Goal: Task Accomplishment & Management: Manage account settings

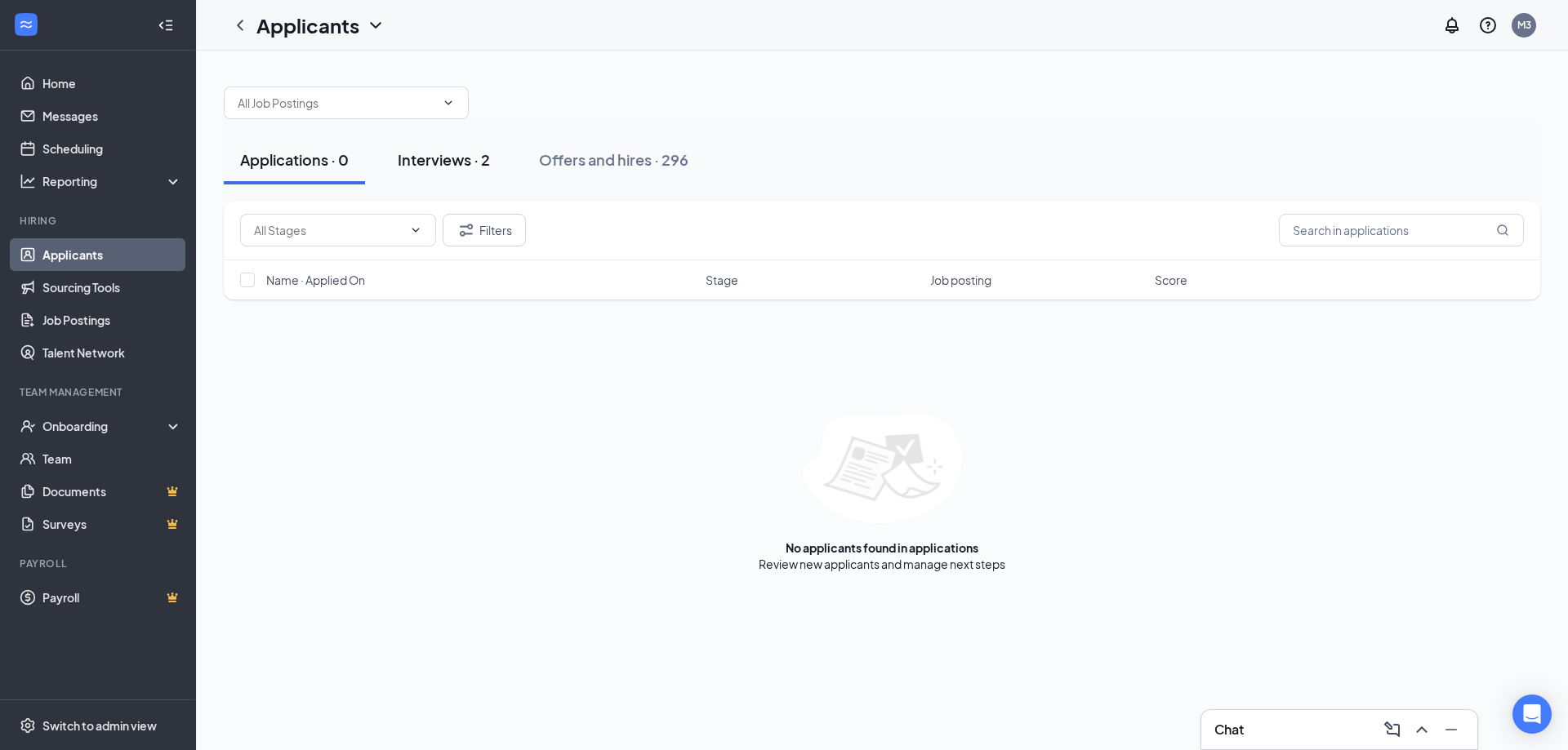
click at [472, 162] on div "Interviews · 2" at bounding box center [444, 159] width 93 height 20
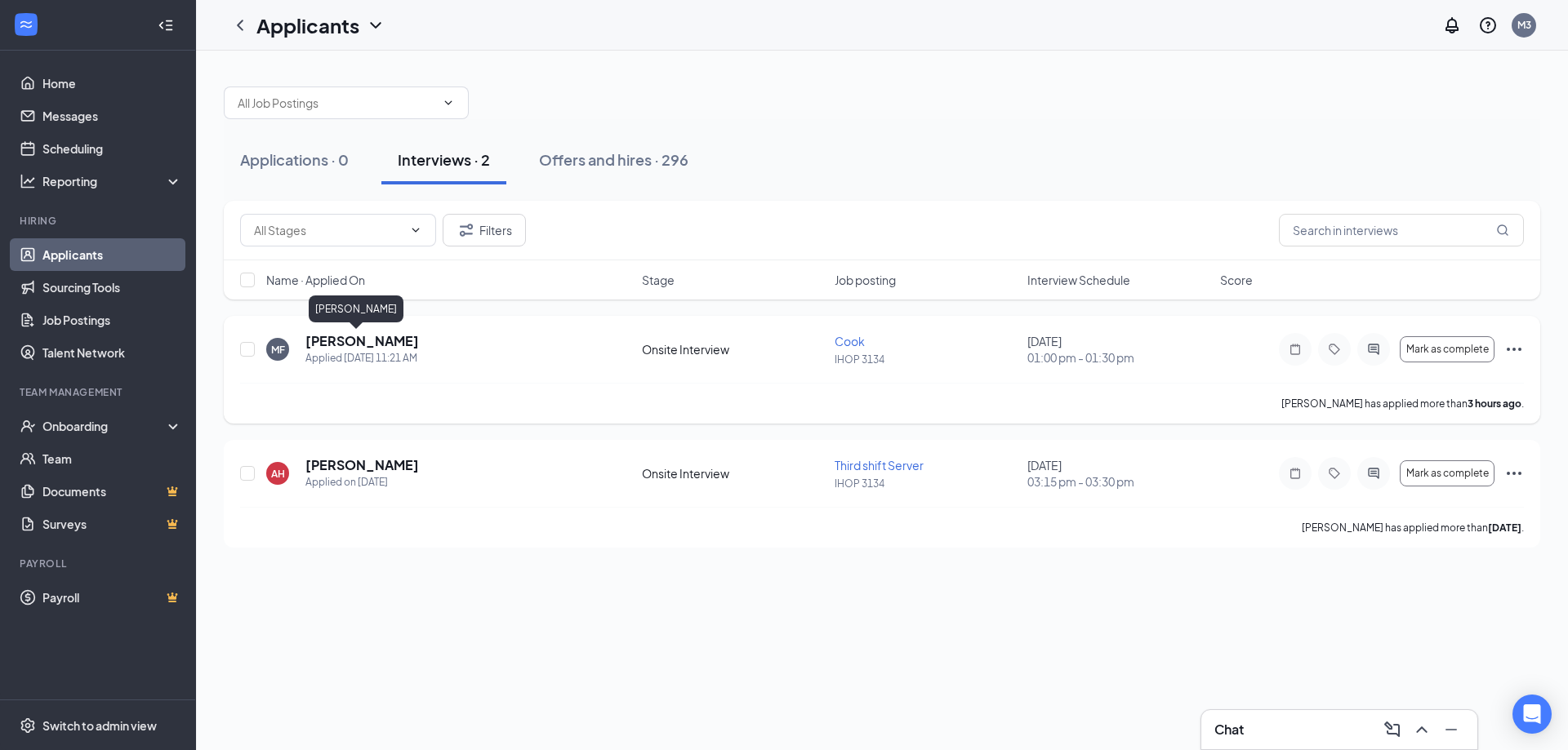
click at [352, 342] on h5 "[PERSON_NAME]" at bounding box center [362, 341] width 113 height 18
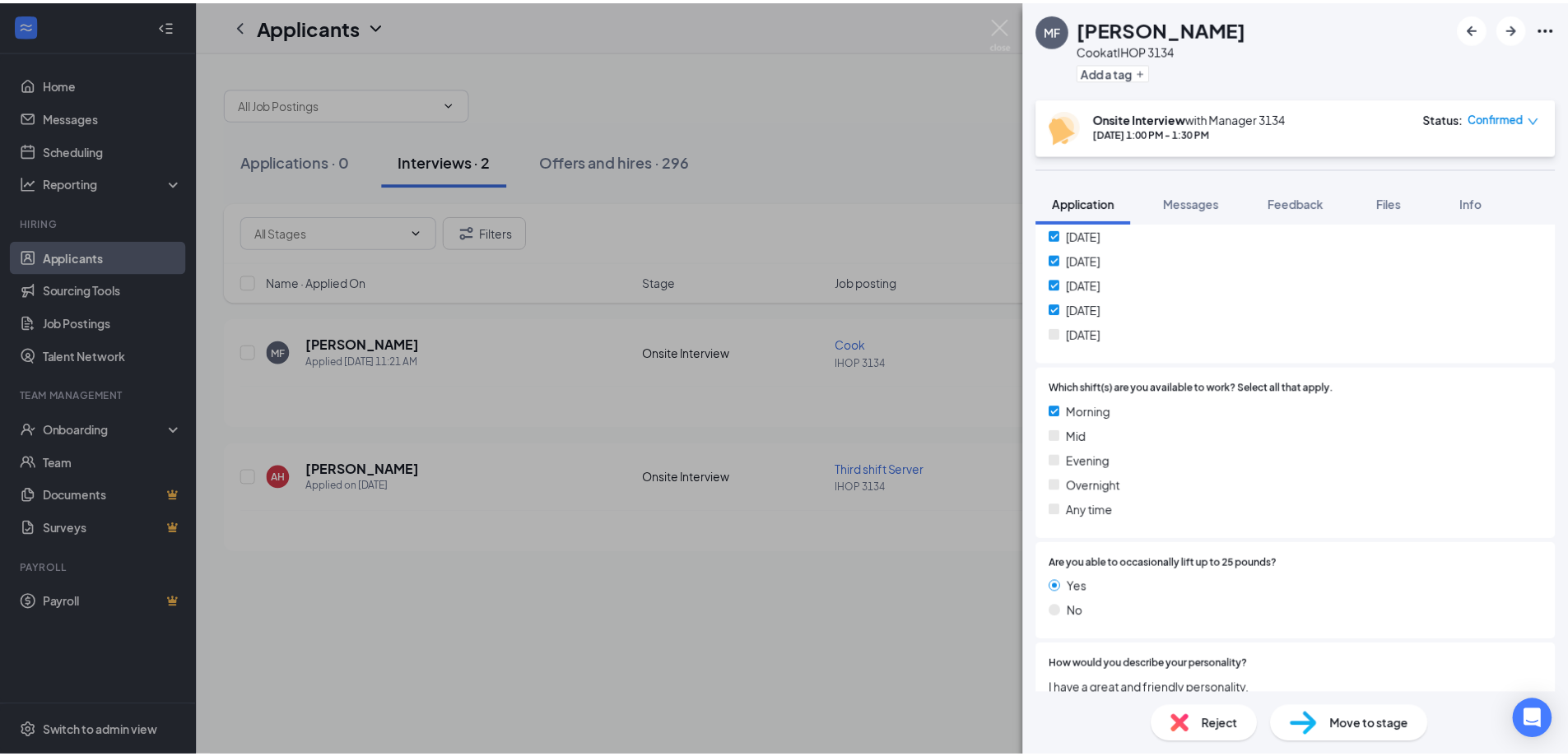
scroll to position [519, 0]
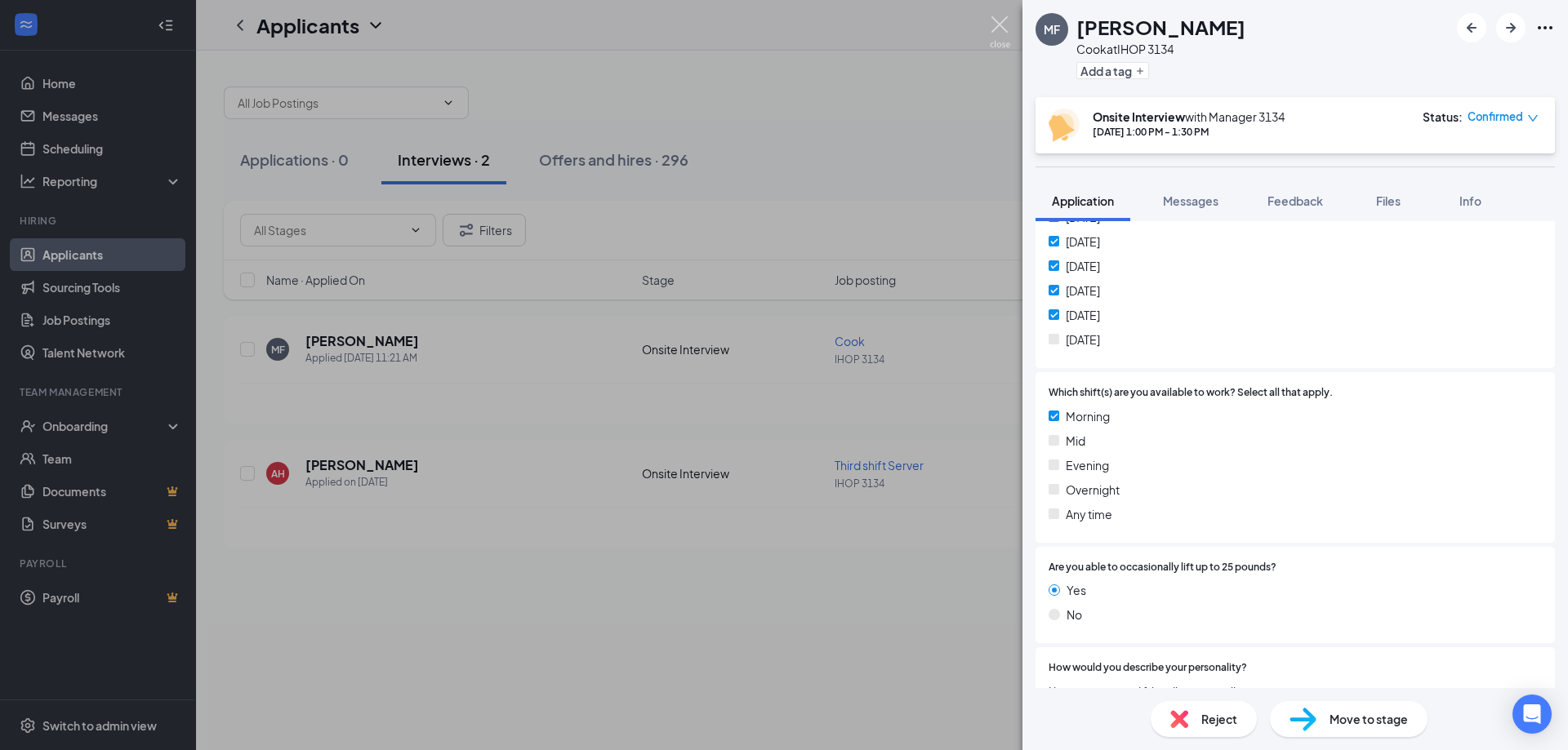
click at [998, 18] on img at bounding box center [1000, 33] width 20 height 32
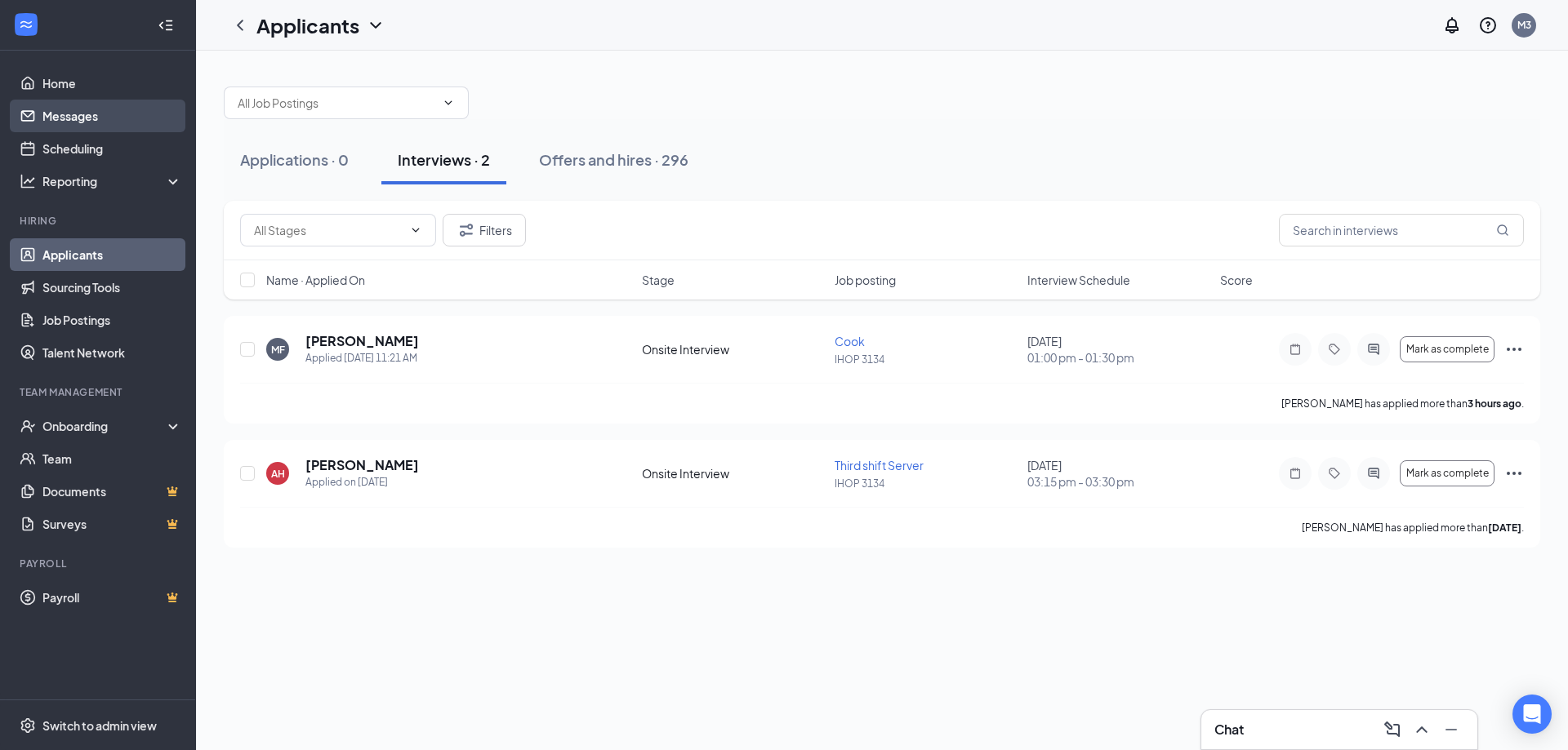
drag, startPoint x: 86, startPoint y: 121, endPoint x: 79, endPoint y: 111, distance: 12.2
click at [86, 120] on link "Messages" at bounding box center [112, 115] width 139 height 33
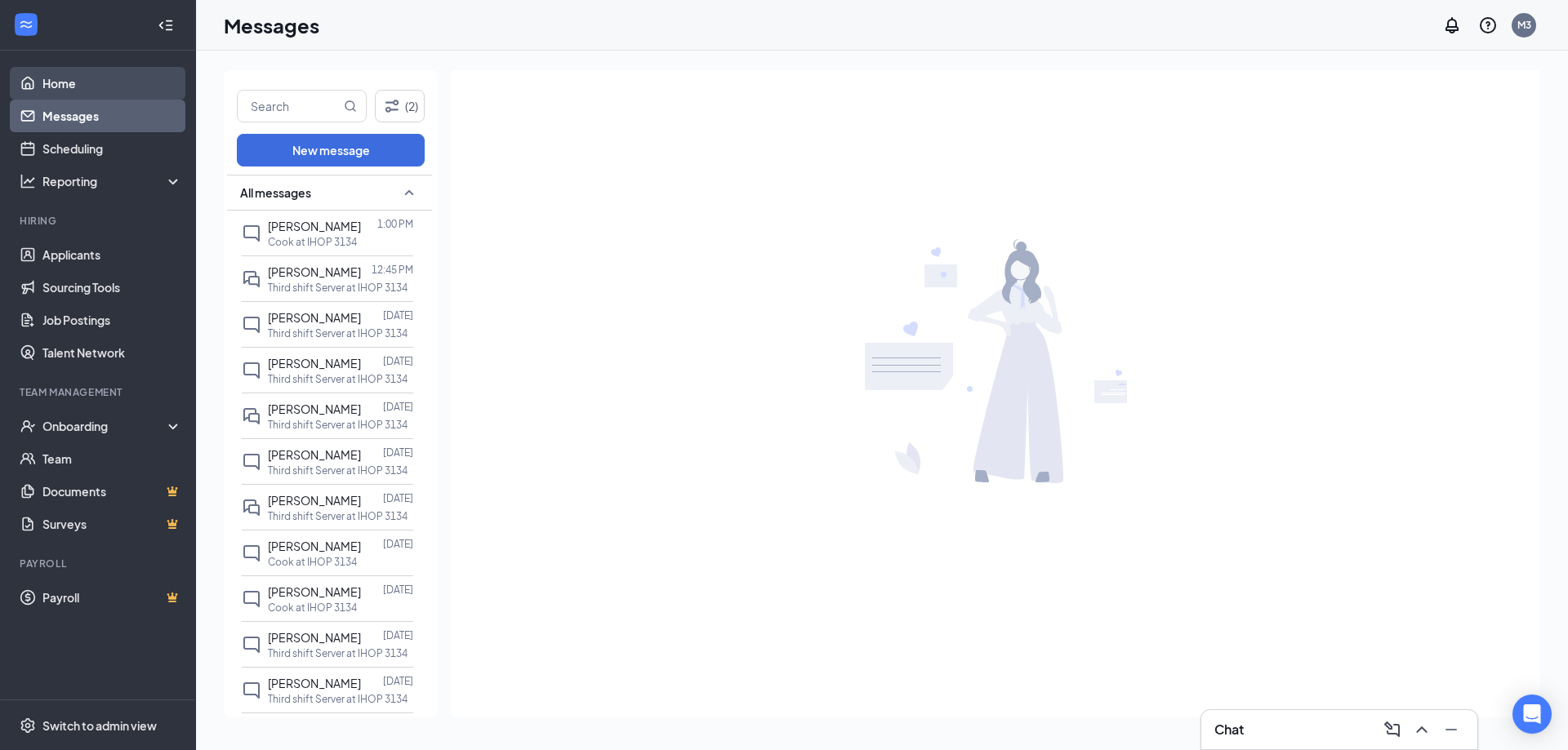
click at [52, 86] on link "Home" at bounding box center [112, 83] width 139 height 33
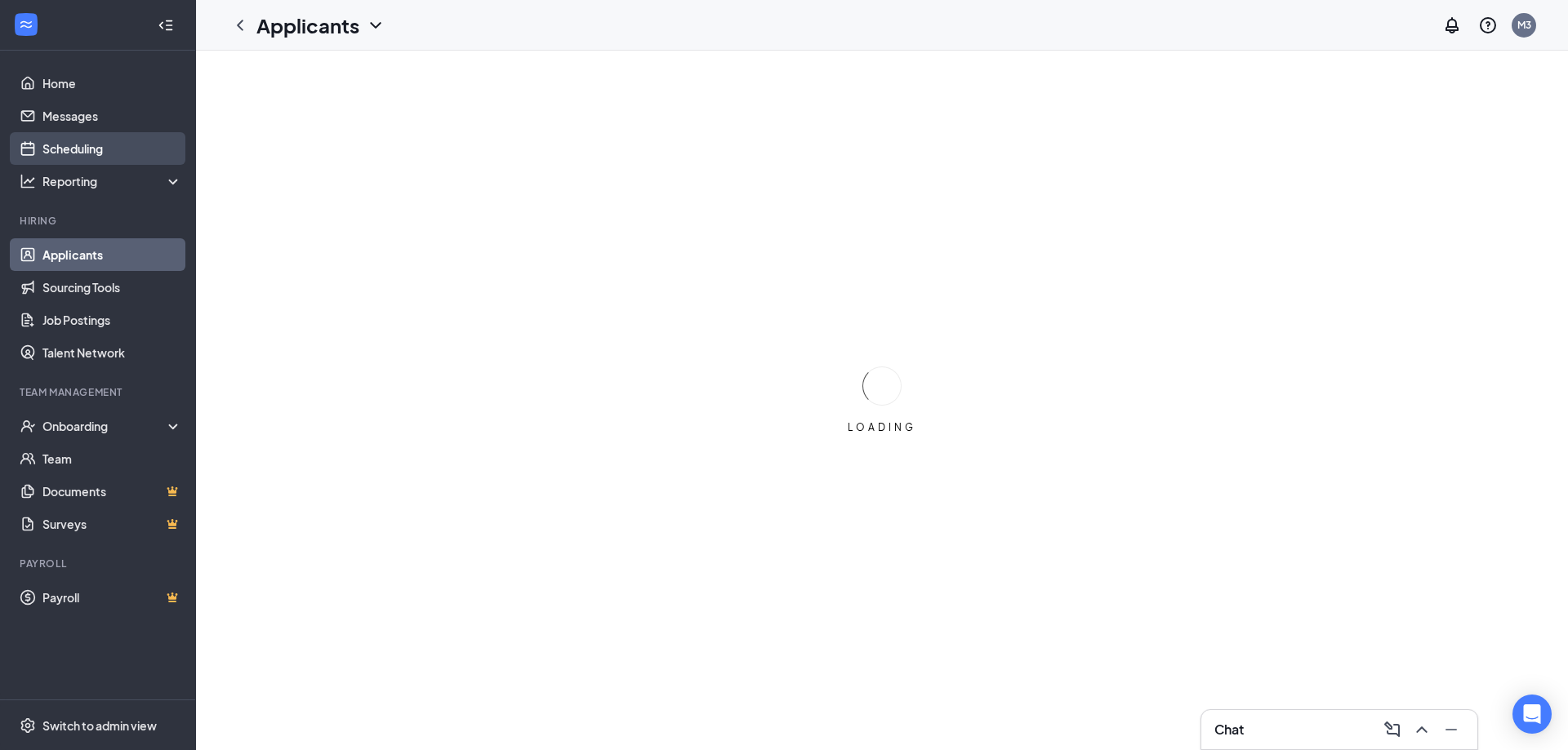
click at [67, 145] on link "Scheduling" at bounding box center [112, 148] width 139 height 33
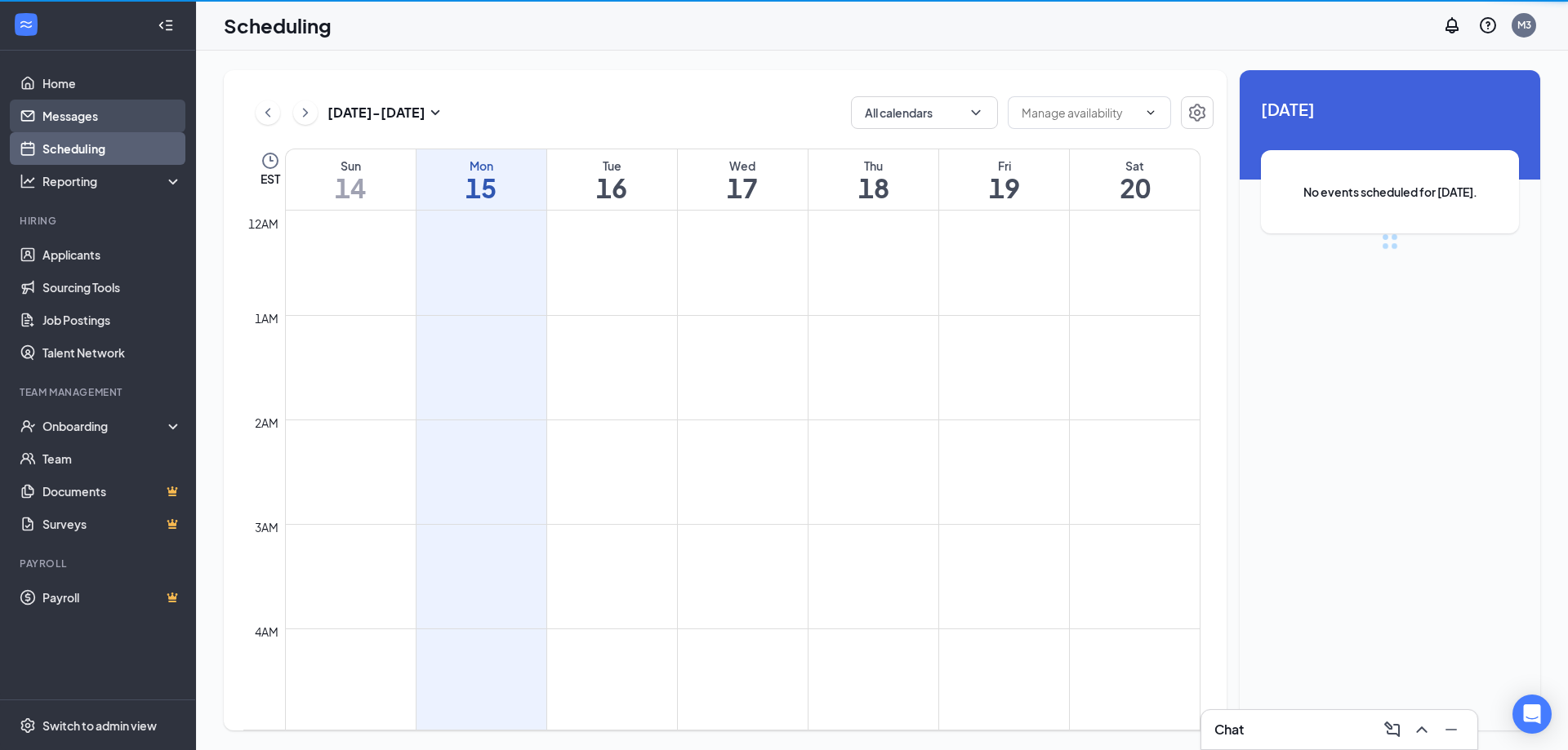
scroll to position [803, 0]
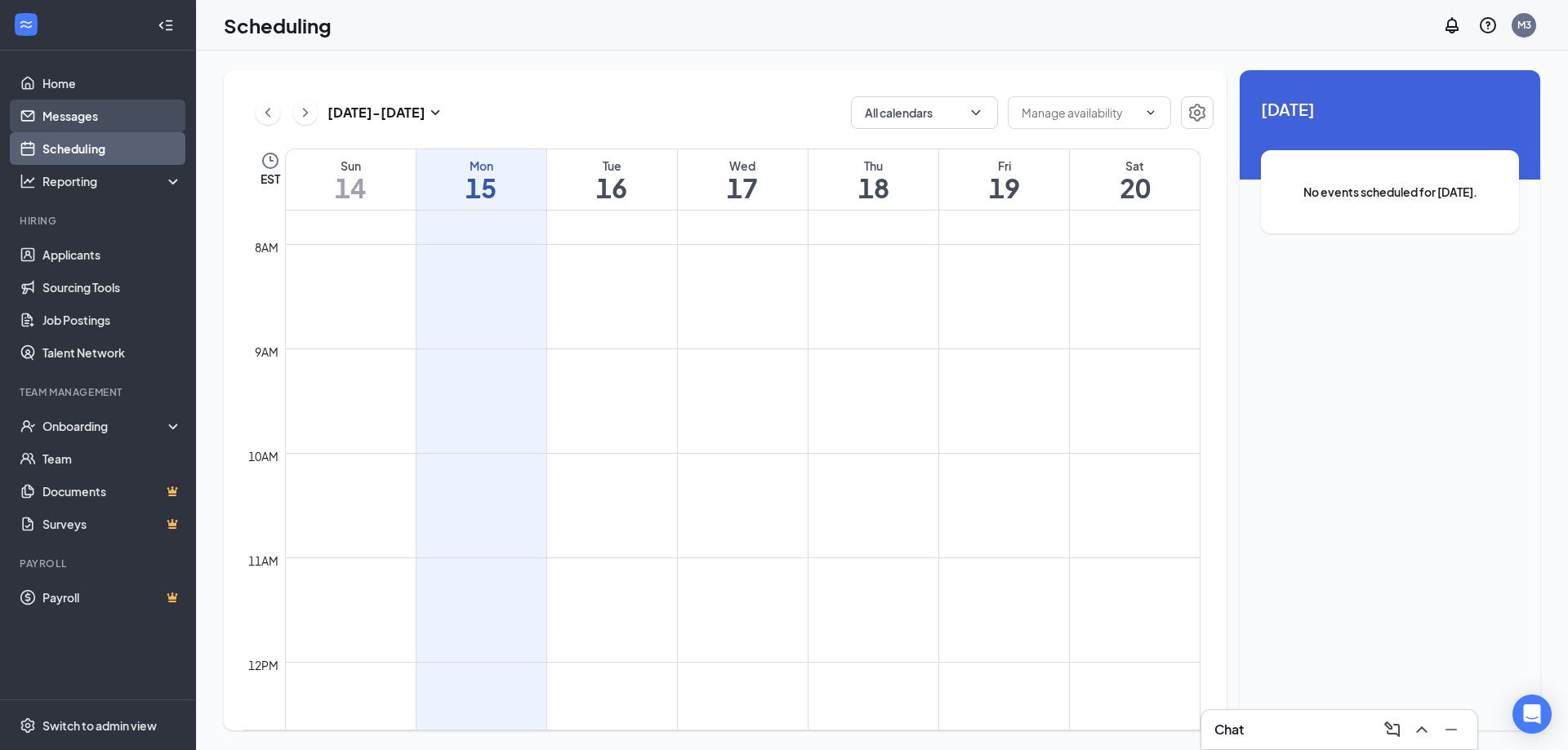
click at [71, 121] on link "Messages" at bounding box center [112, 115] width 139 height 33
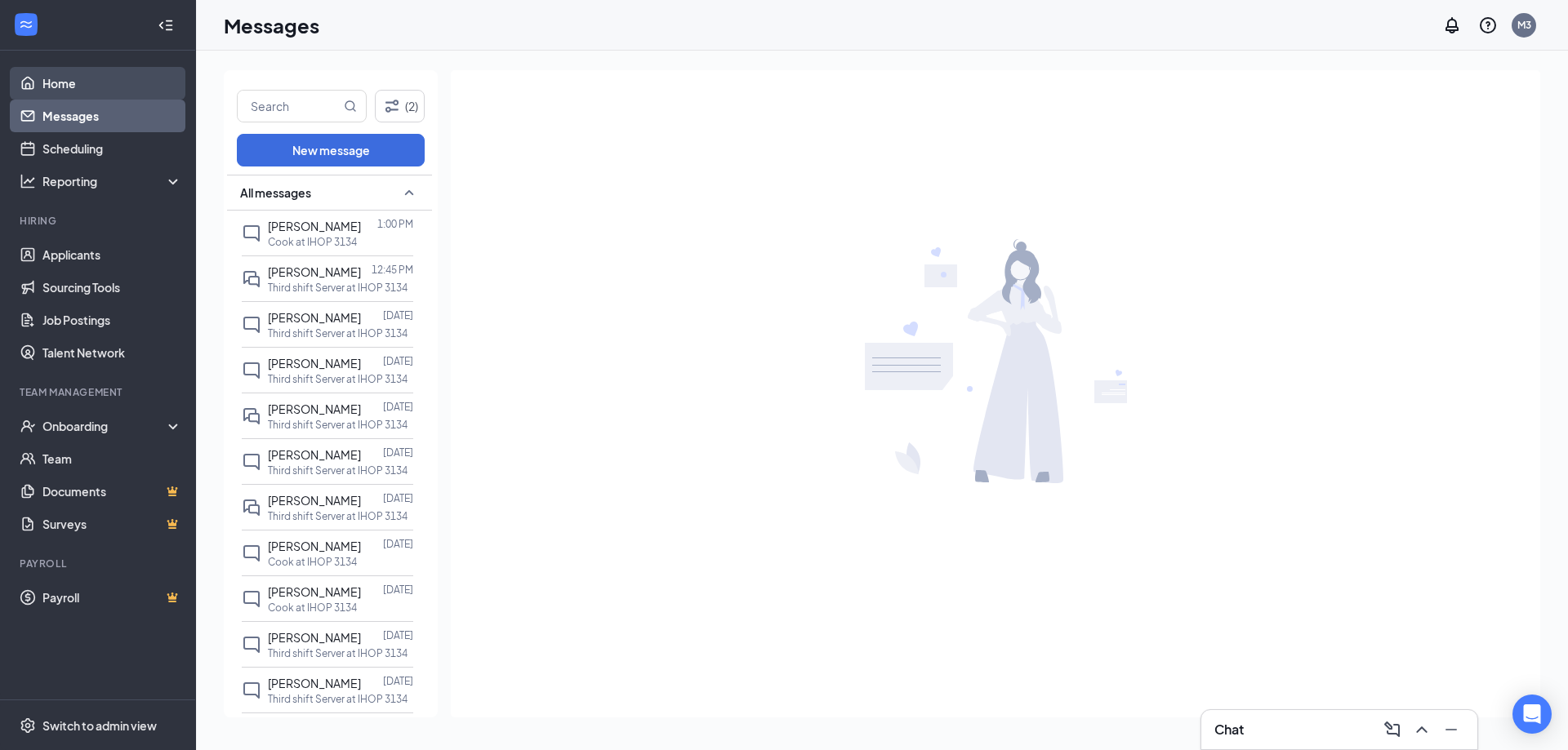
click at [68, 88] on link "Home" at bounding box center [112, 83] width 139 height 33
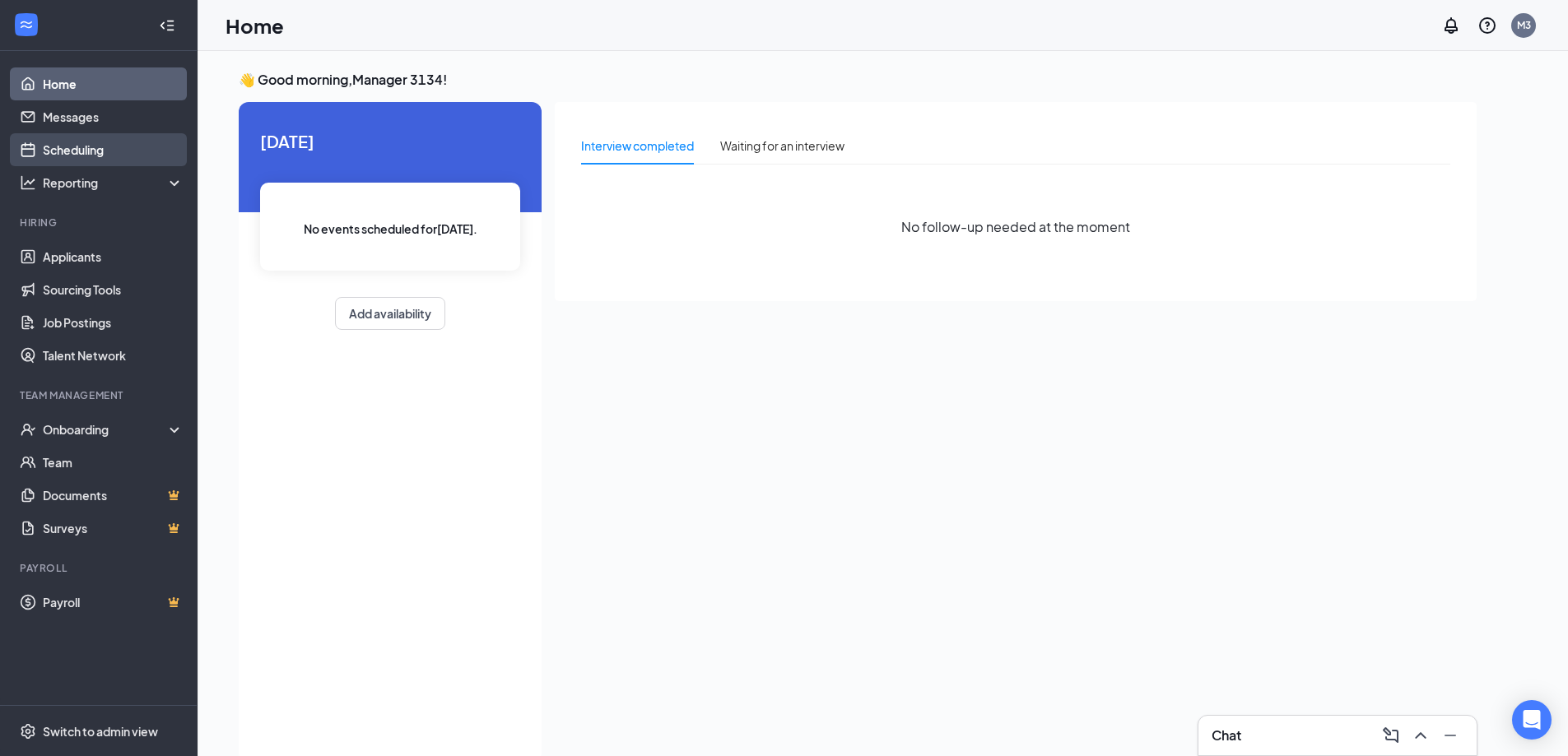
click at [74, 145] on link "Scheduling" at bounding box center [113, 150] width 140 height 33
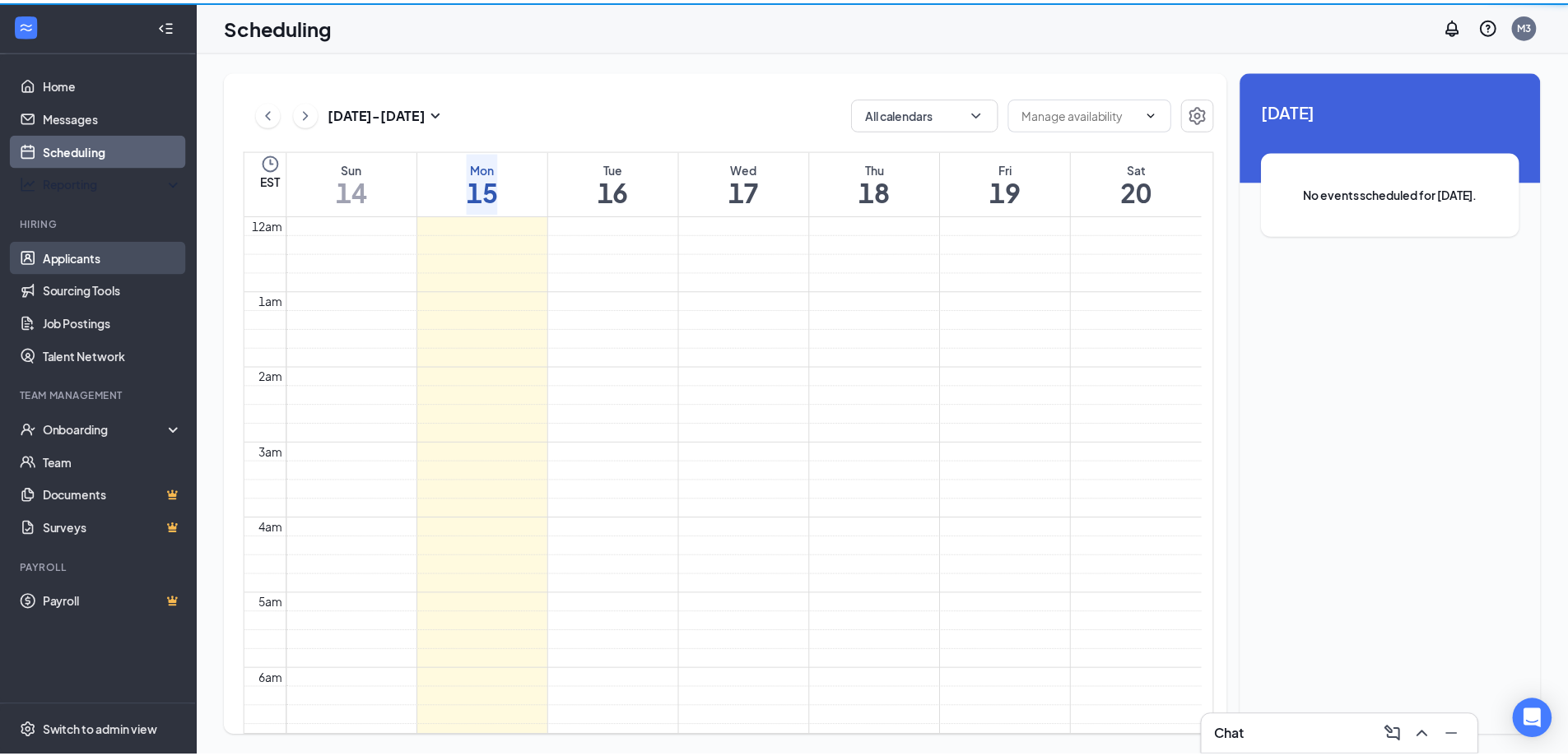
scroll to position [809, 0]
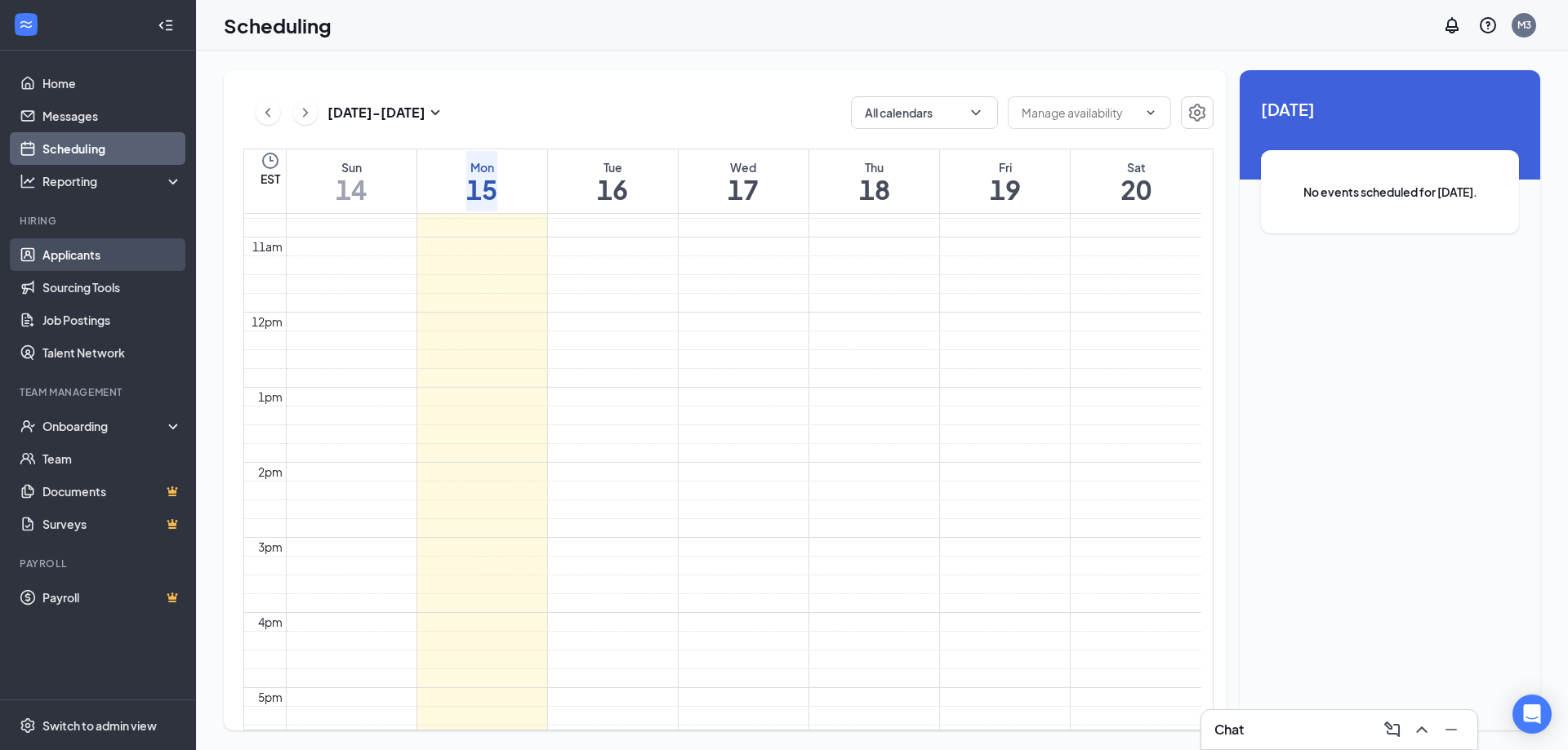
click at [77, 249] on link "Applicants" at bounding box center [112, 254] width 139 height 33
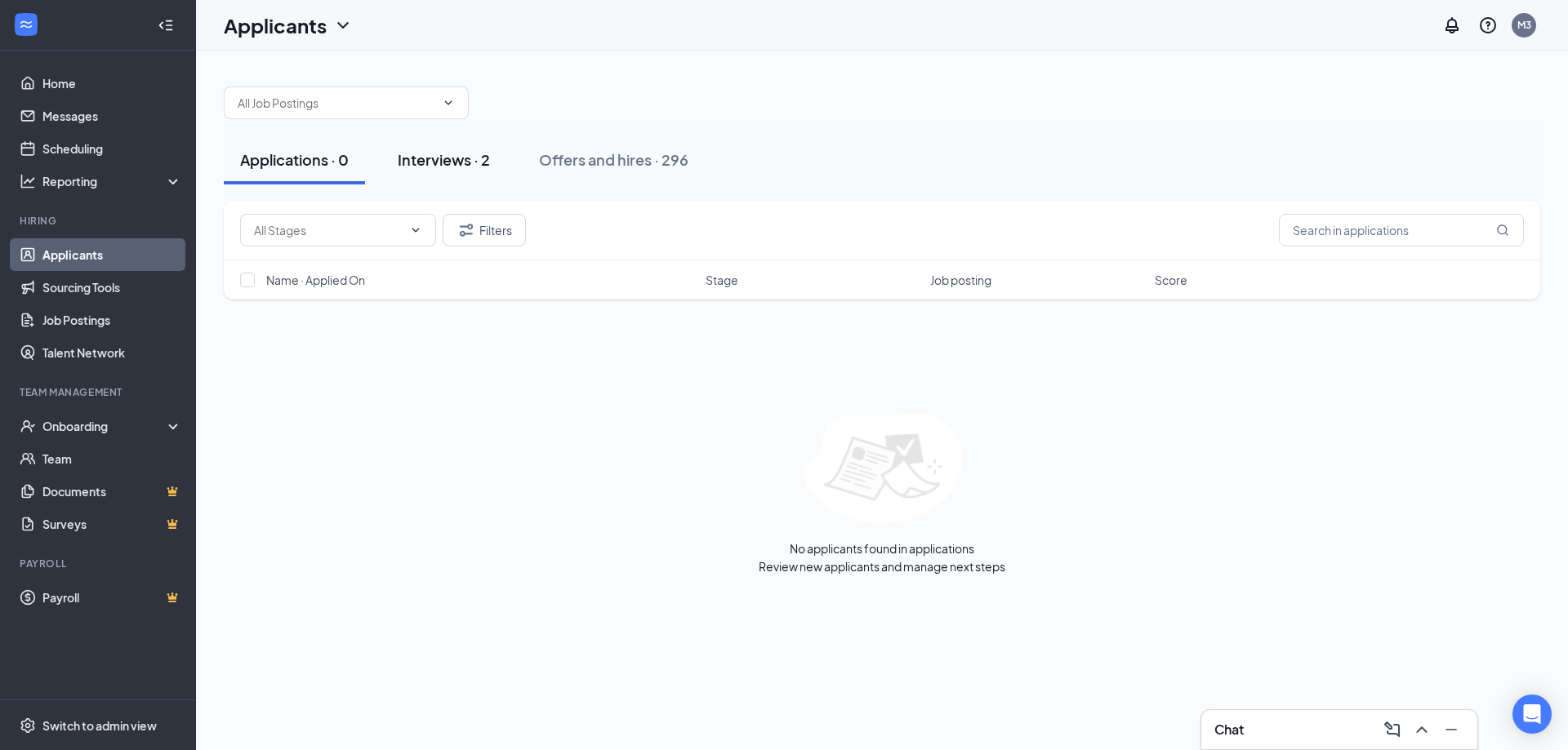
click at [449, 166] on div "Interviews · 2" at bounding box center [444, 159] width 93 height 20
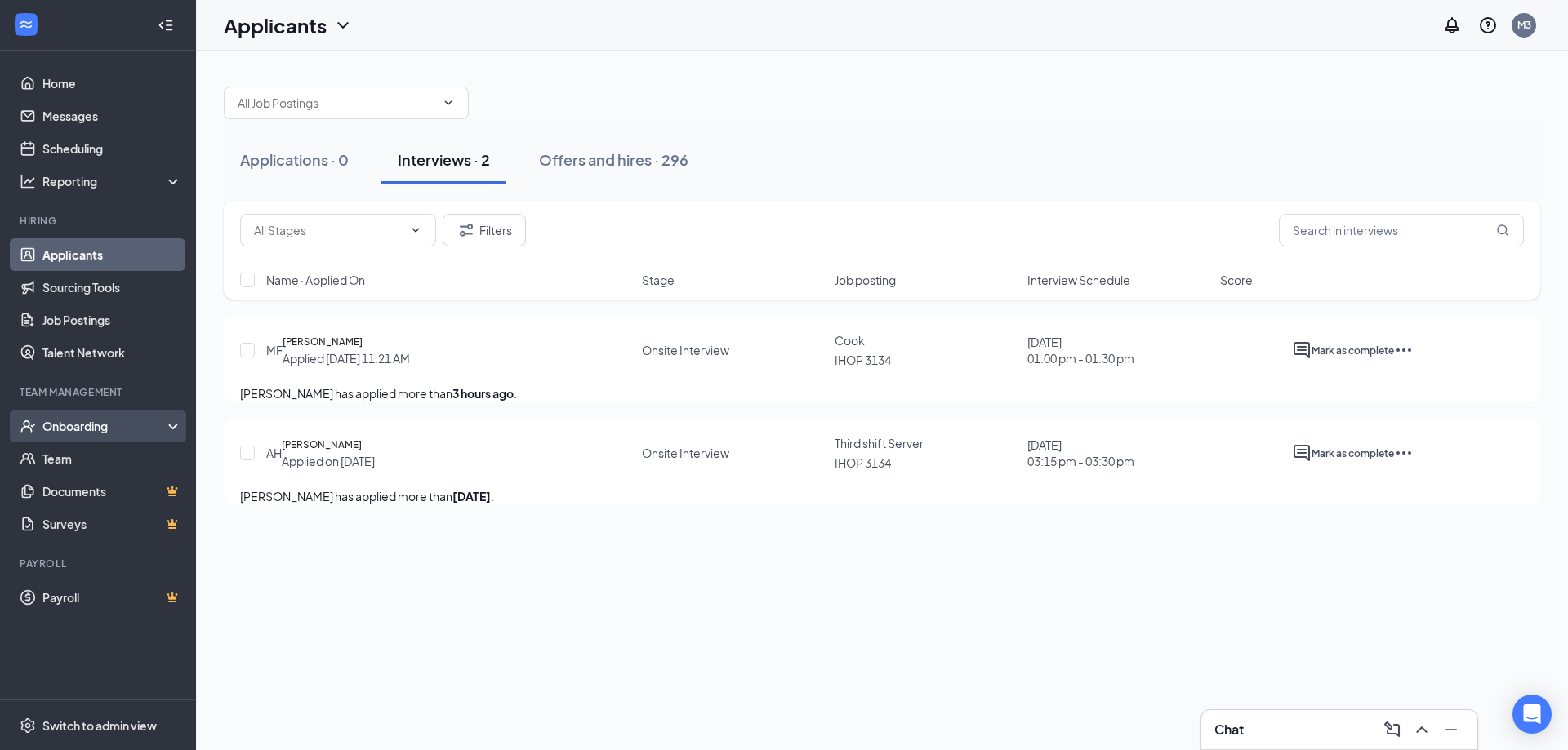
click at [86, 431] on div "Onboarding" at bounding box center [105, 426] width 126 height 17
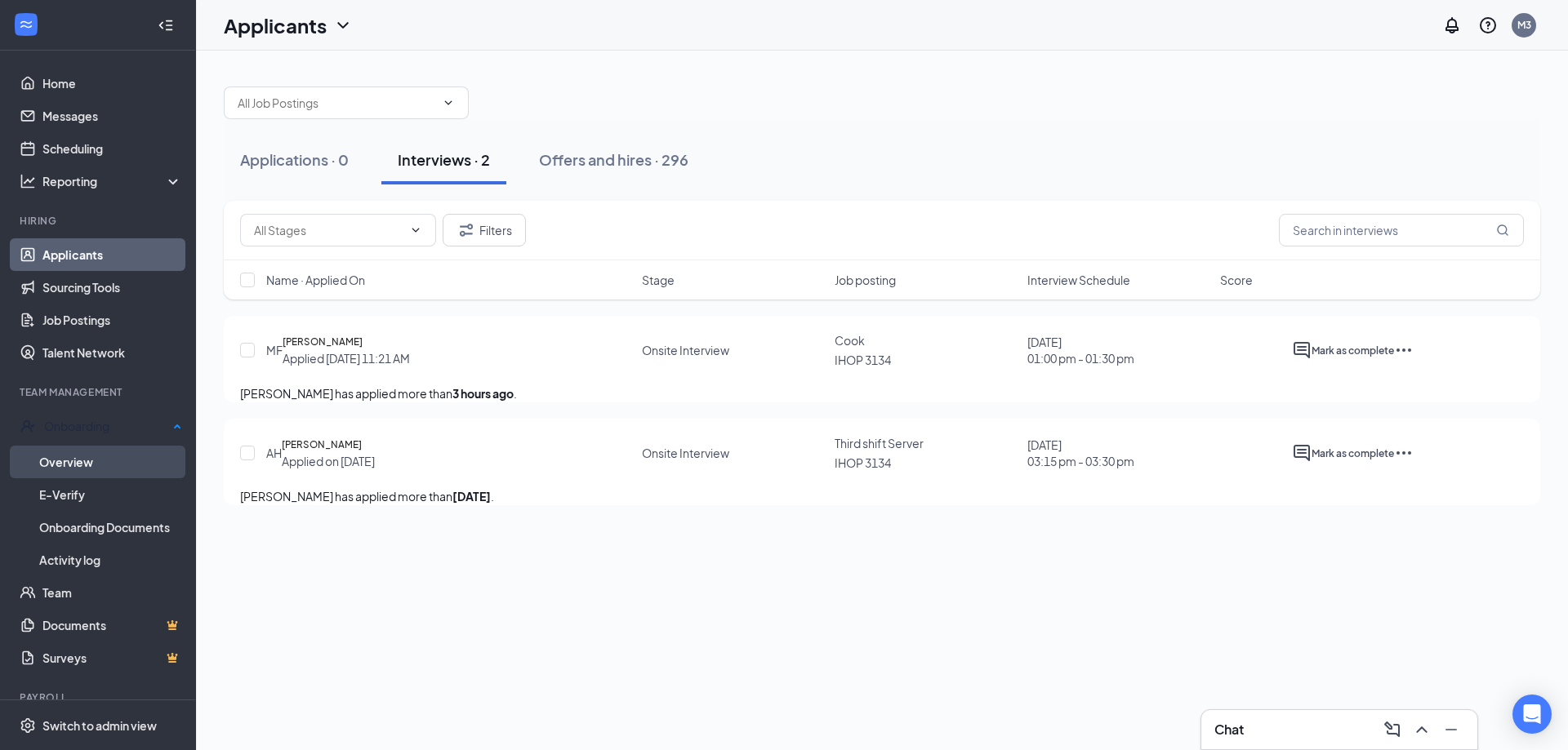
click at [73, 451] on link "Overview" at bounding box center [110, 461] width 143 height 33
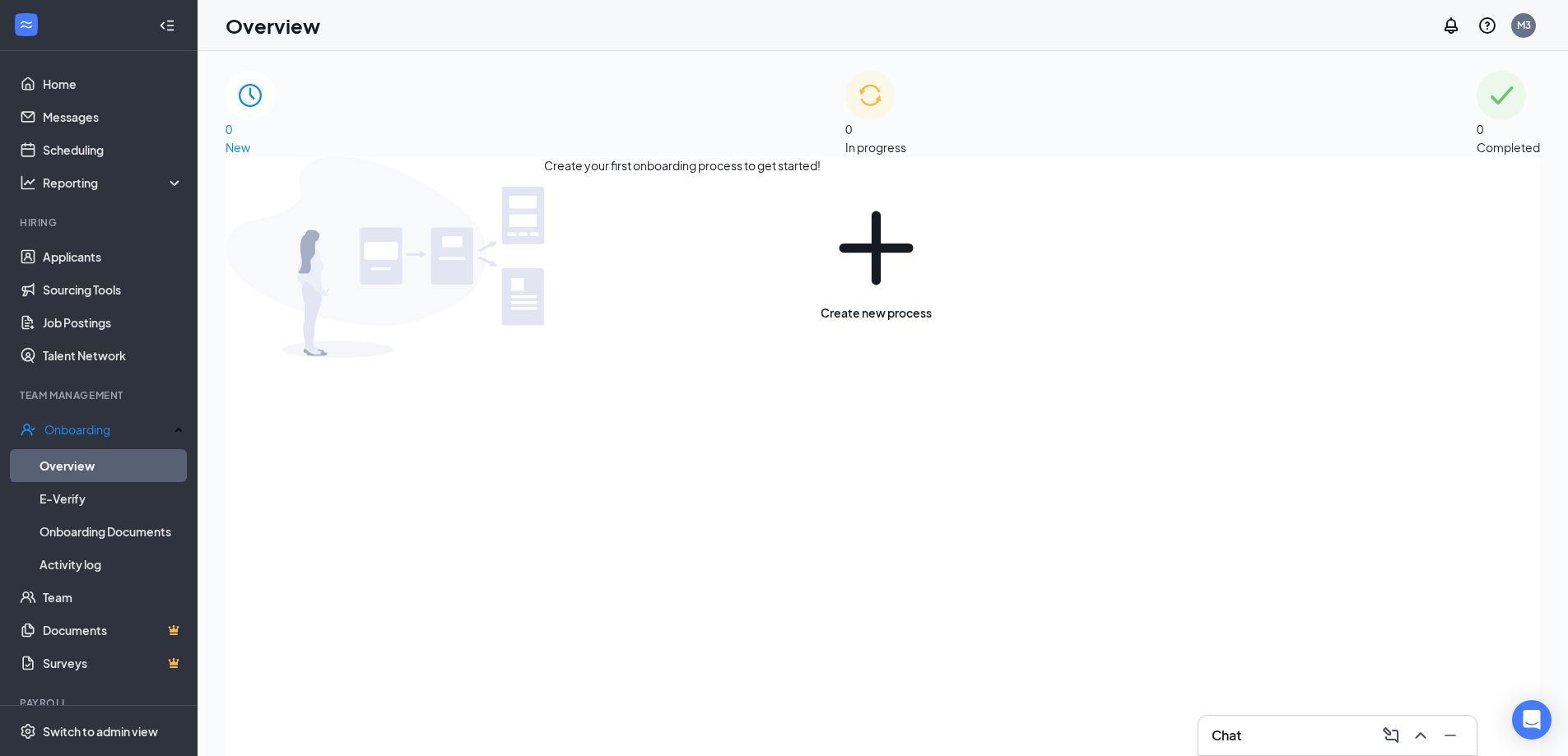
click at [845, 127] on div "0 In progress" at bounding box center [876, 114] width 61 height 86
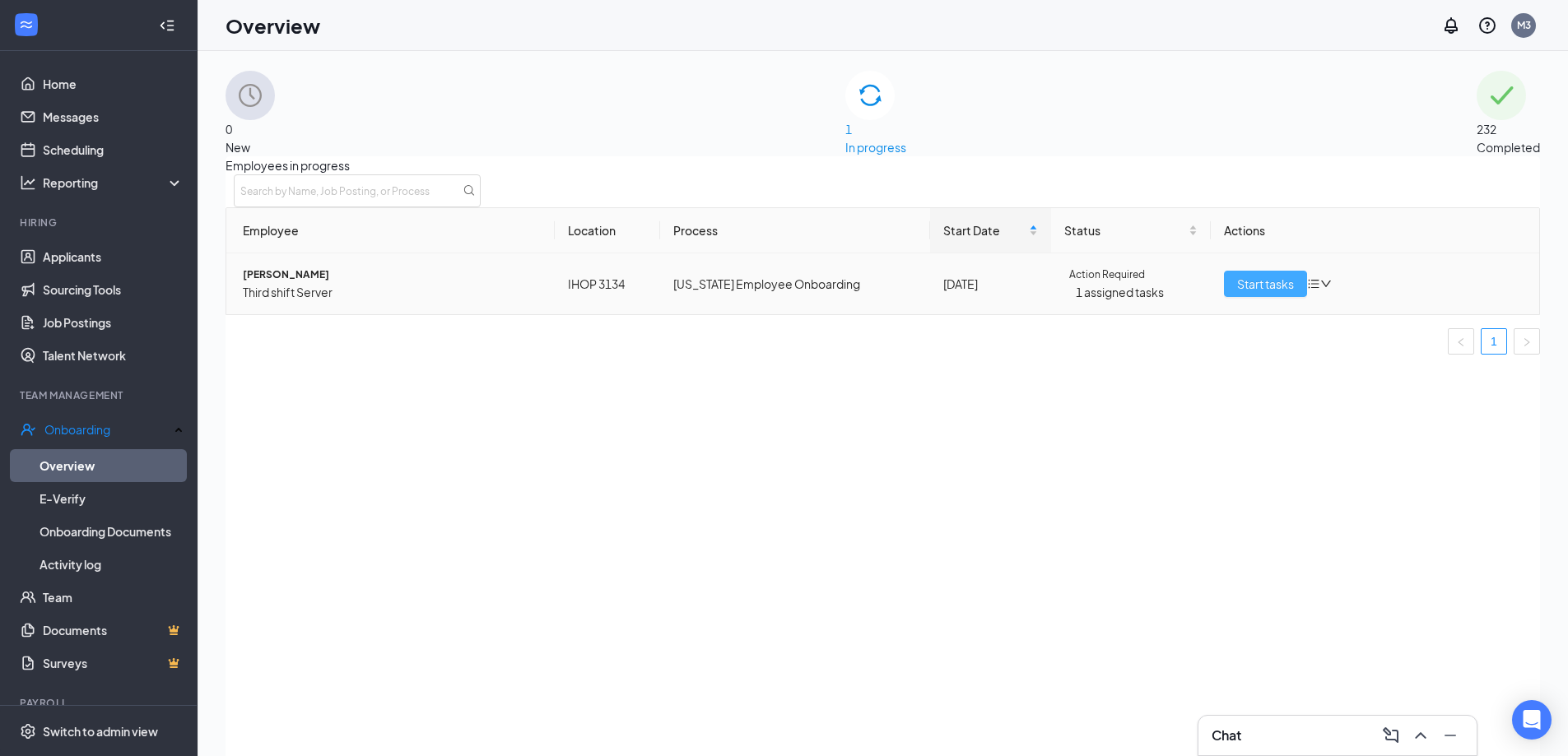
click at [1226, 297] on button "Start tasks" at bounding box center [1265, 283] width 83 height 26
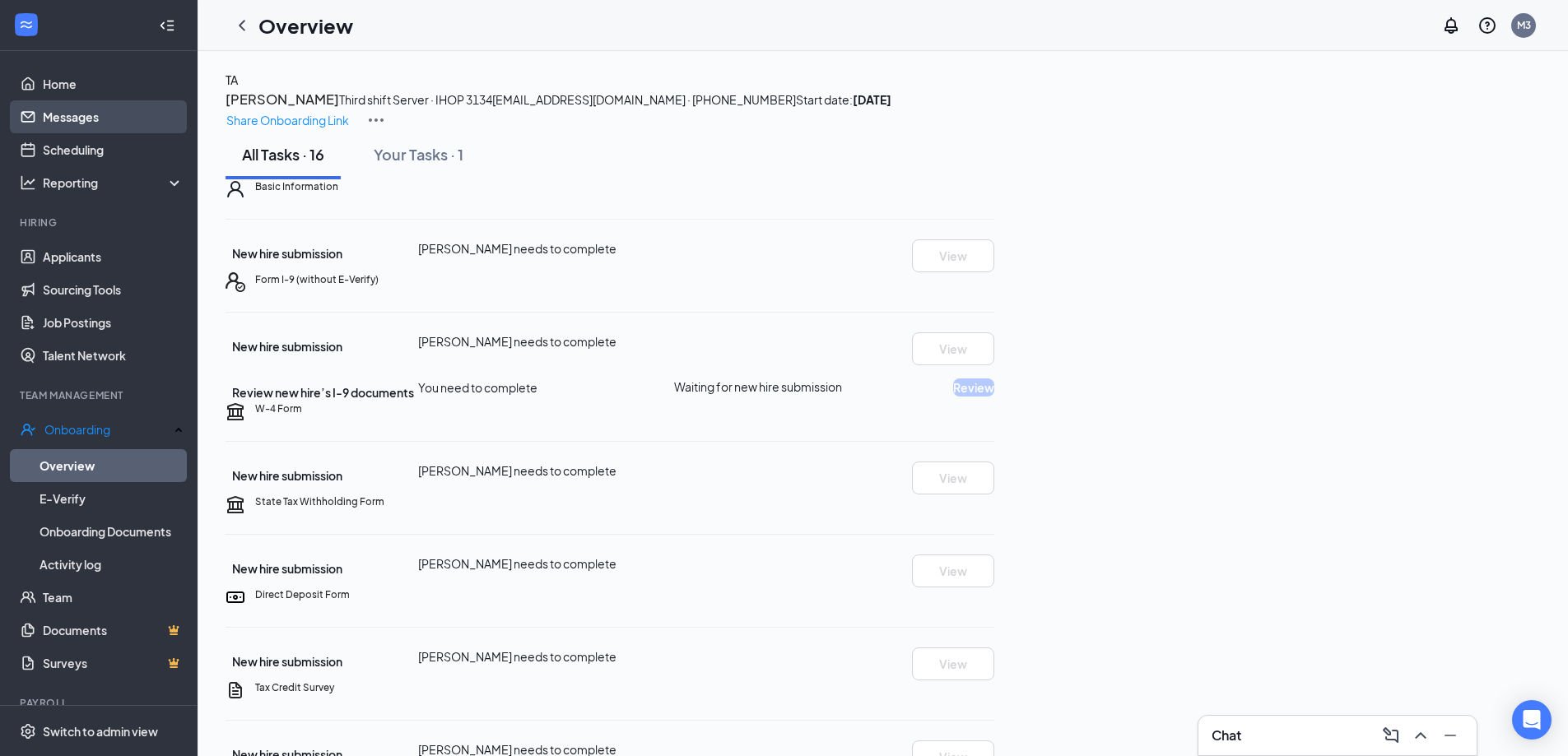
click at [63, 120] on link "Messages" at bounding box center [113, 116] width 140 height 33
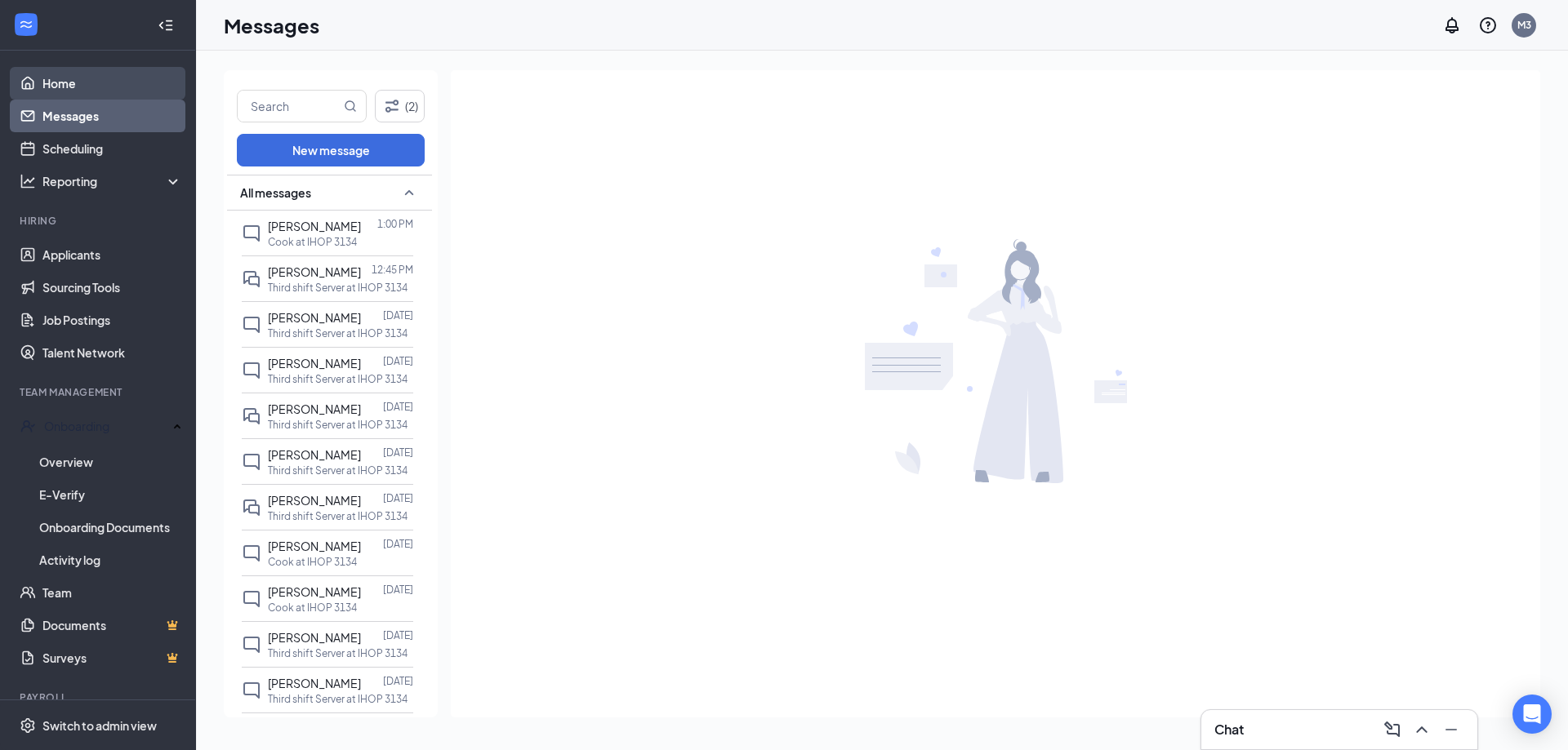
click at [55, 83] on link "Home" at bounding box center [112, 83] width 139 height 33
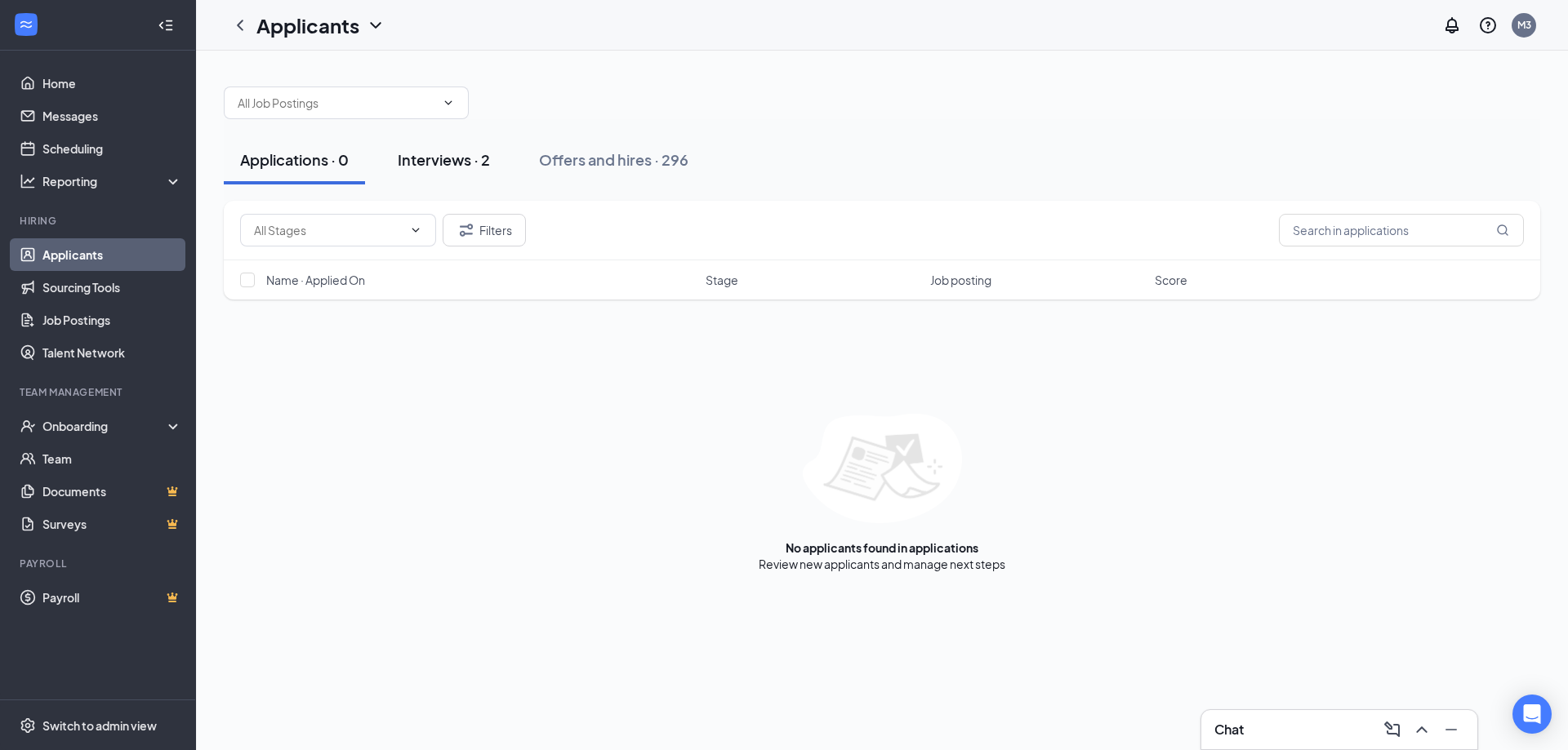
click at [414, 168] on div "Interviews · 2" at bounding box center [444, 159] width 93 height 20
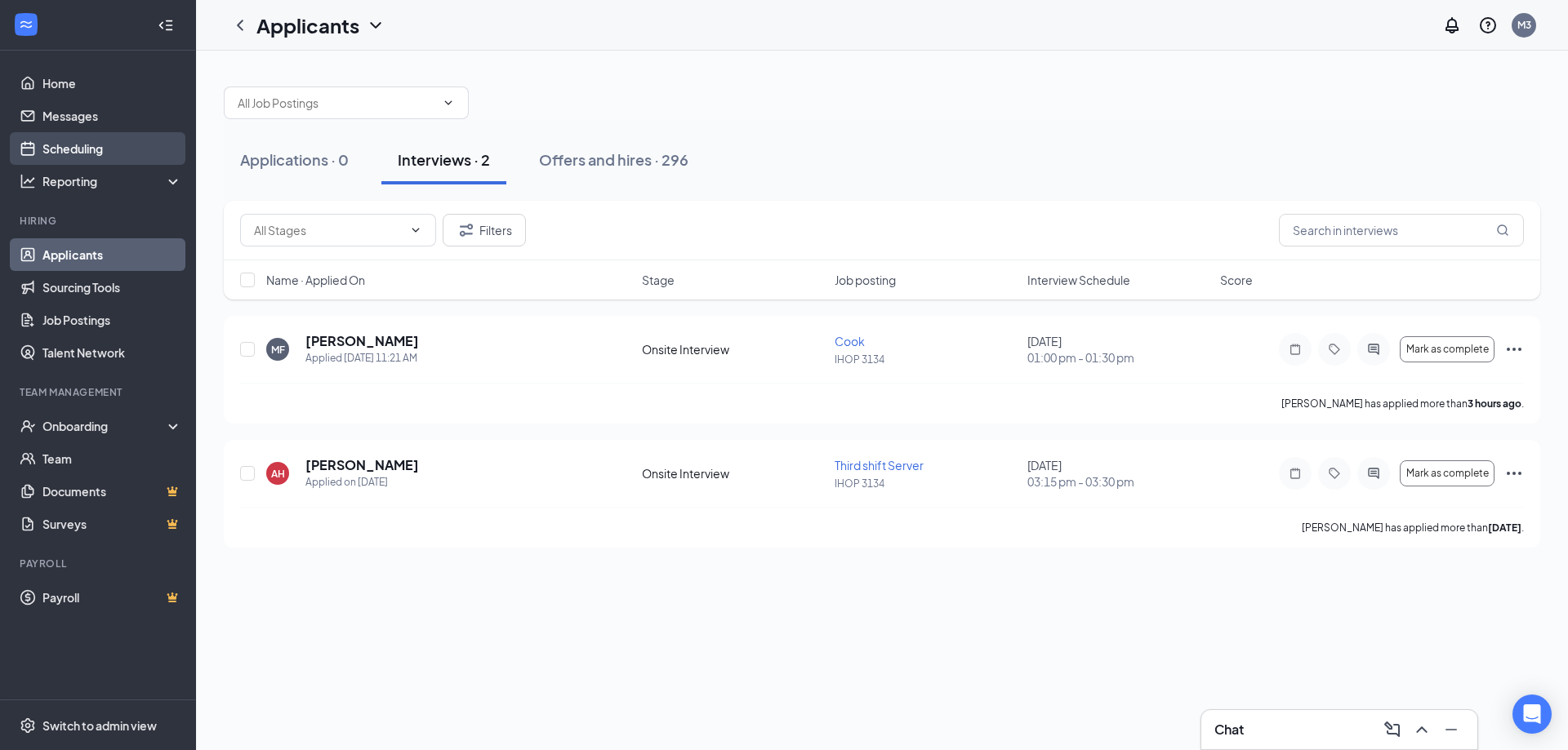
click at [74, 154] on link "Scheduling" at bounding box center [112, 148] width 139 height 33
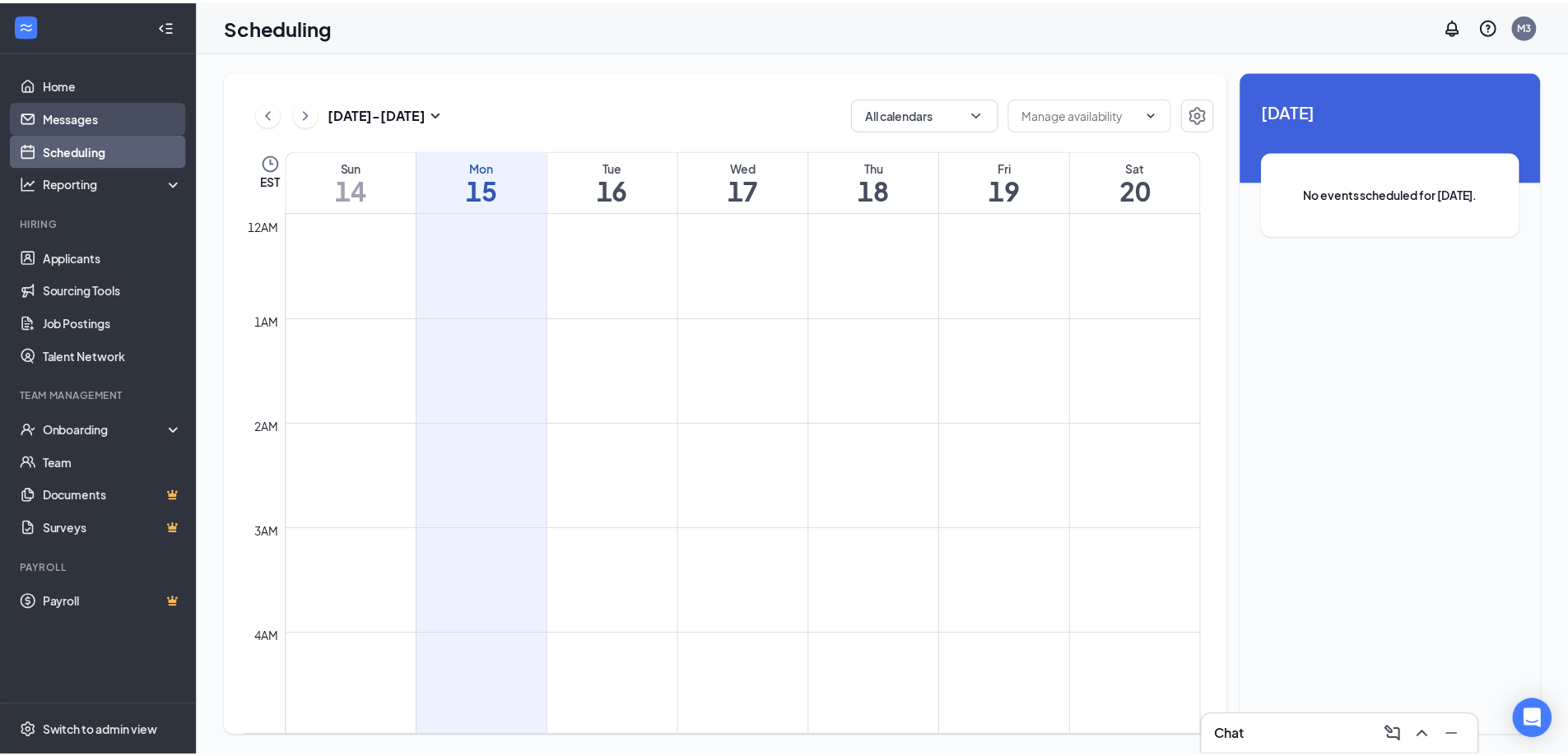
scroll to position [809, 0]
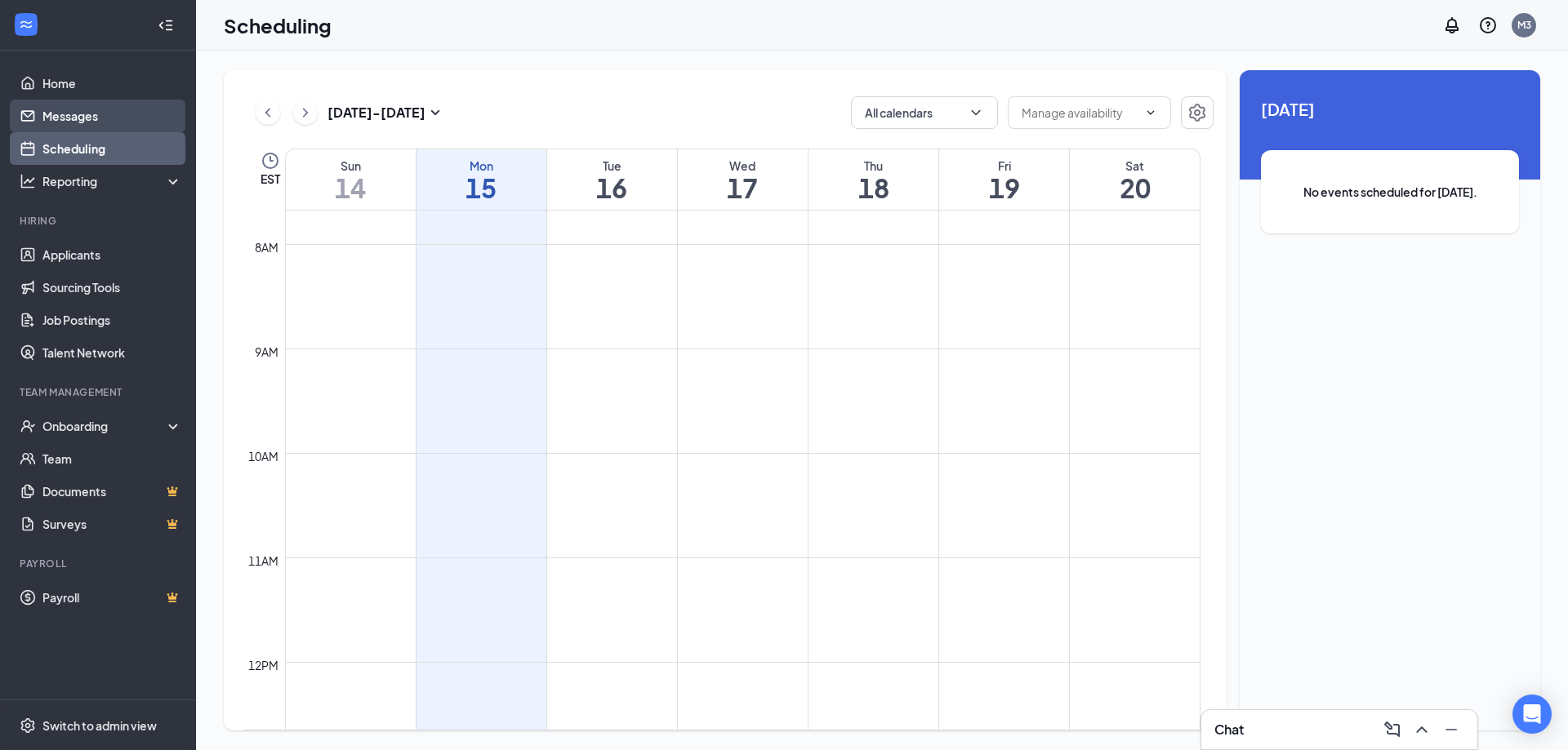
click at [52, 120] on link "Messages" at bounding box center [112, 115] width 139 height 33
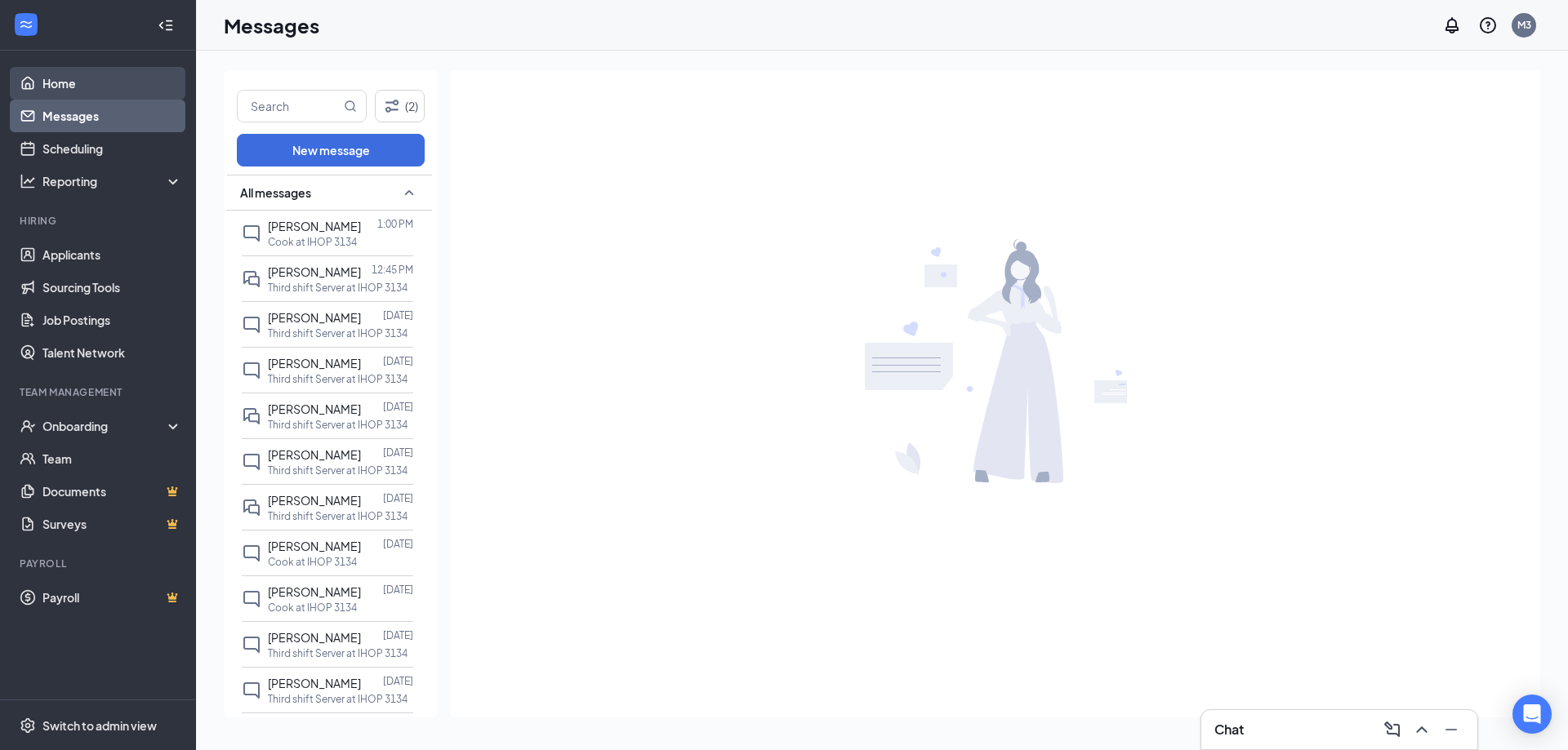
click at [53, 88] on link "Home" at bounding box center [112, 83] width 139 height 33
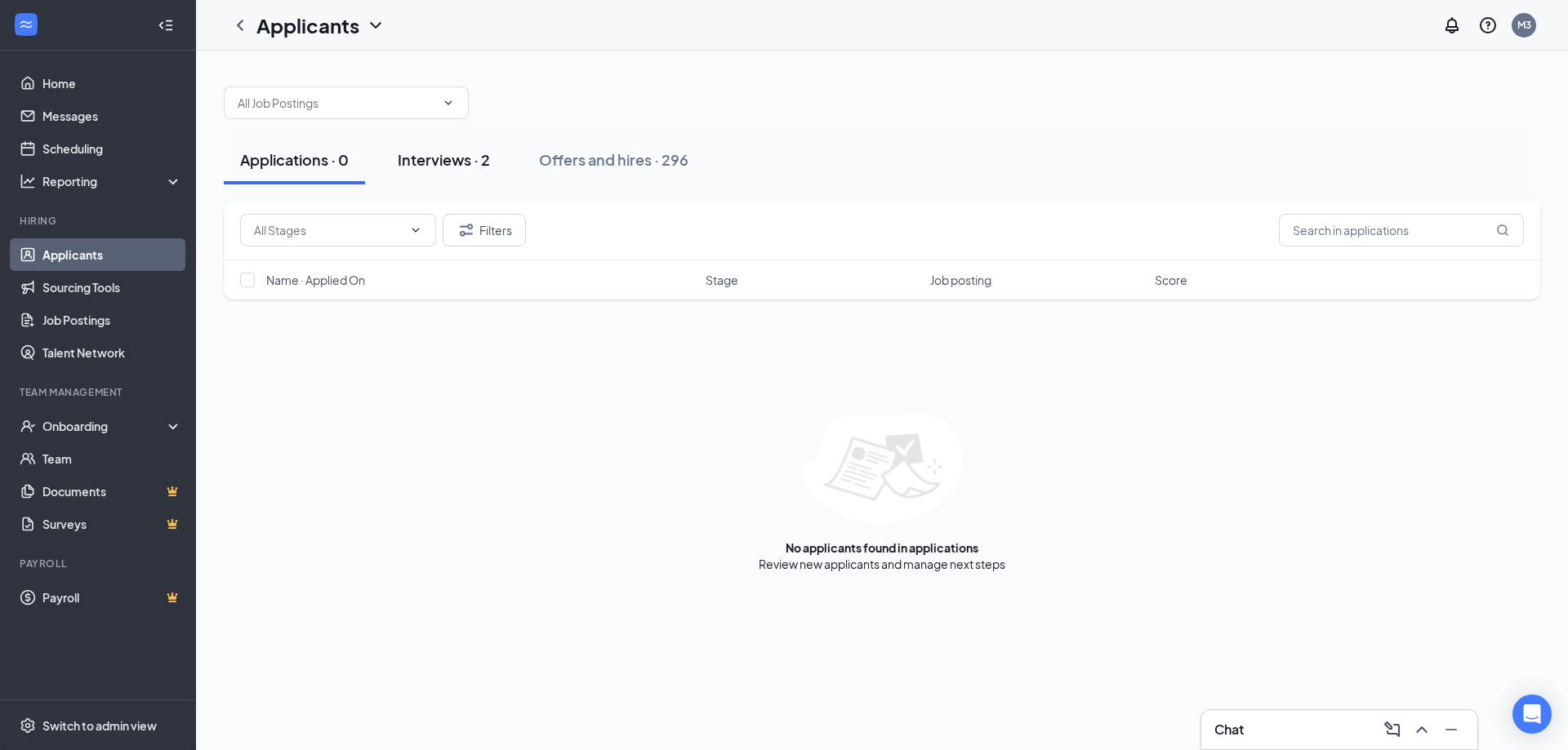
click at [434, 168] on div "Interviews · 2" at bounding box center [444, 159] width 93 height 20
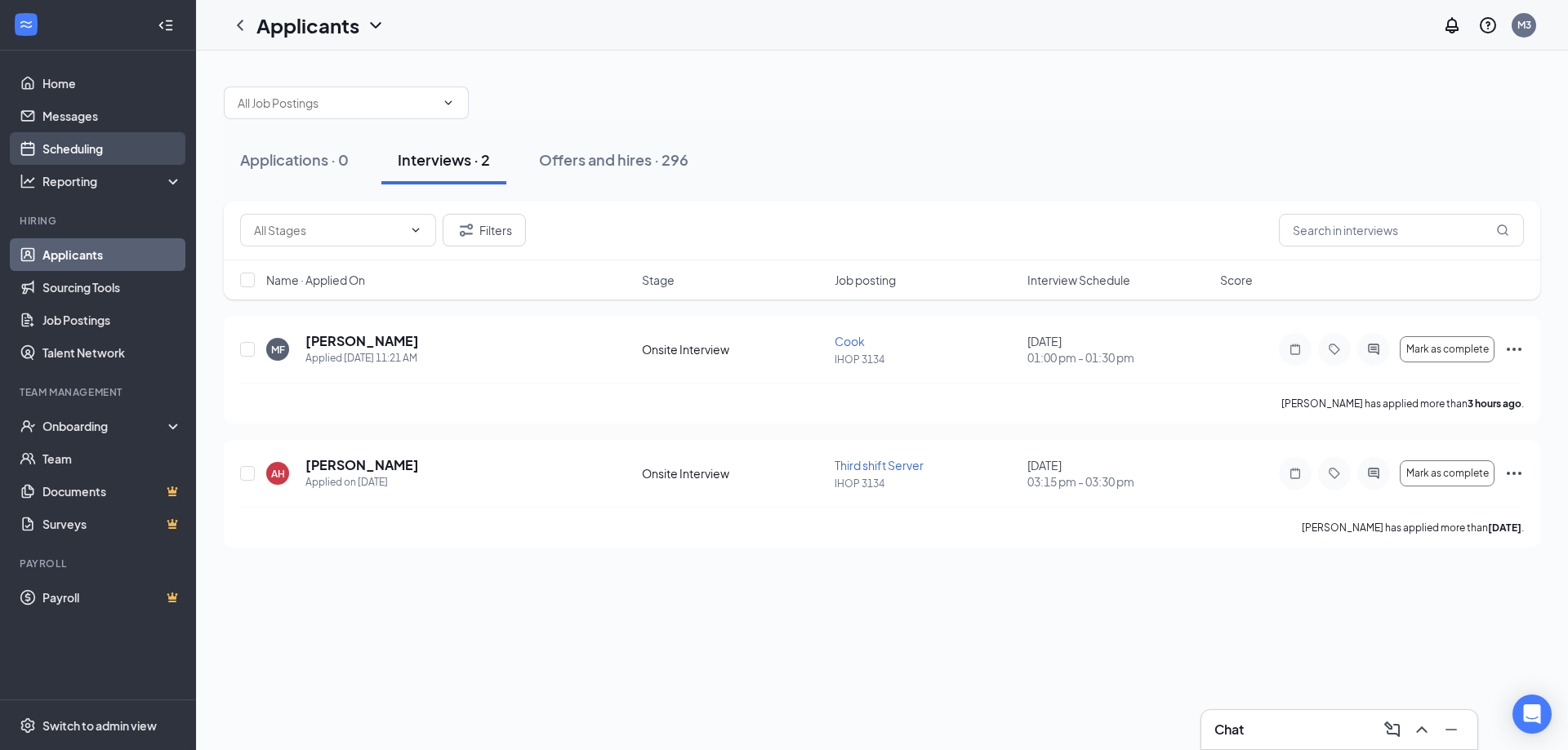
click at [79, 146] on link "Scheduling" at bounding box center [112, 148] width 139 height 33
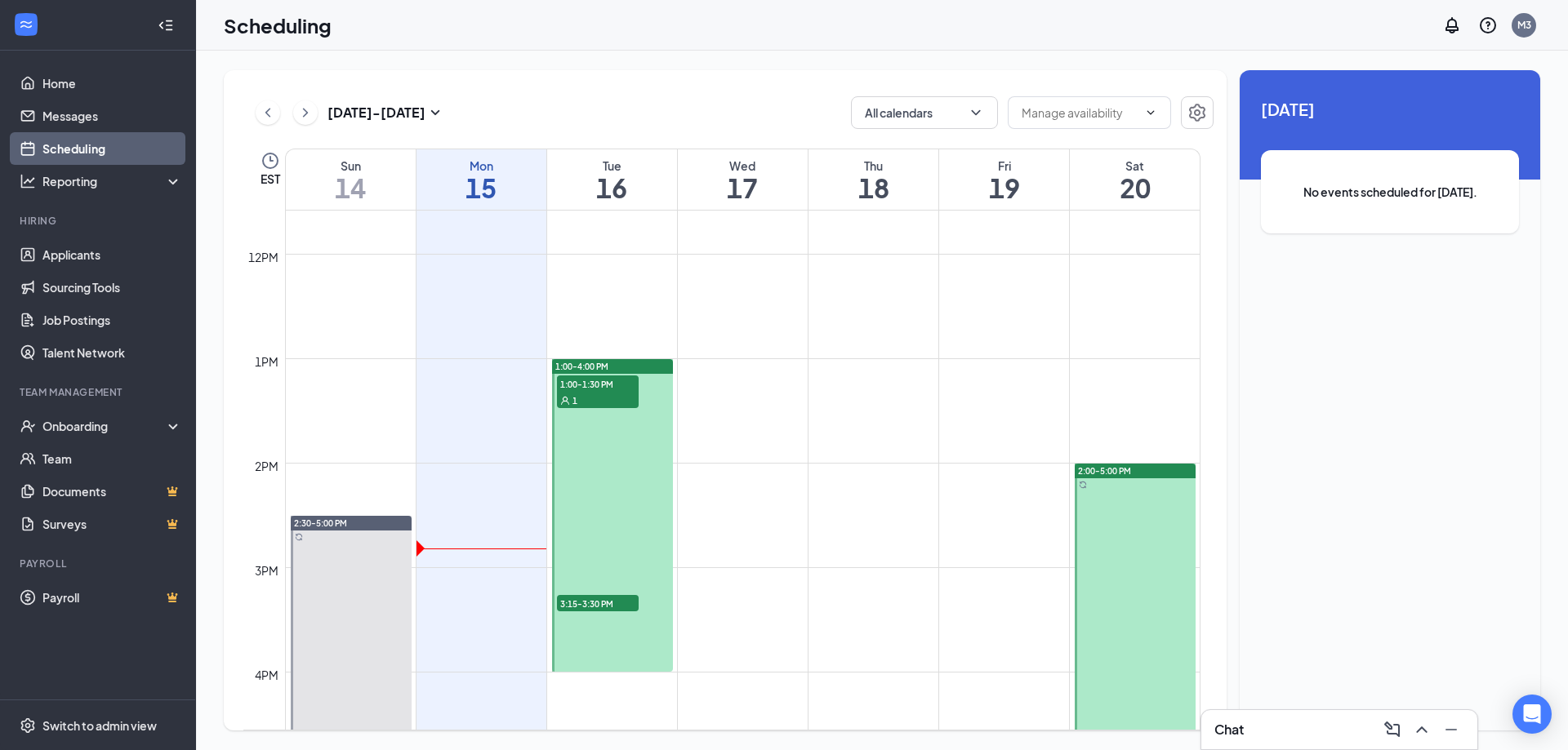
scroll to position [1292, 0]
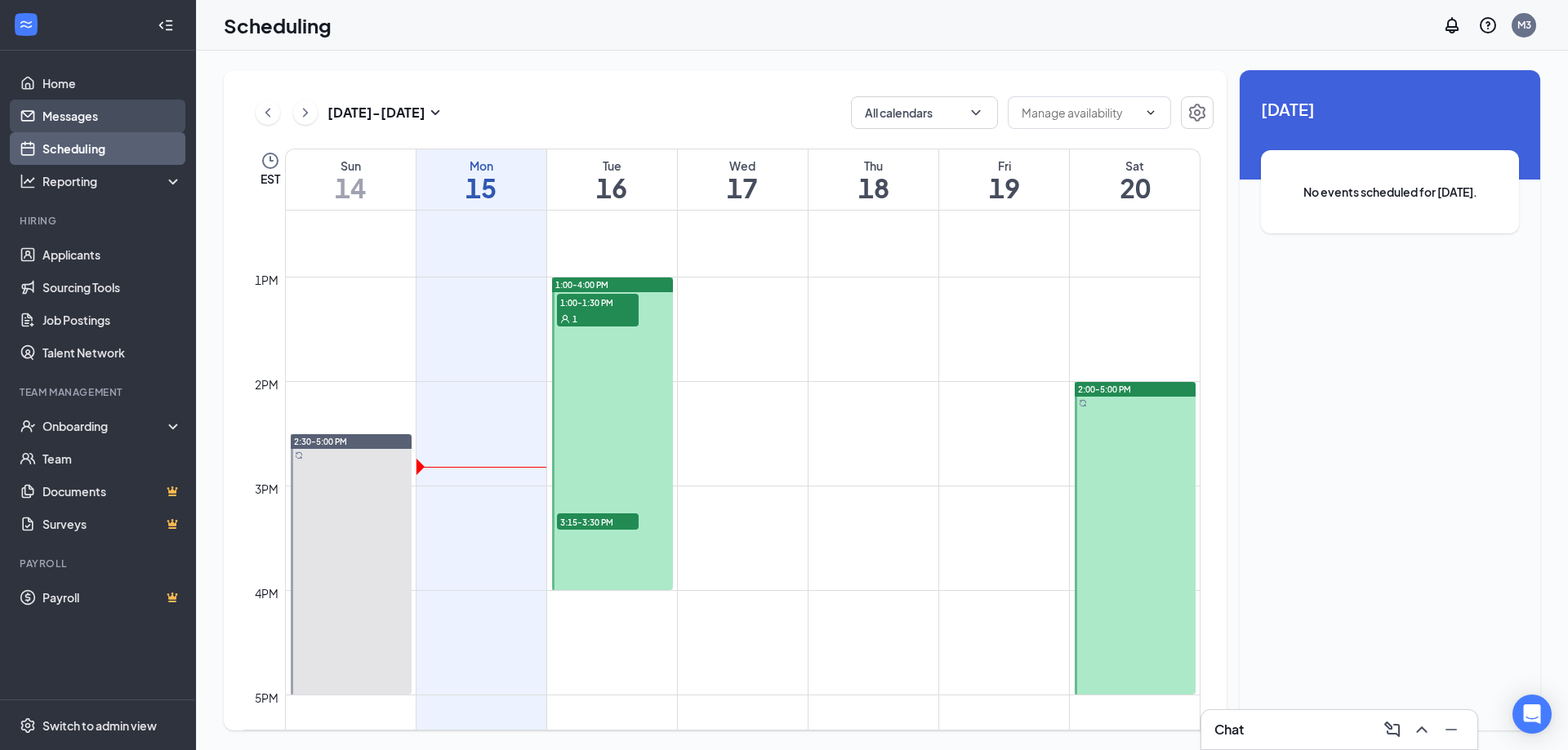
click at [51, 123] on link "Messages" at bounding box center [112, 115] width 139 height 33
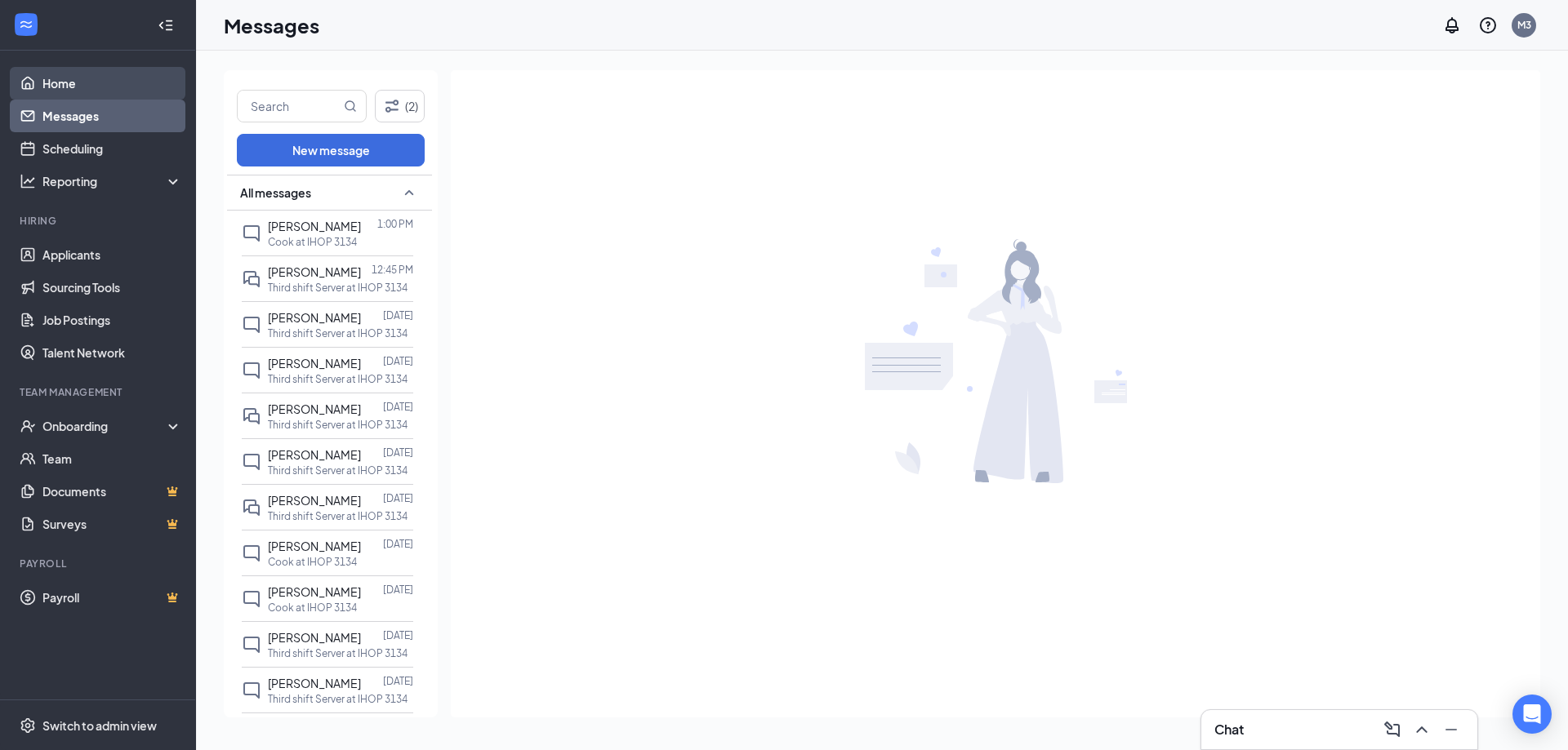
click at [55, 76] on link "Home" at bounding box center [112, 83] width 139 height 33
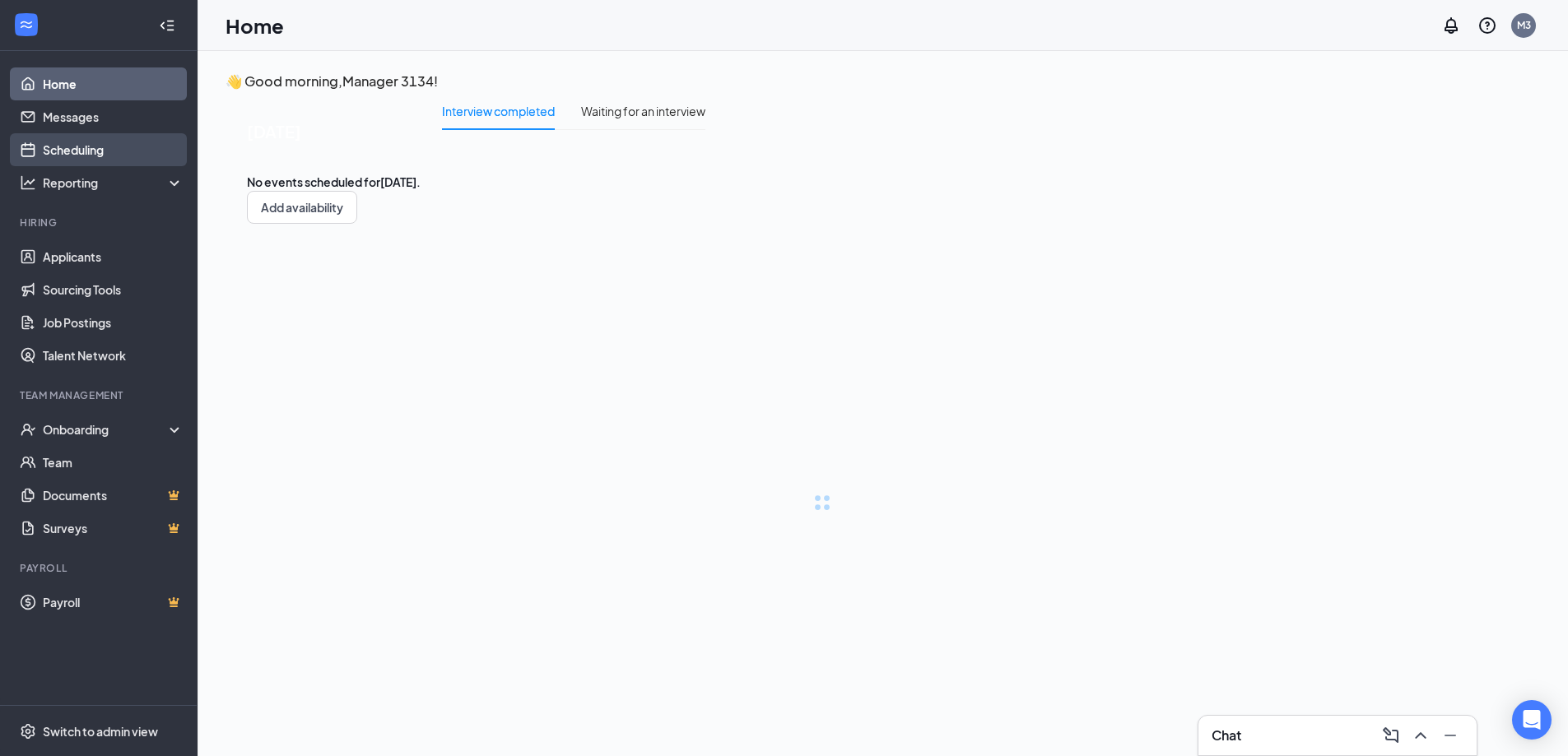
click at [69, 146] on link "Scheduling" at bounding box center [113, 150] width 140 height 33
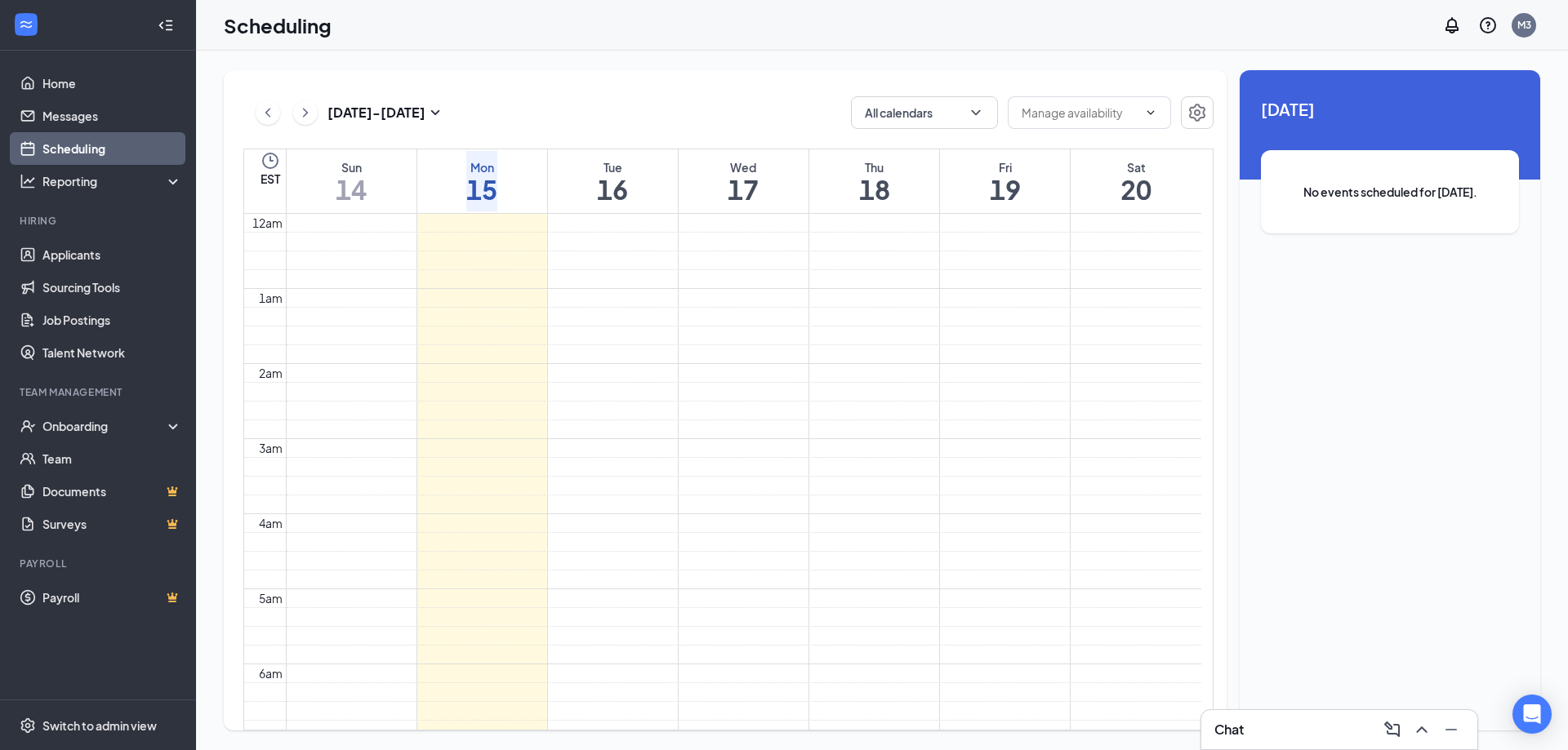
scroll to position [803, 0]
click at [628, 184] on h1 "16" at bounding box center [612, 189] width 31 height 28
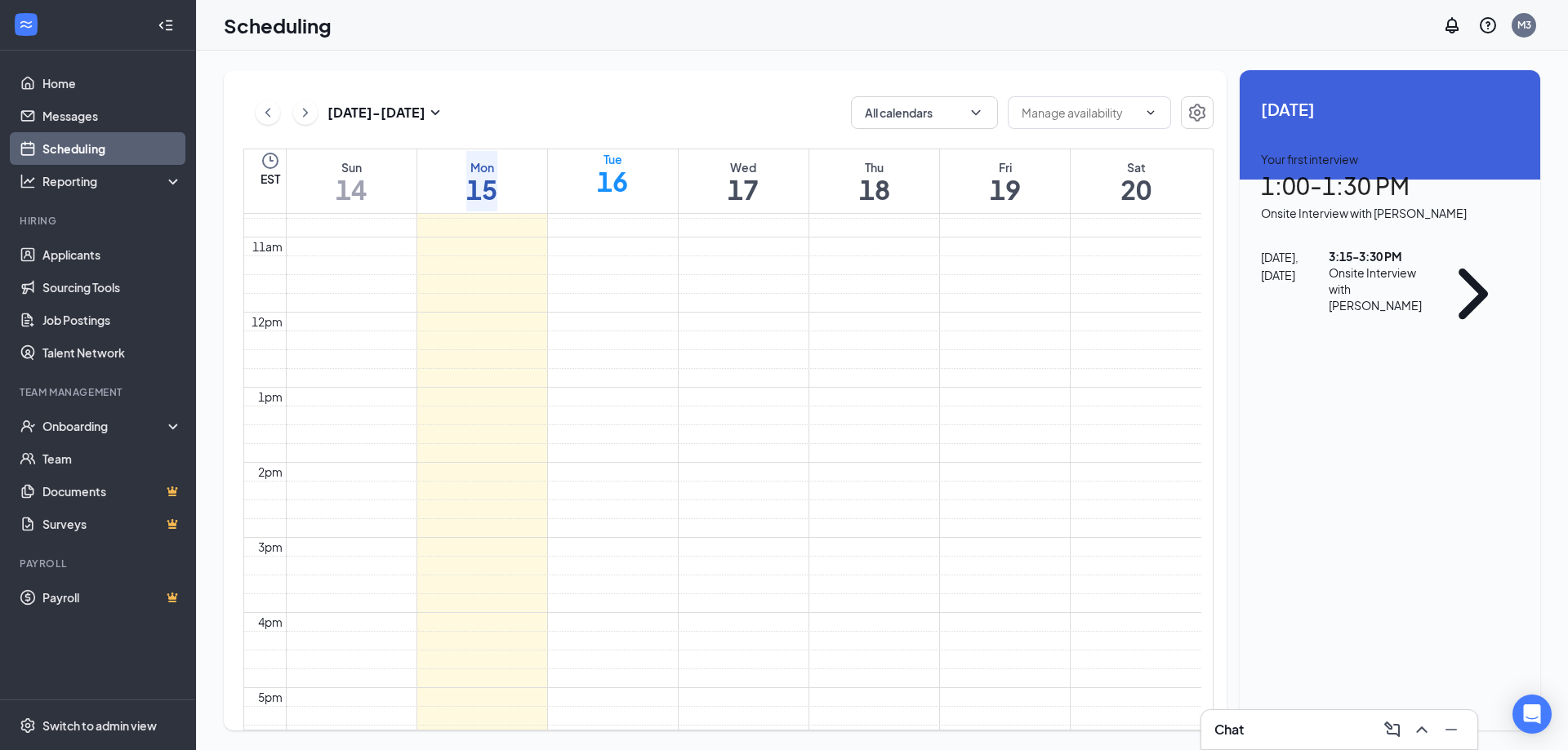
click at [466, 192] on h1 "15" at bounding box center [481, 189] width 31 height 28
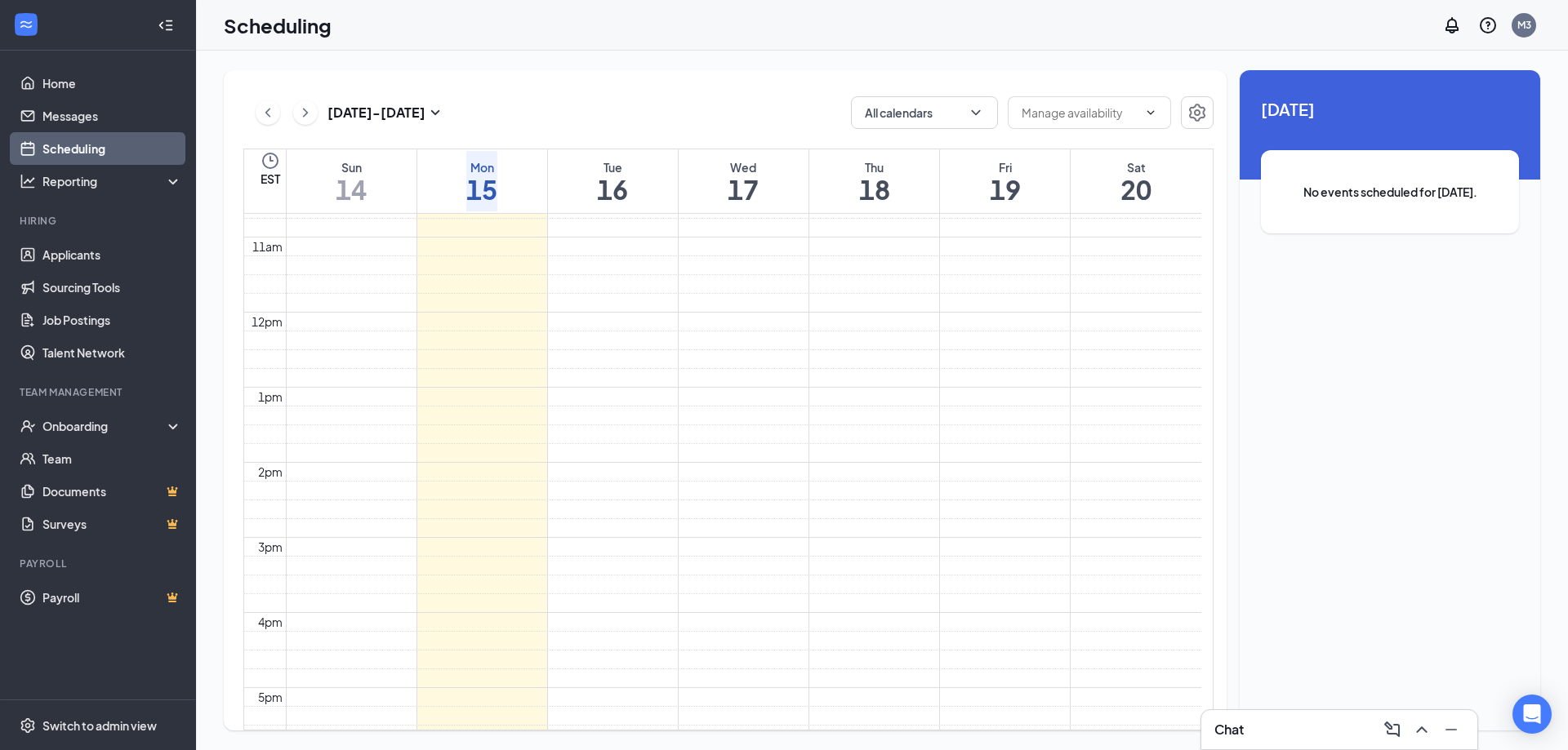
click at [597, 196] on h1 "16" at bounding box center [612, 189] width 31 height 28
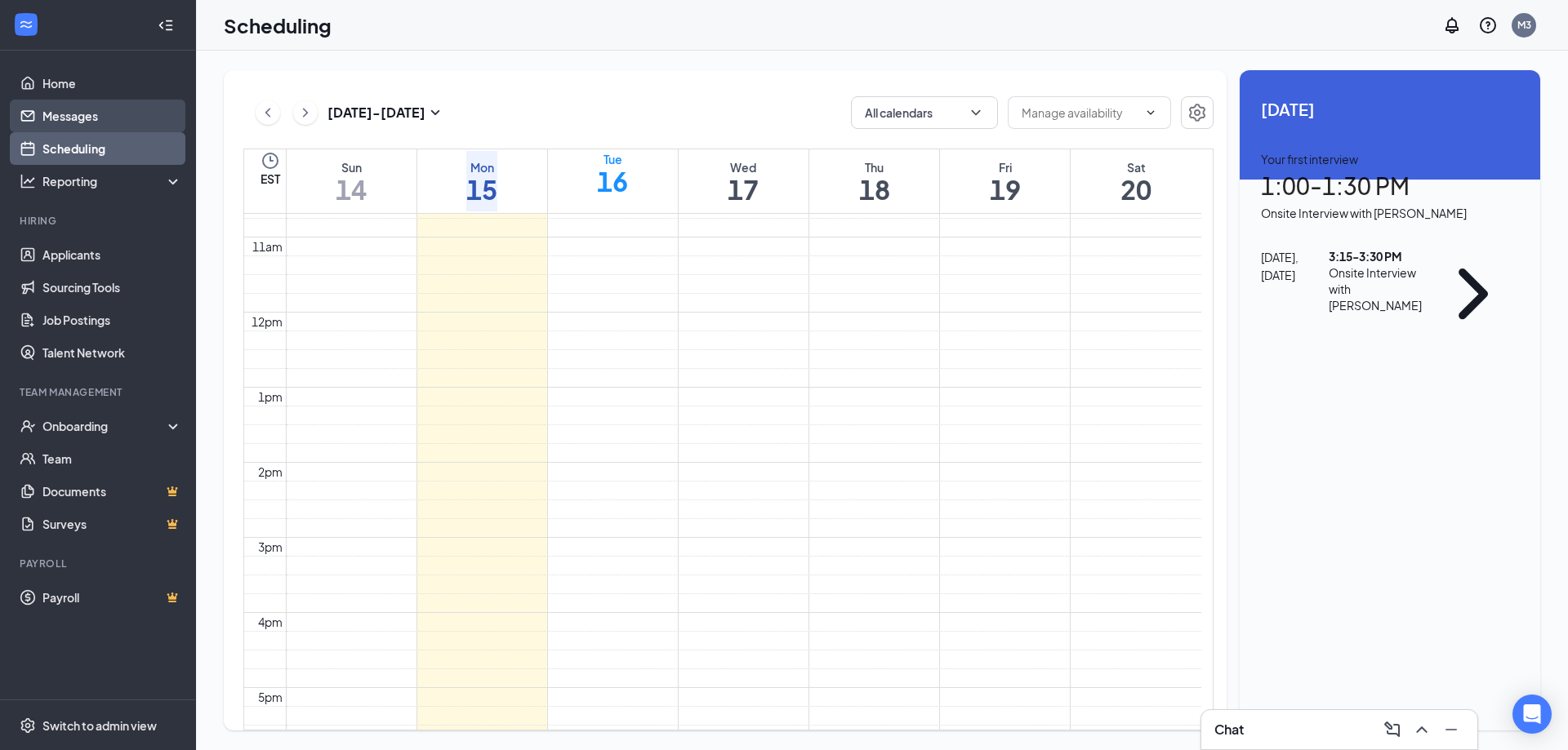
click at [83, 107] on link "Messages" at bounding box center [112, 115] width 139 height 33
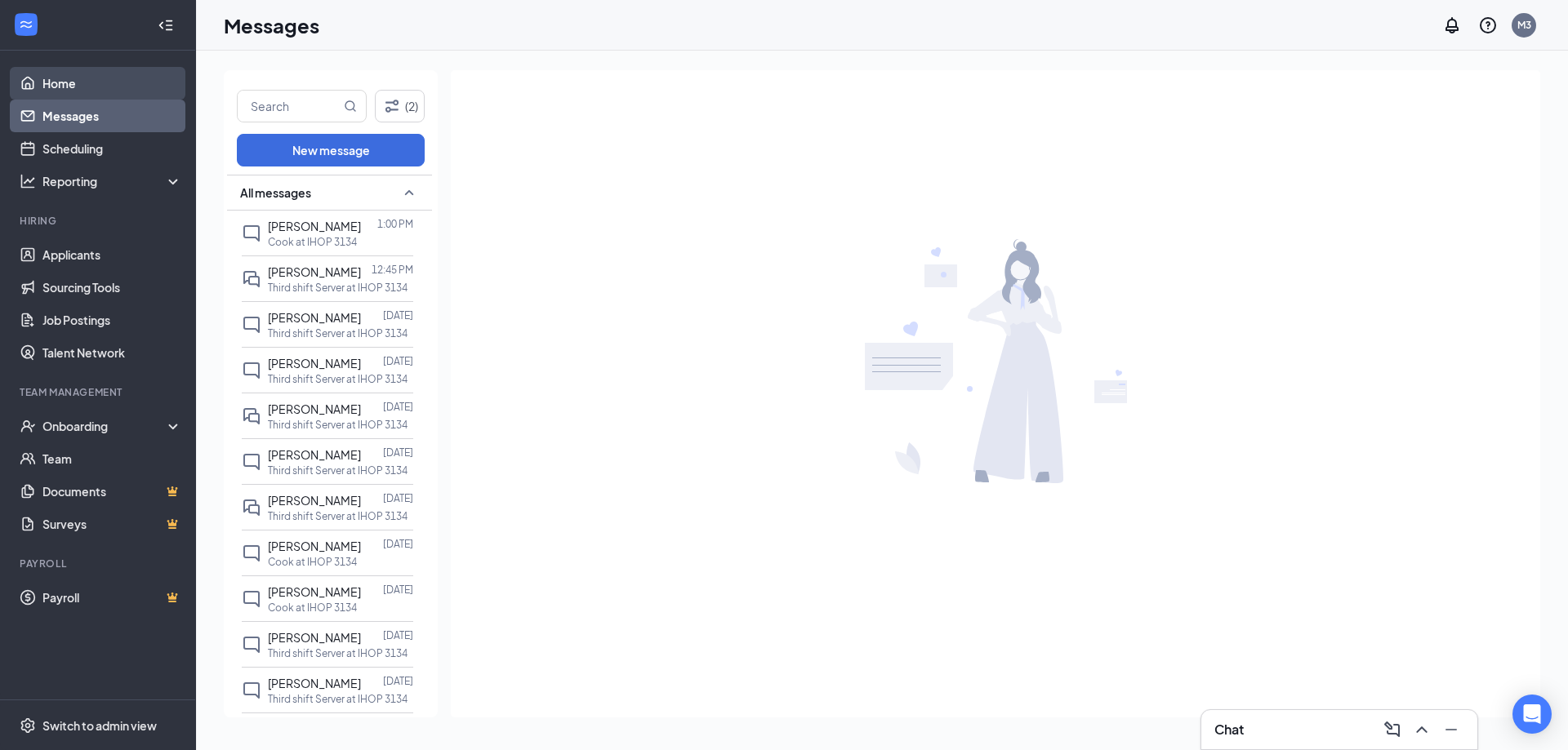
click at [53, 84] on link "Home" at bounding box center [112, 83] width 139 height 33
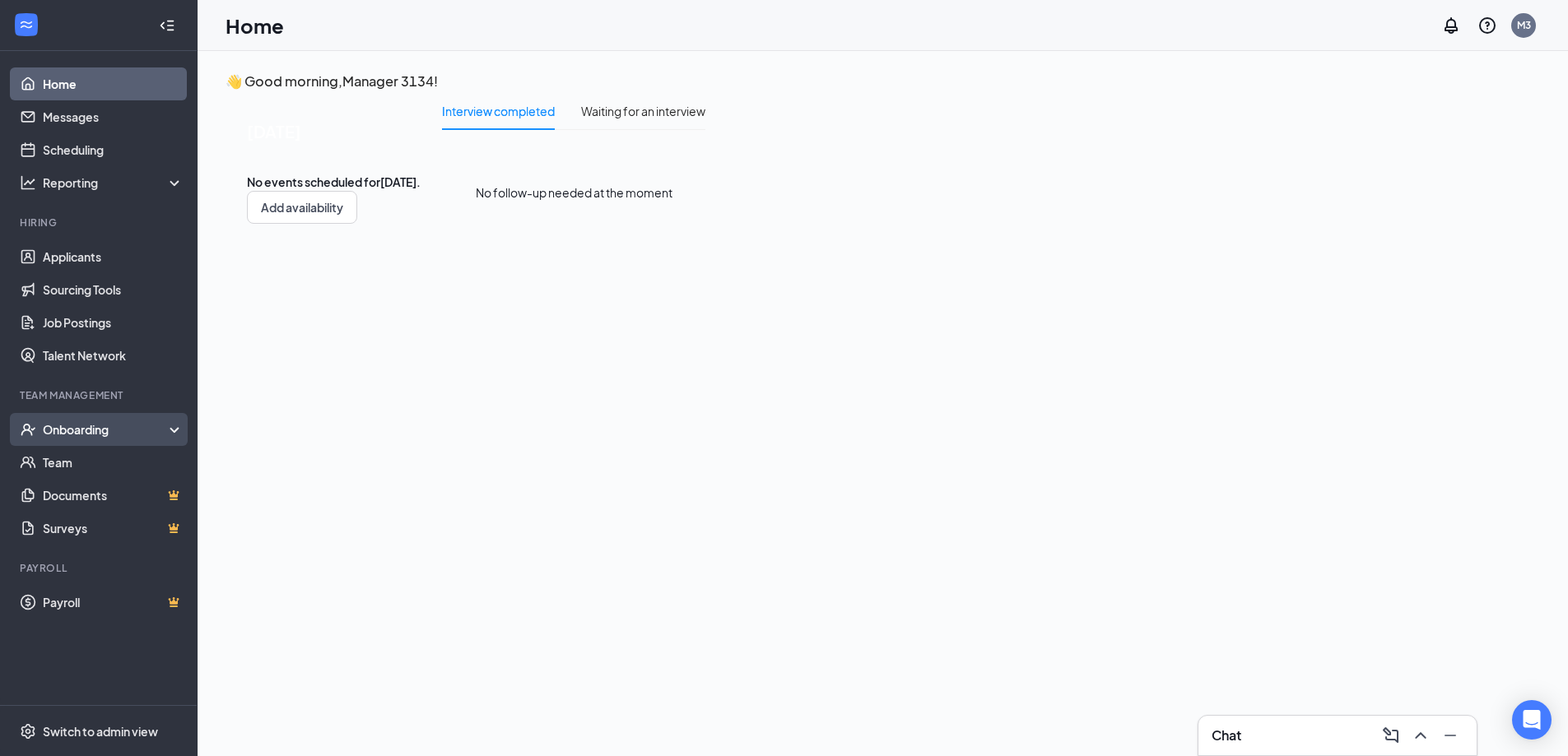
click at [72, 425] on div "Onboarding" at bounding box center [106, 430] width 127 height 17
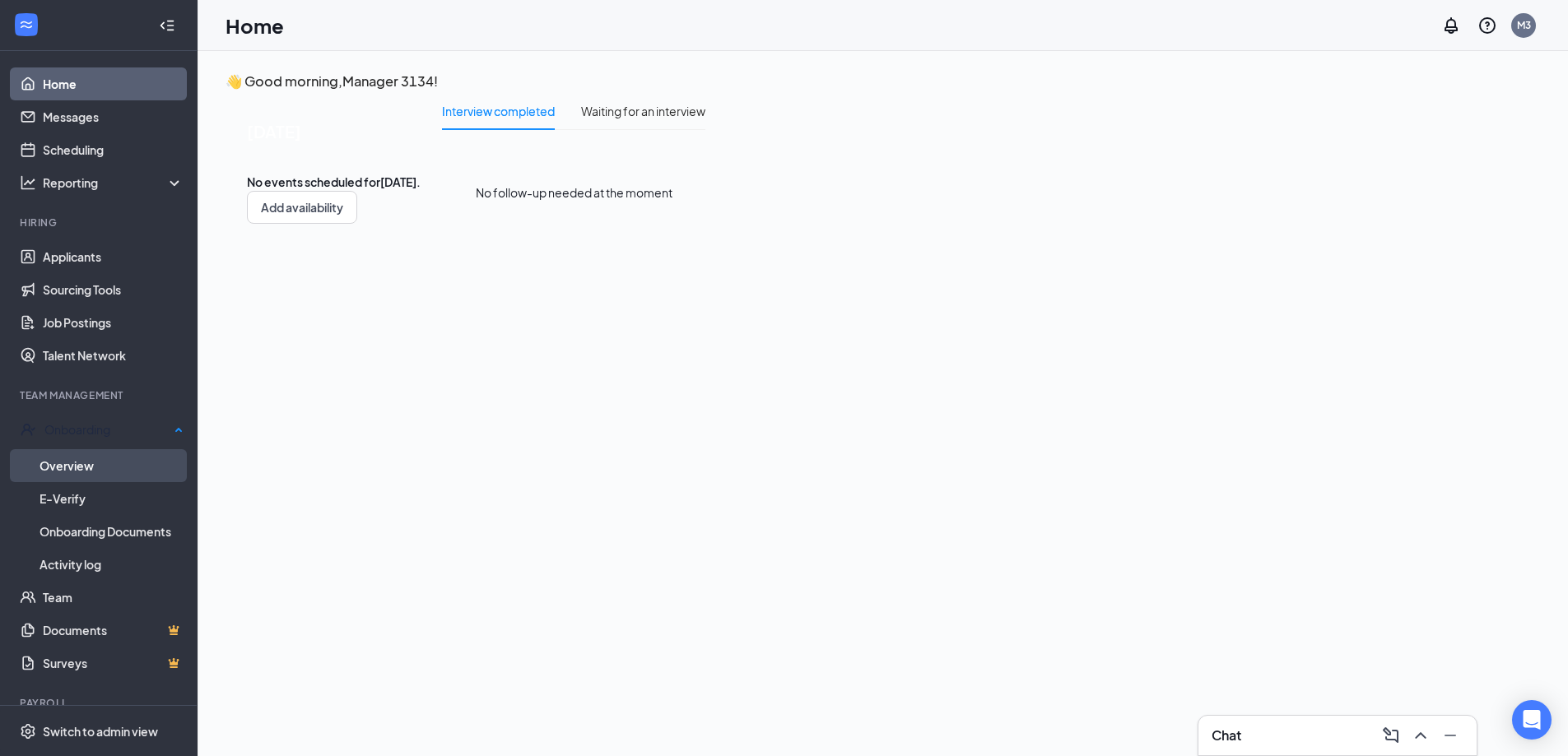
click at [66, 456] on link "Overview" at bounding box center [111, 465] width 144 height 33
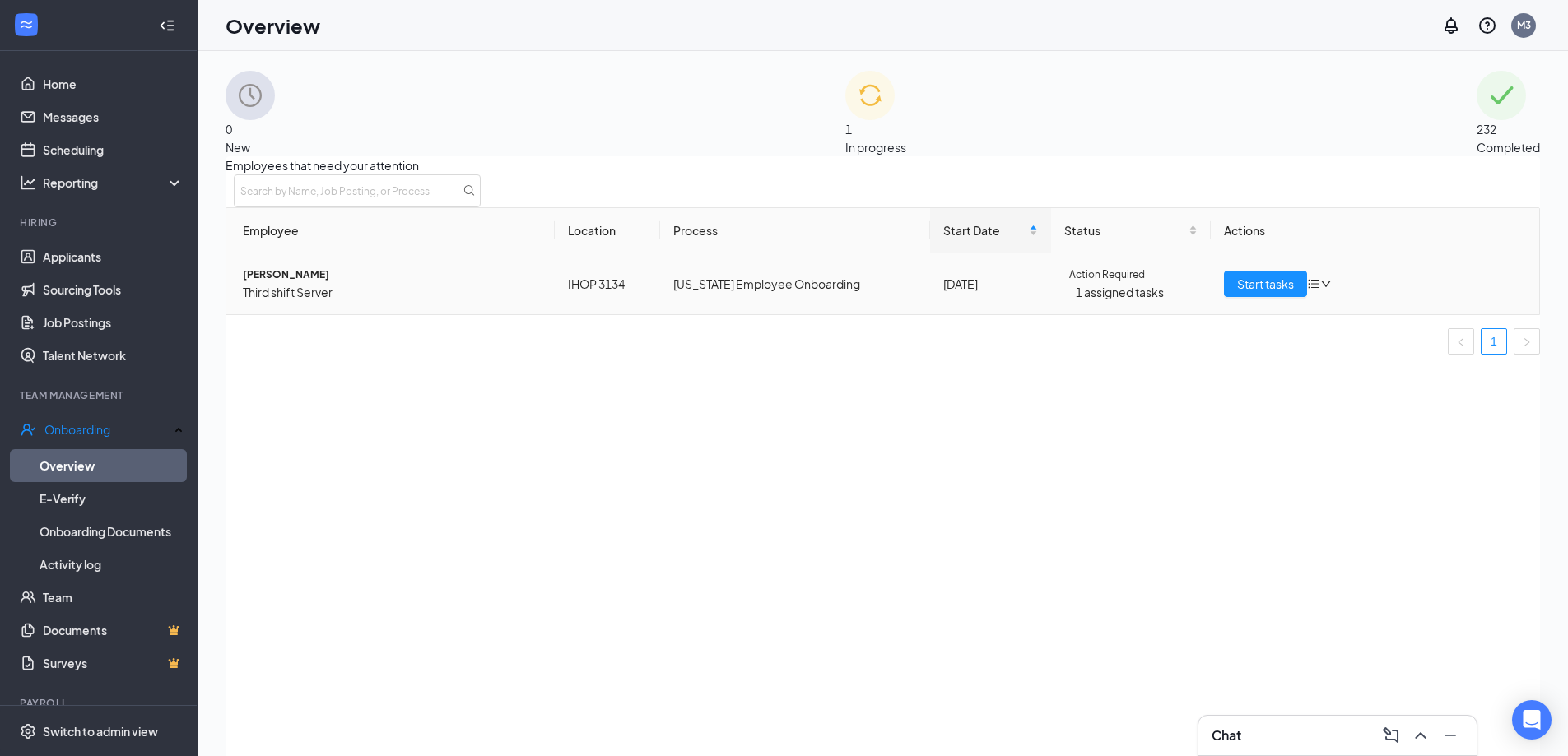
click at [347, 283] on span "Tammy Adams" at bounding box center [392, 275] width 299 height 17
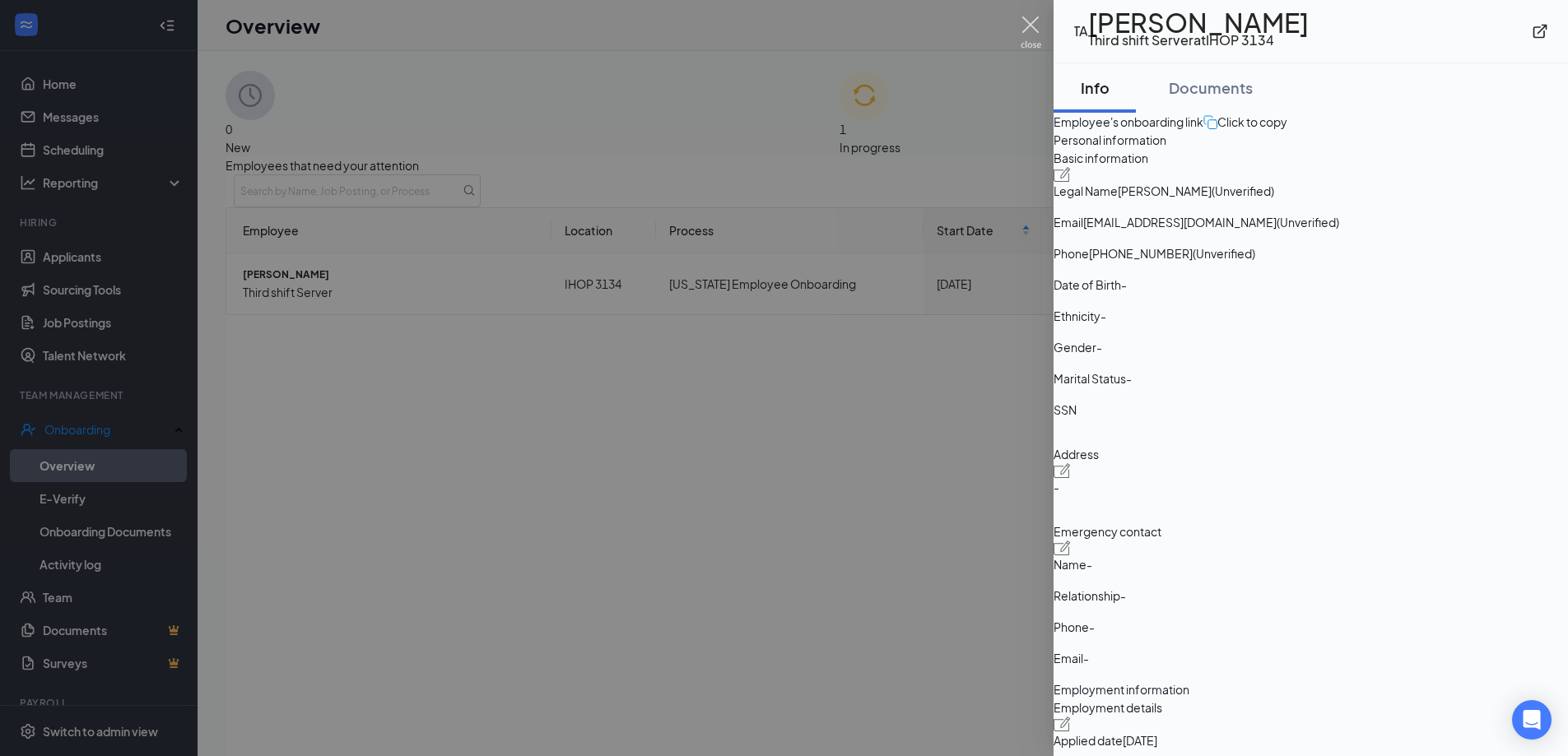
click at [1034, 24] on img at bounding box center [1030, 33] width 20 height 32
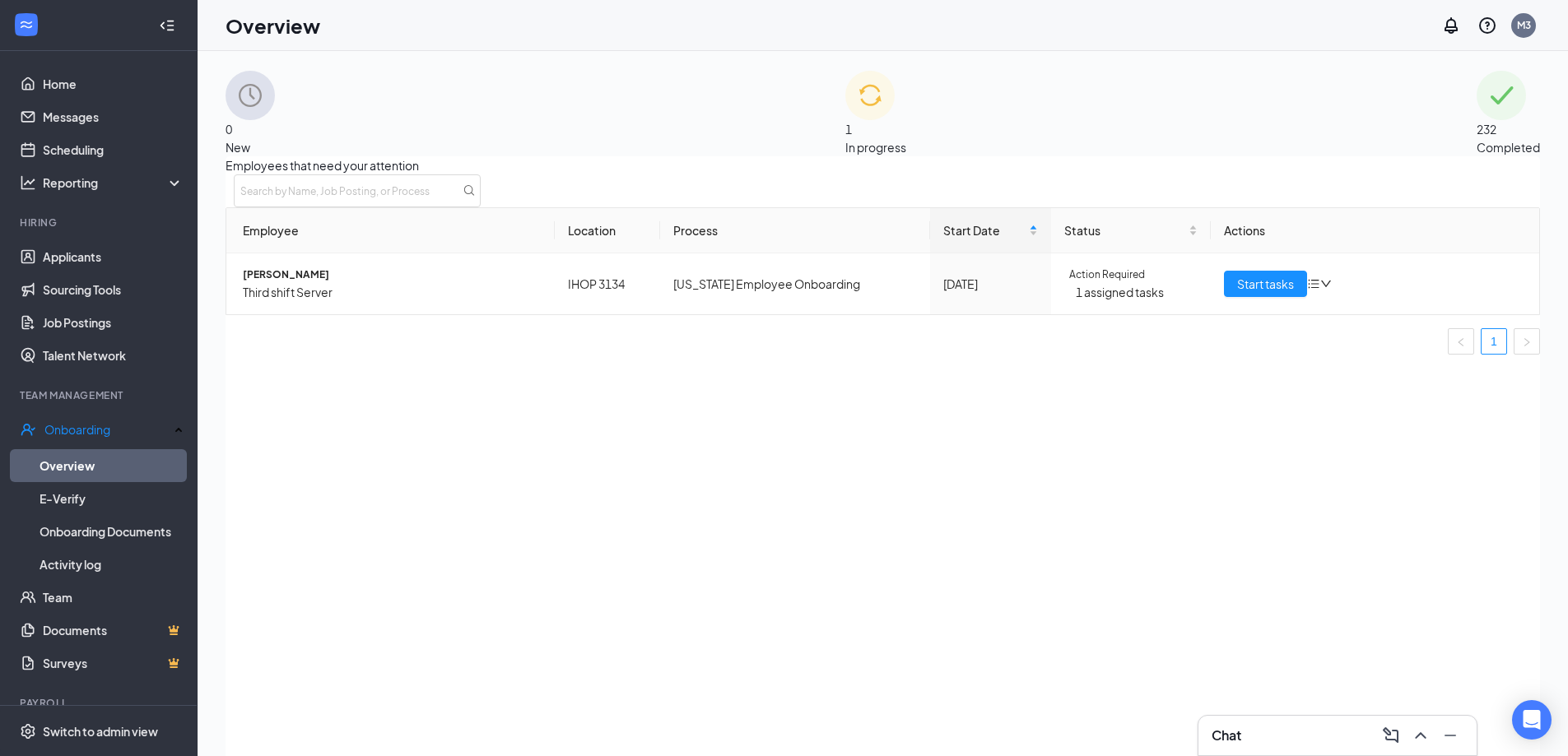
click at [906, 128] on div "1 In progress" at bounding box center [876, 114] width 61 height 86
click at [275, 130] on div "0 New" at bounding box center [250, 114] width 50 height 86
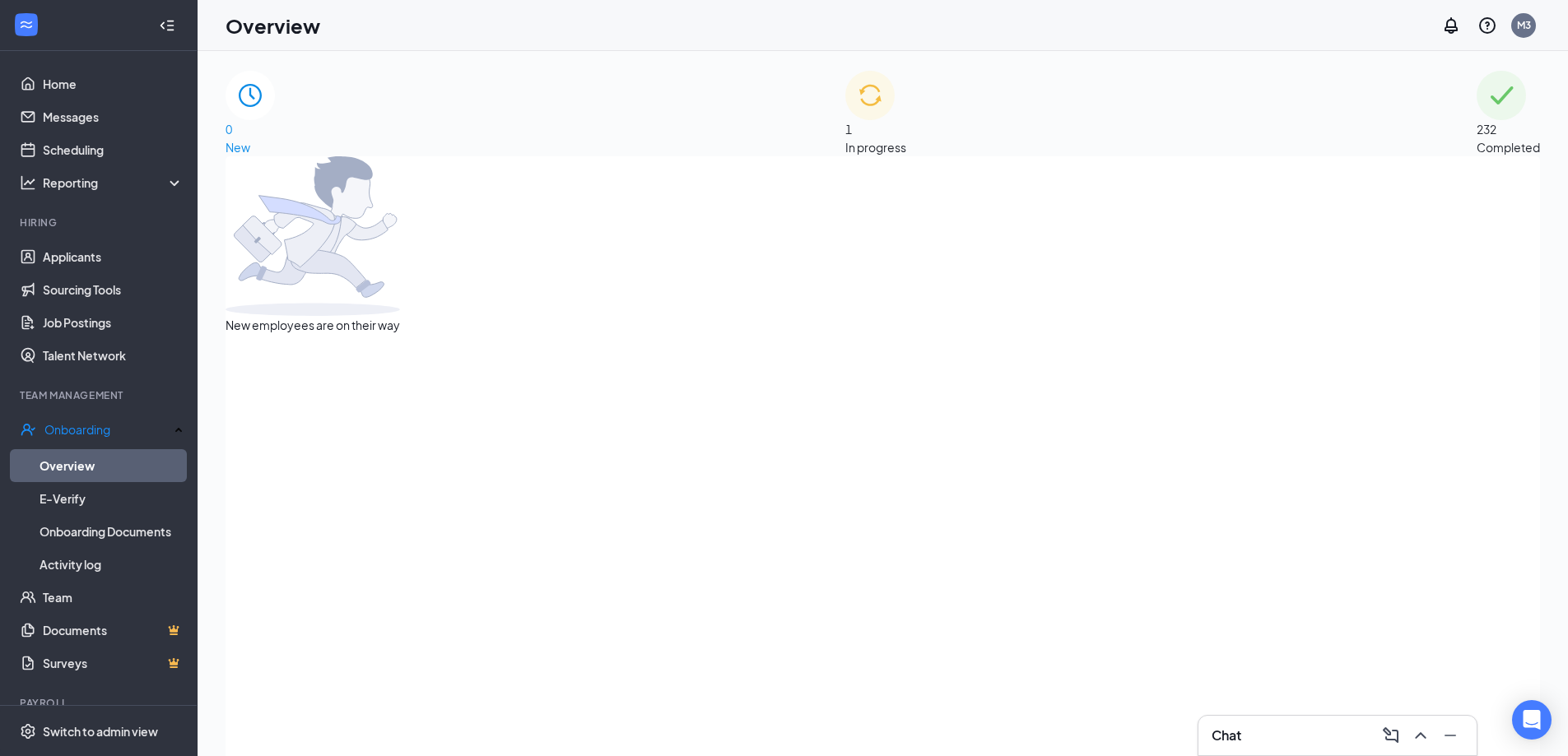
click at [845, 134] on div "1 In progress" at bounding box center [876, 114] width 61 height 86
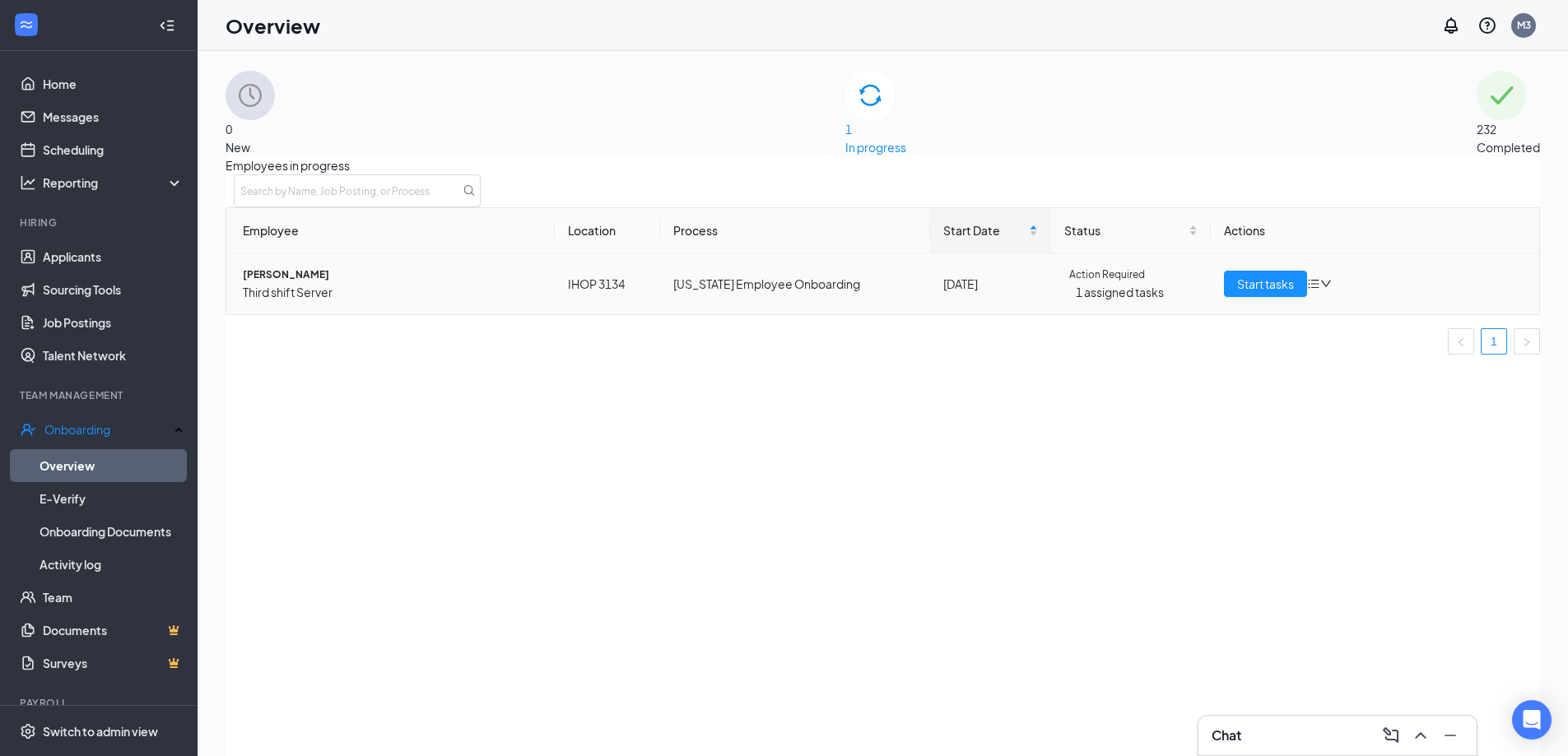
click at [369, 315] on td "Tammy Adams Third shift Server" at bounding box center [390, 283] width 328 height 61
click at [56, 86] on link "Home" at bounding box center [113, 83] width 140 height 33
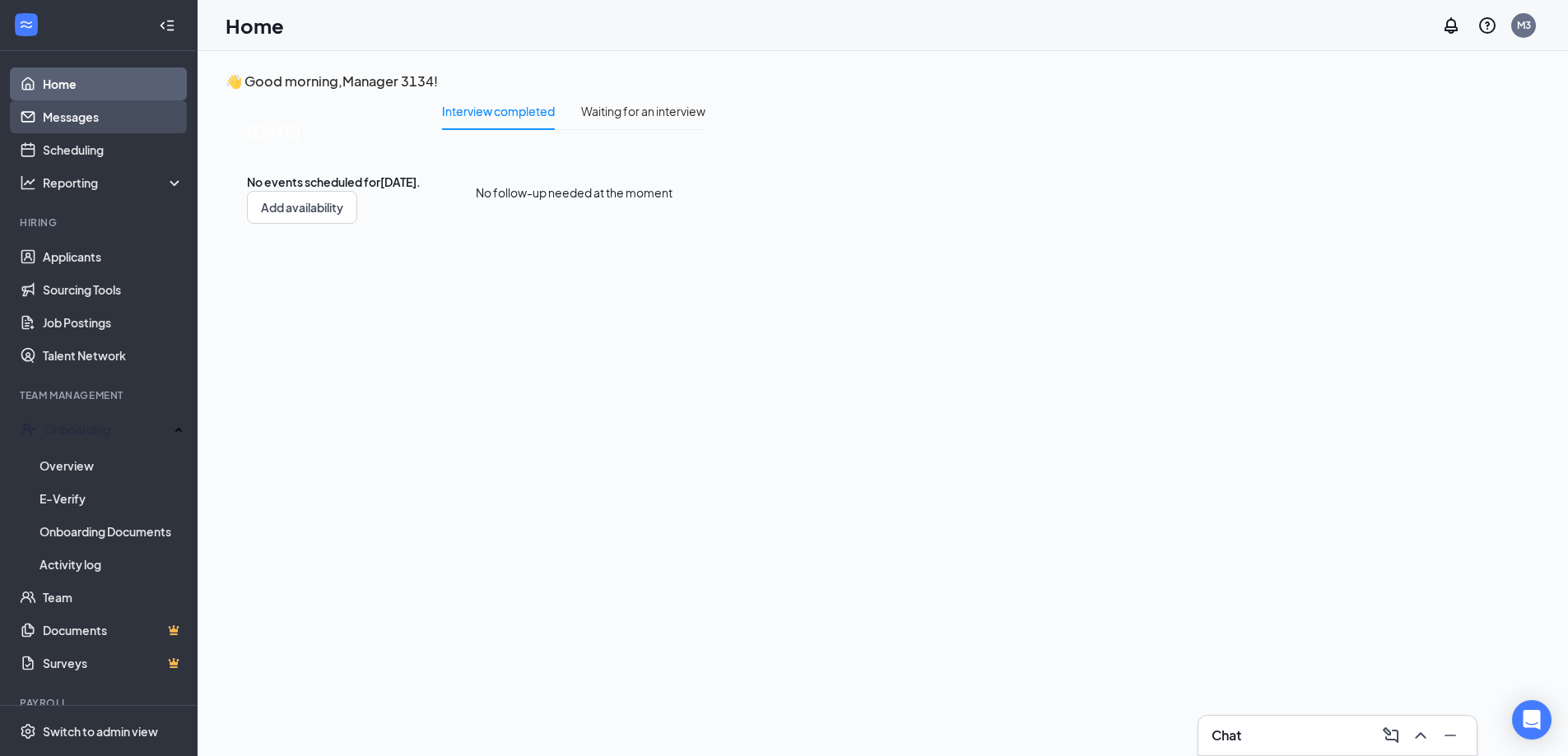
click at [66, 110] on link "Messages" at bounding box center [113, 116] width 140 height 33
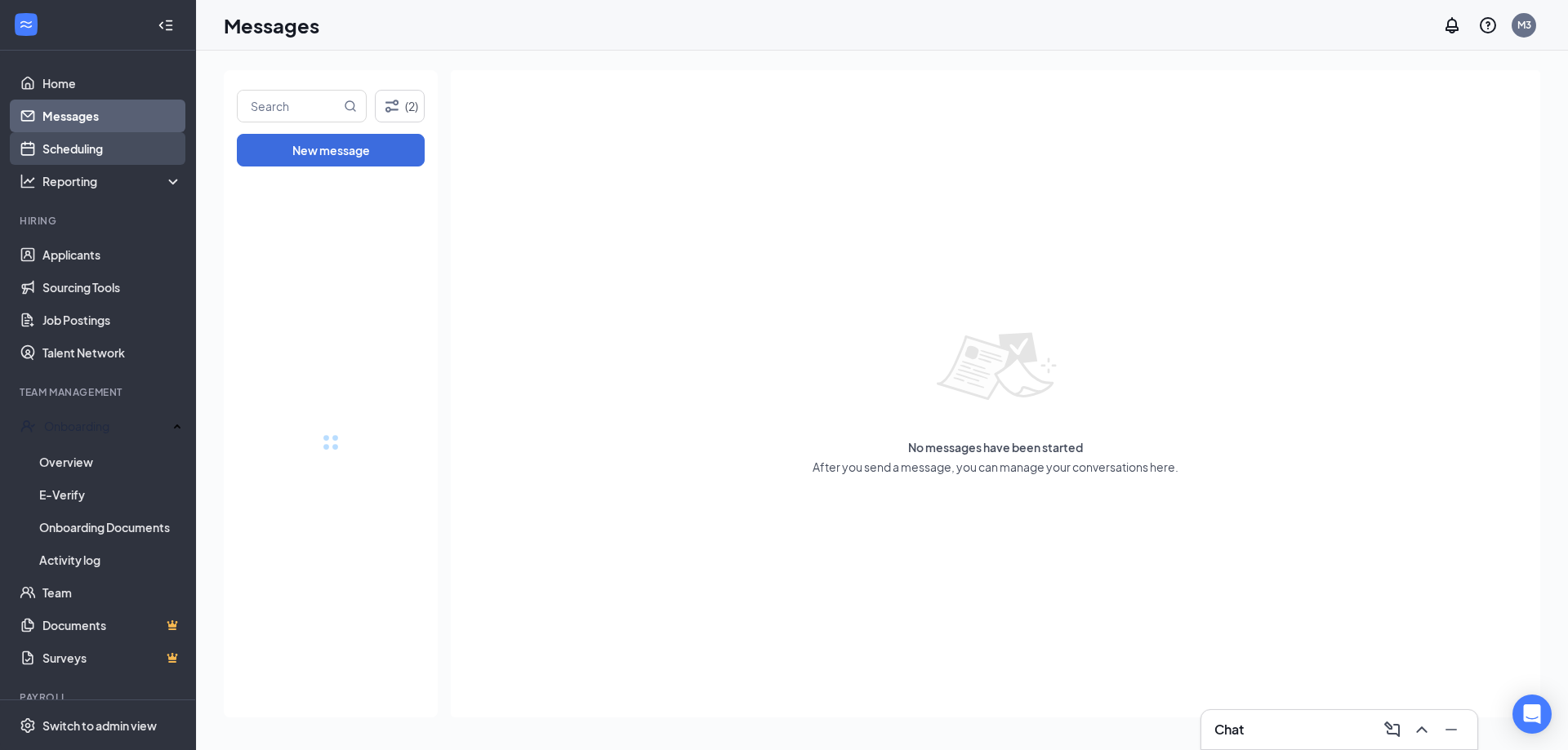
click at [73, 140] on link "Scheduling" at bounding box center [112, 148] width 139 height 33
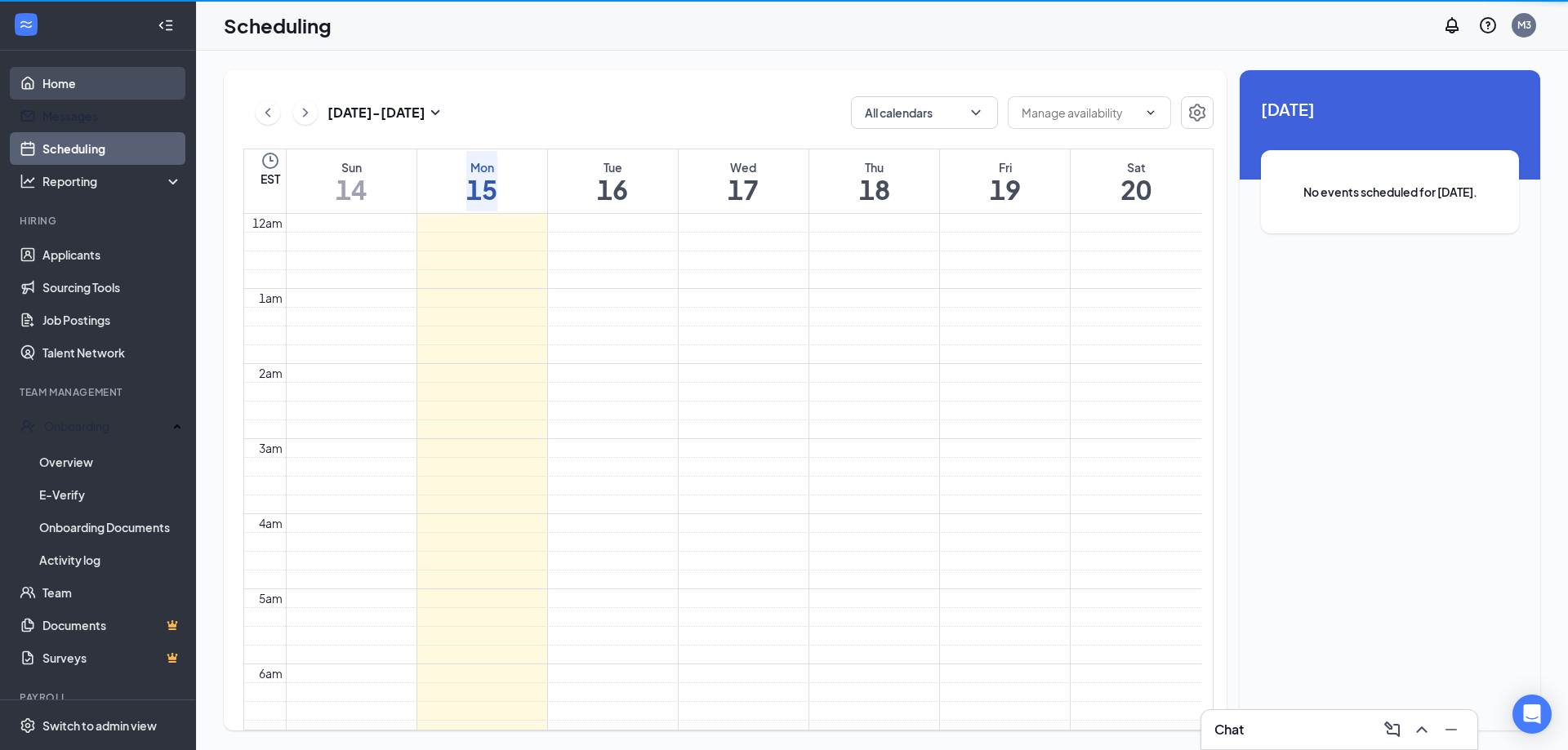
scroll to position [803, 0]
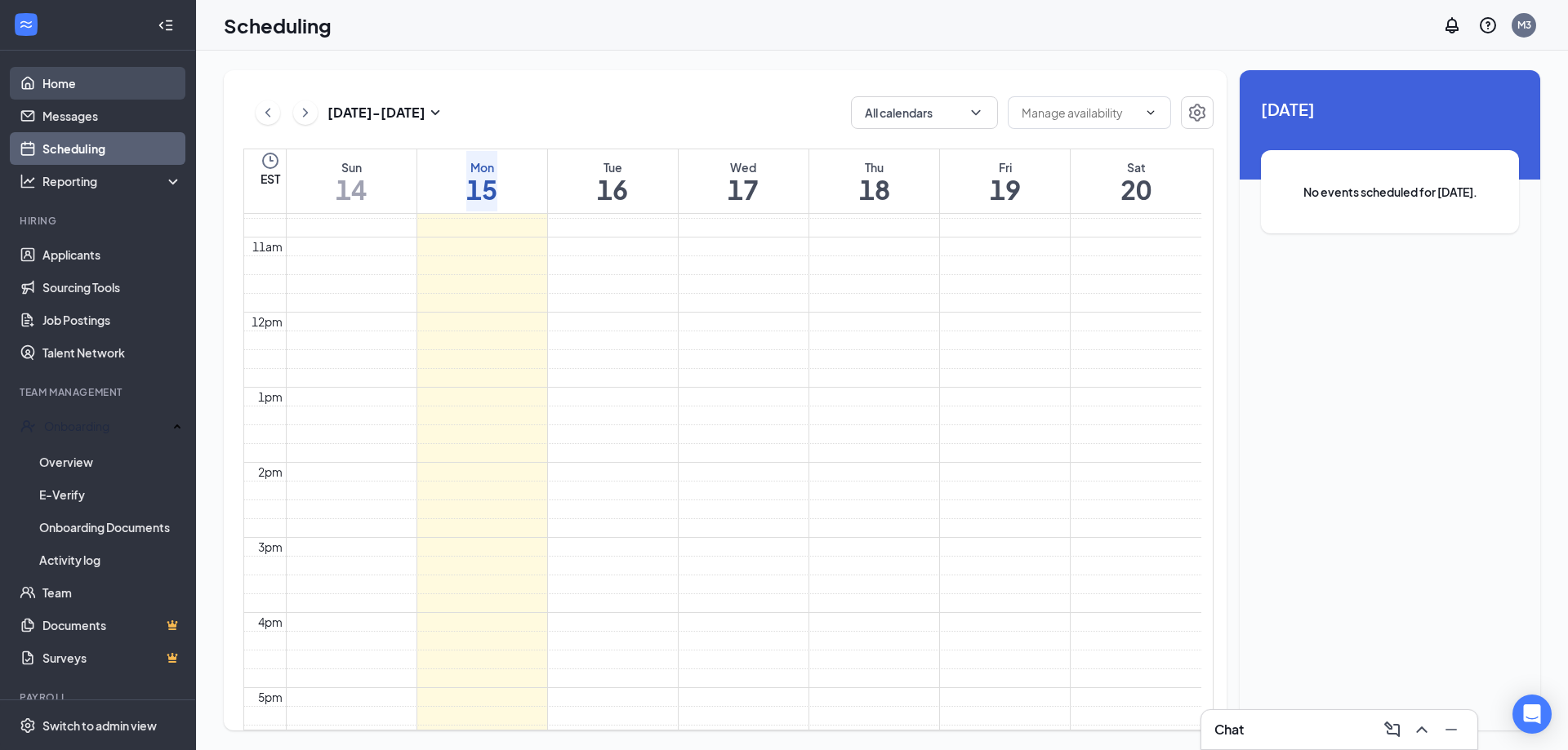
click at [65, 81] on link "Home" at bounding box center [112, 83] width 139 height 33
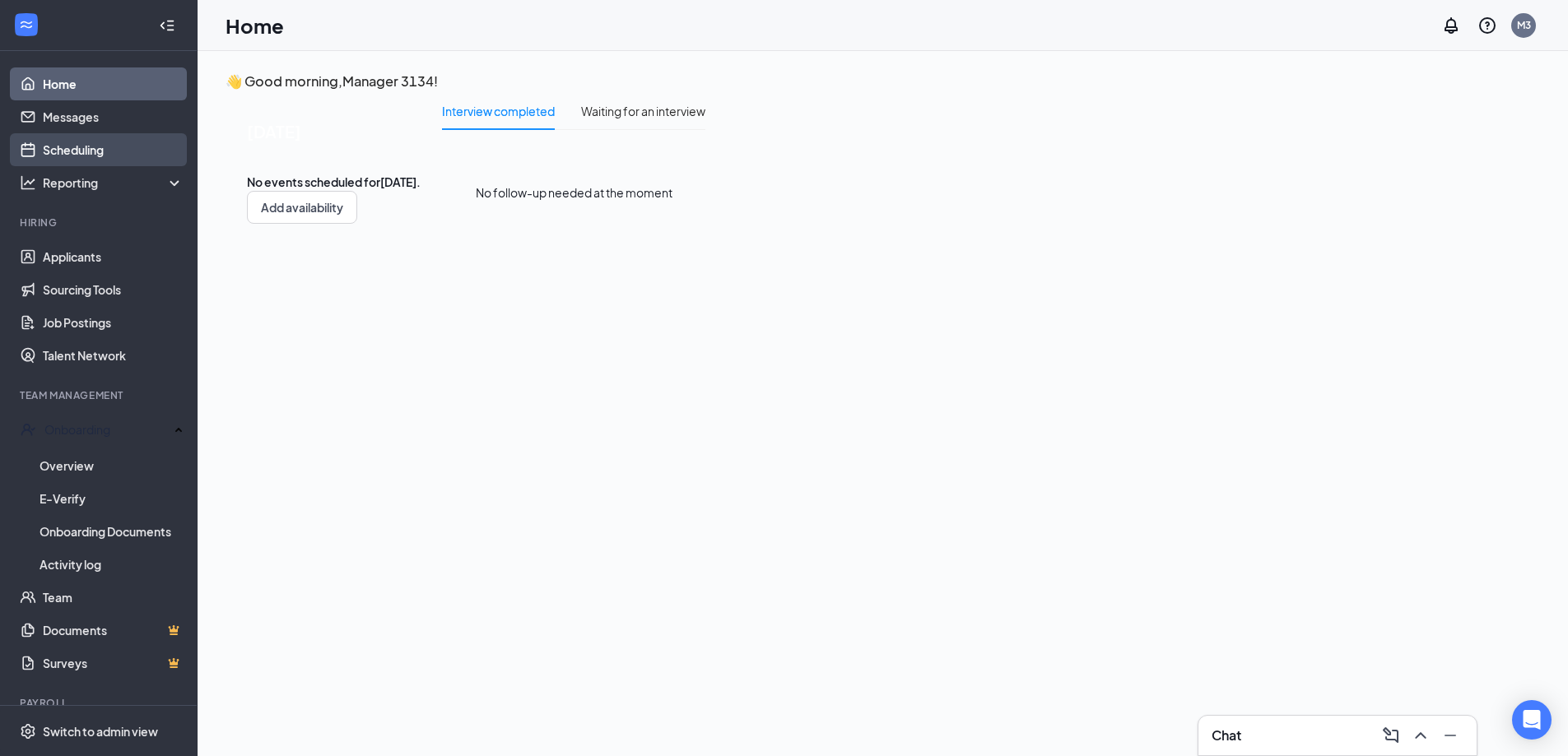
click at [58, 152] on link "Scheduling" at bounding box center [113, 150] width 140 height 33
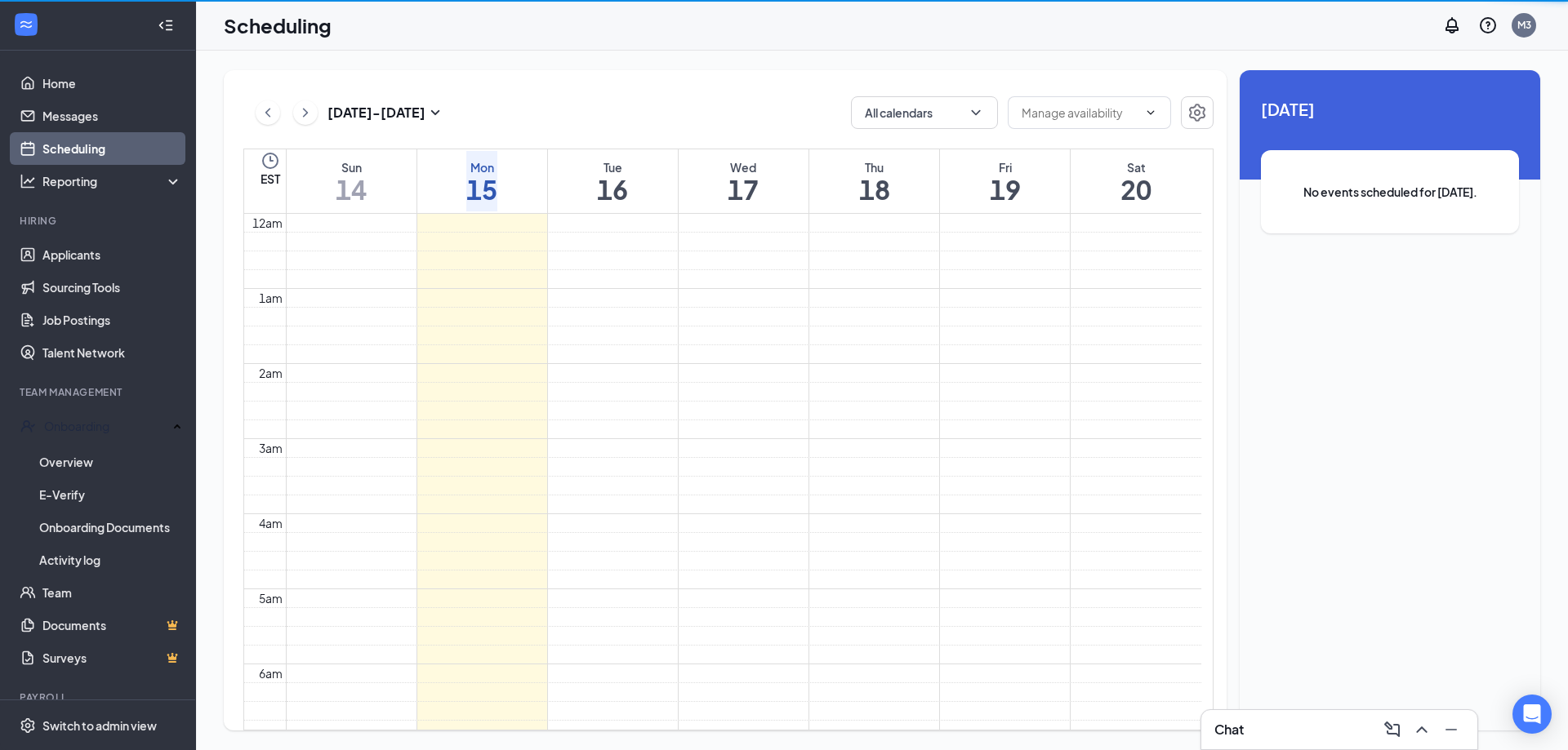
scroll to position [803, 0]
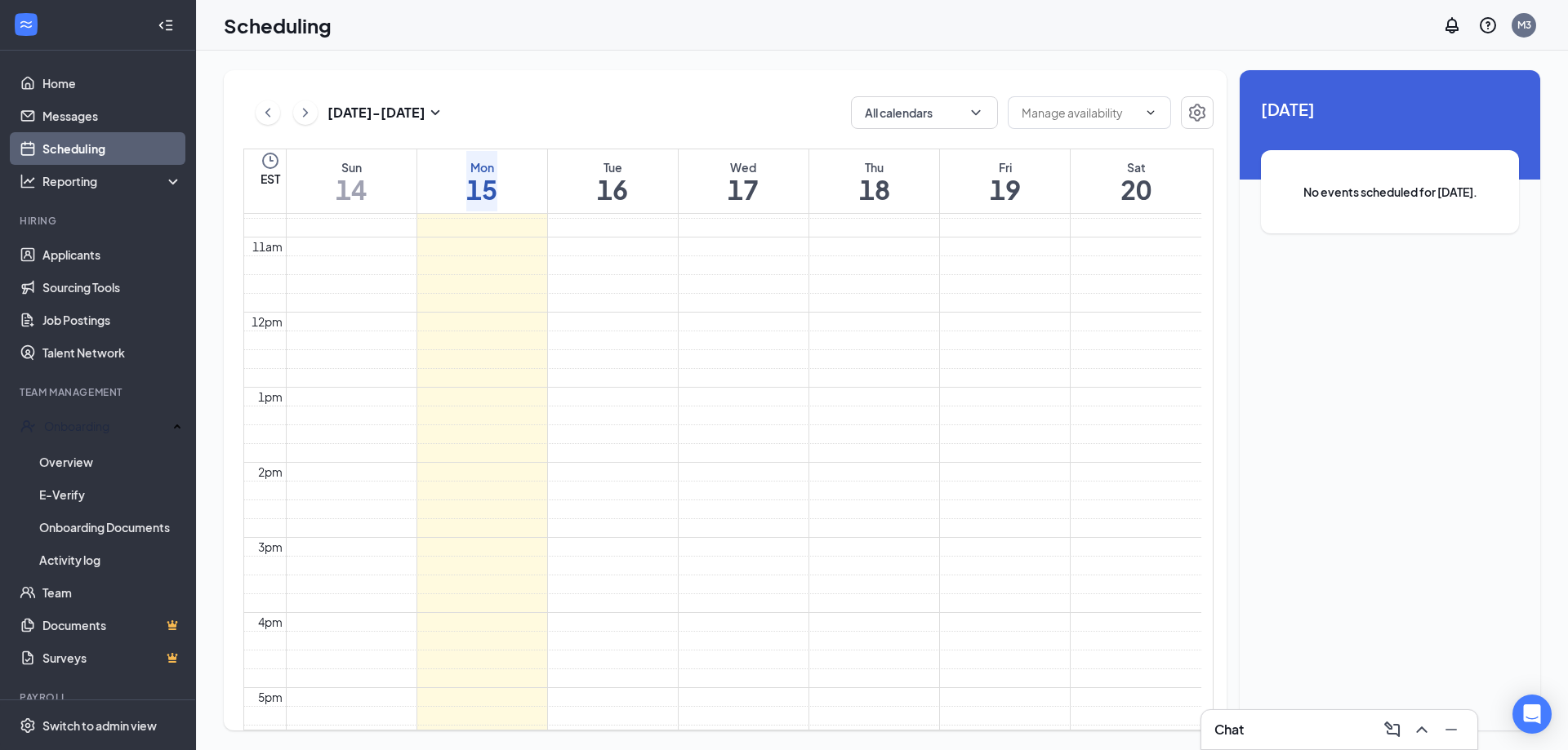
click at [597, 176] on h1 "16" at bounding box center [612, 189] width 31 height 28
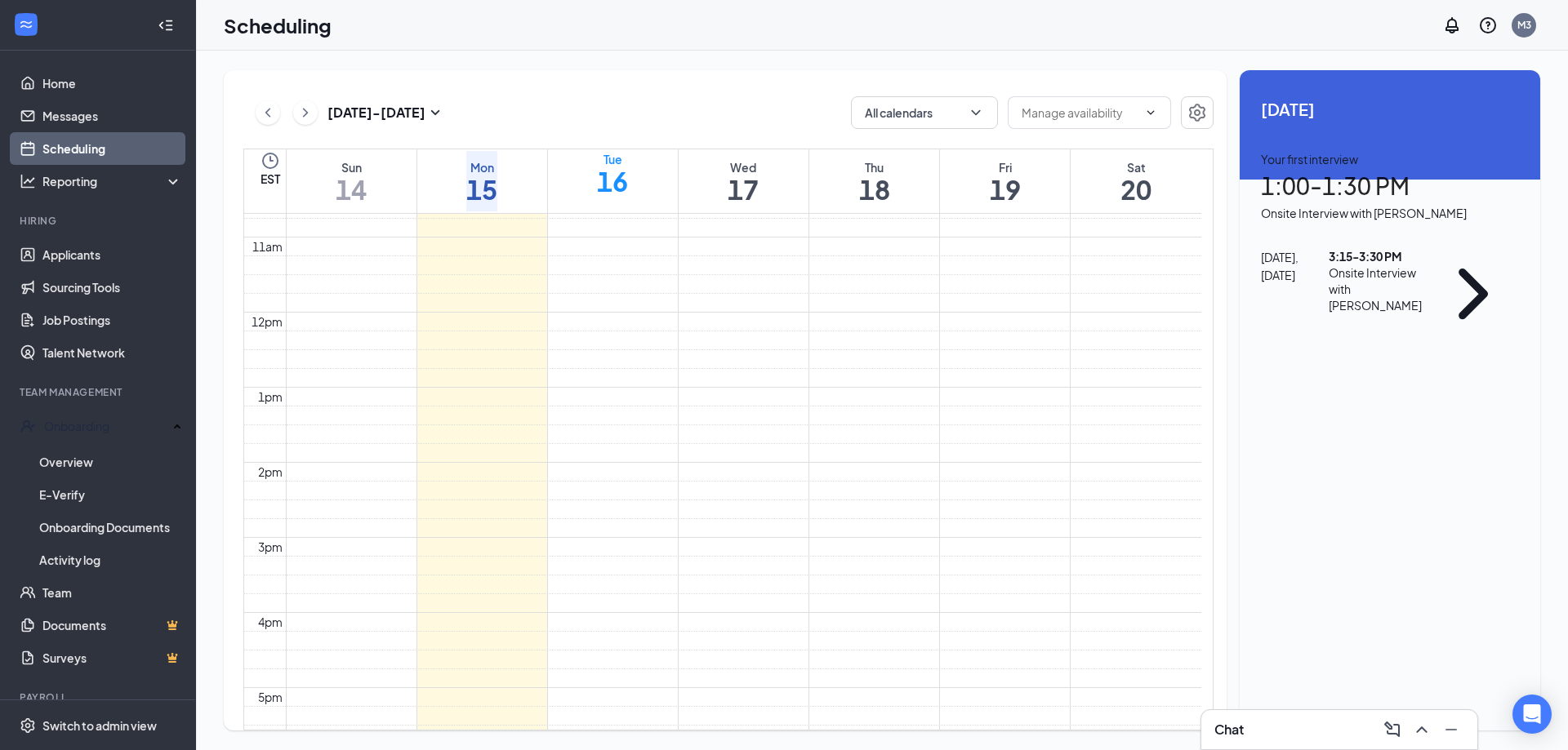
click at [1308, 201] on h1 "1:00 - 1:30 PM" at bounding box center [1389, 186] width 258 height 36
click at [1347, 384] on h3 "[PERSON_NAME]" at bounding box center [1403, 394] width 113 height 21
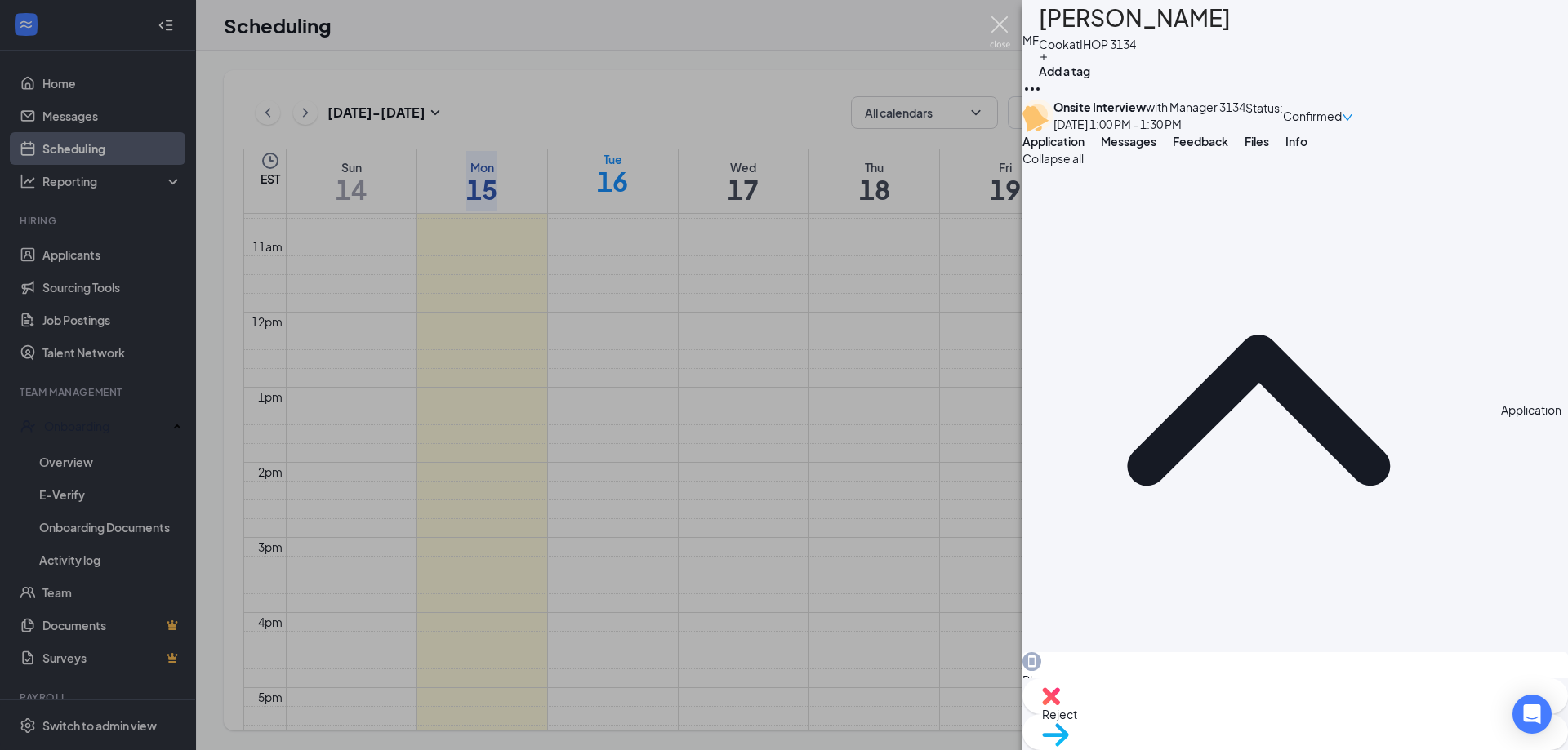
click at [1003, 18] on img at bounding box center [1000, 33] width 20 height 32
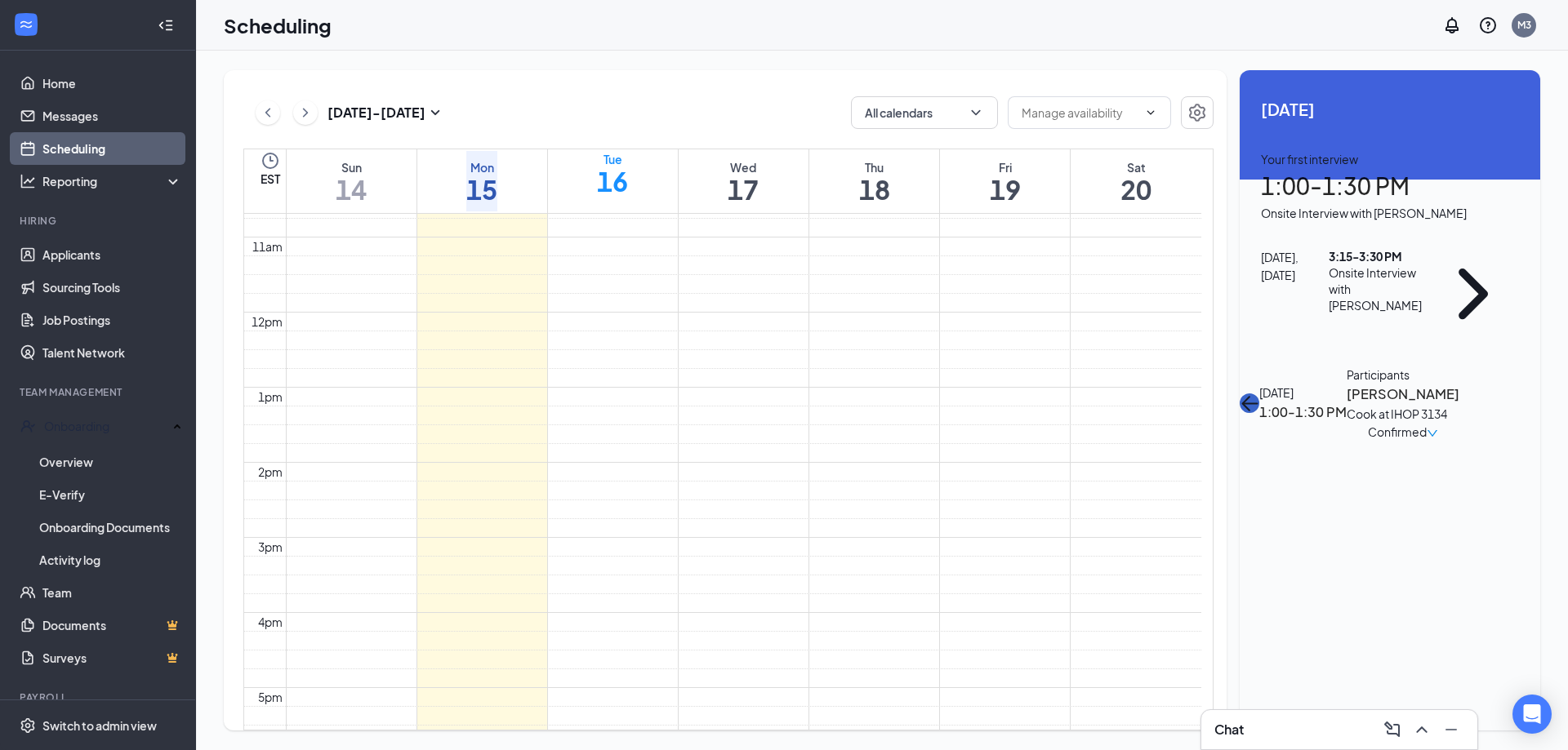
click at [1259, 394] on button "back-button" at bounding box center [1249, 403] width 19 height 19
click at [1329, 264] on div "3:15 - 3:30 PM" at bounding box center [1378, 256] width 98 height 17
click at [1347, 384] on h3 "[PERSON_NAME]" at bounding box center [1426, 394] width 159 height 21
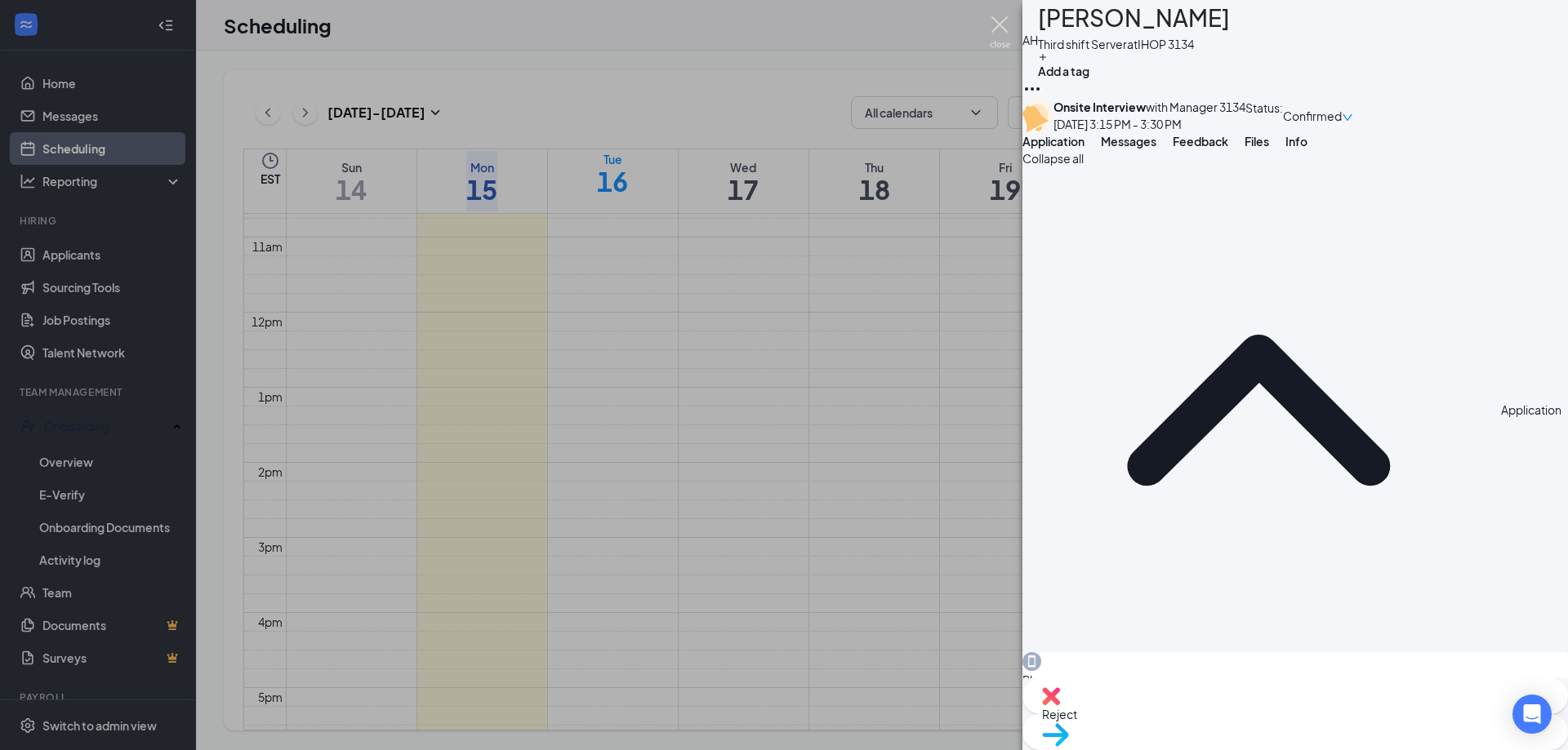
click at [997, 29] on img at bounding box center [1000, 33] width 20 height 32
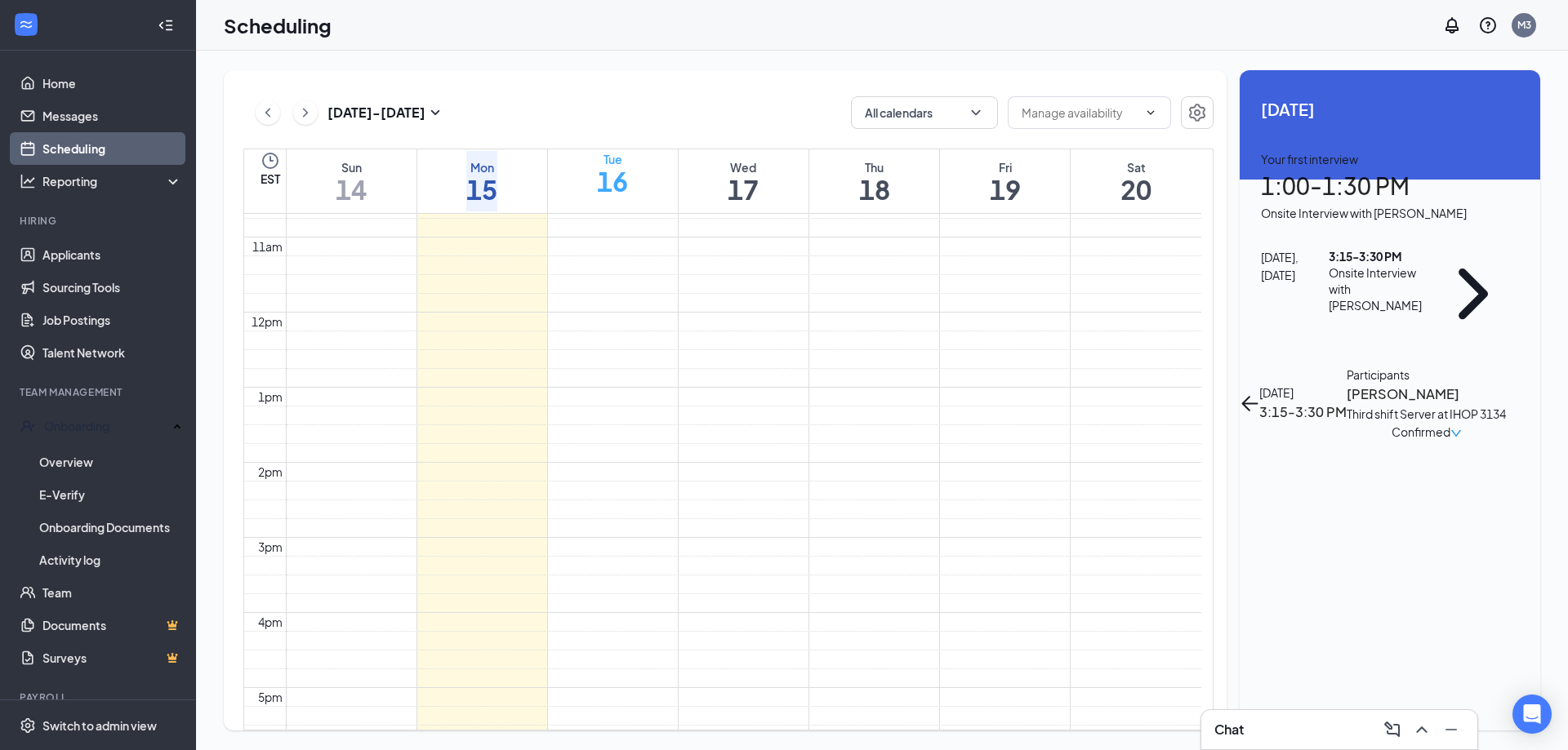
click at [609, 185] on h1 "16" at bounding box center [612, 181] width 31 height 28
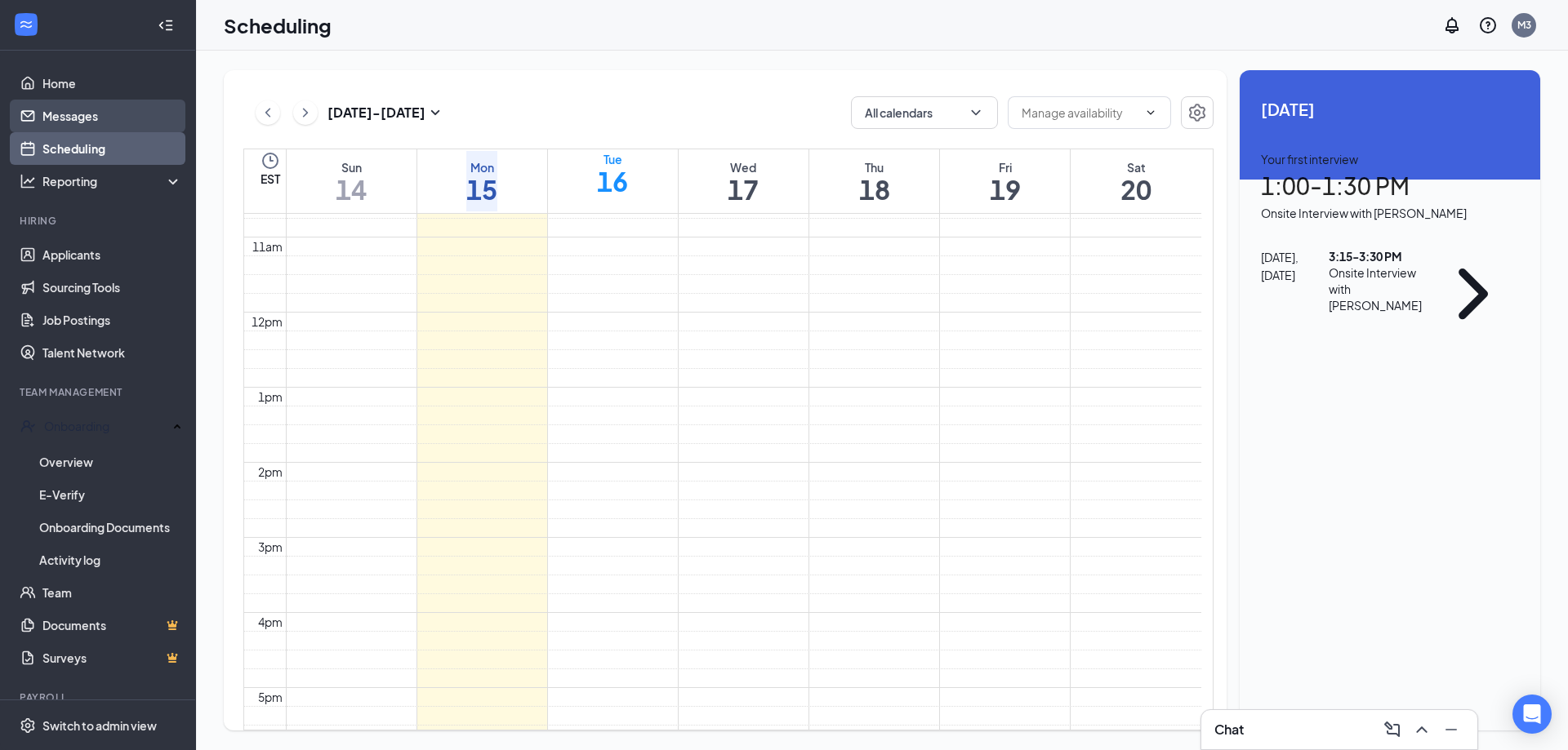
click at [83, 108] on link "Messages" at bounding box center [112, 115] width 139 height 33
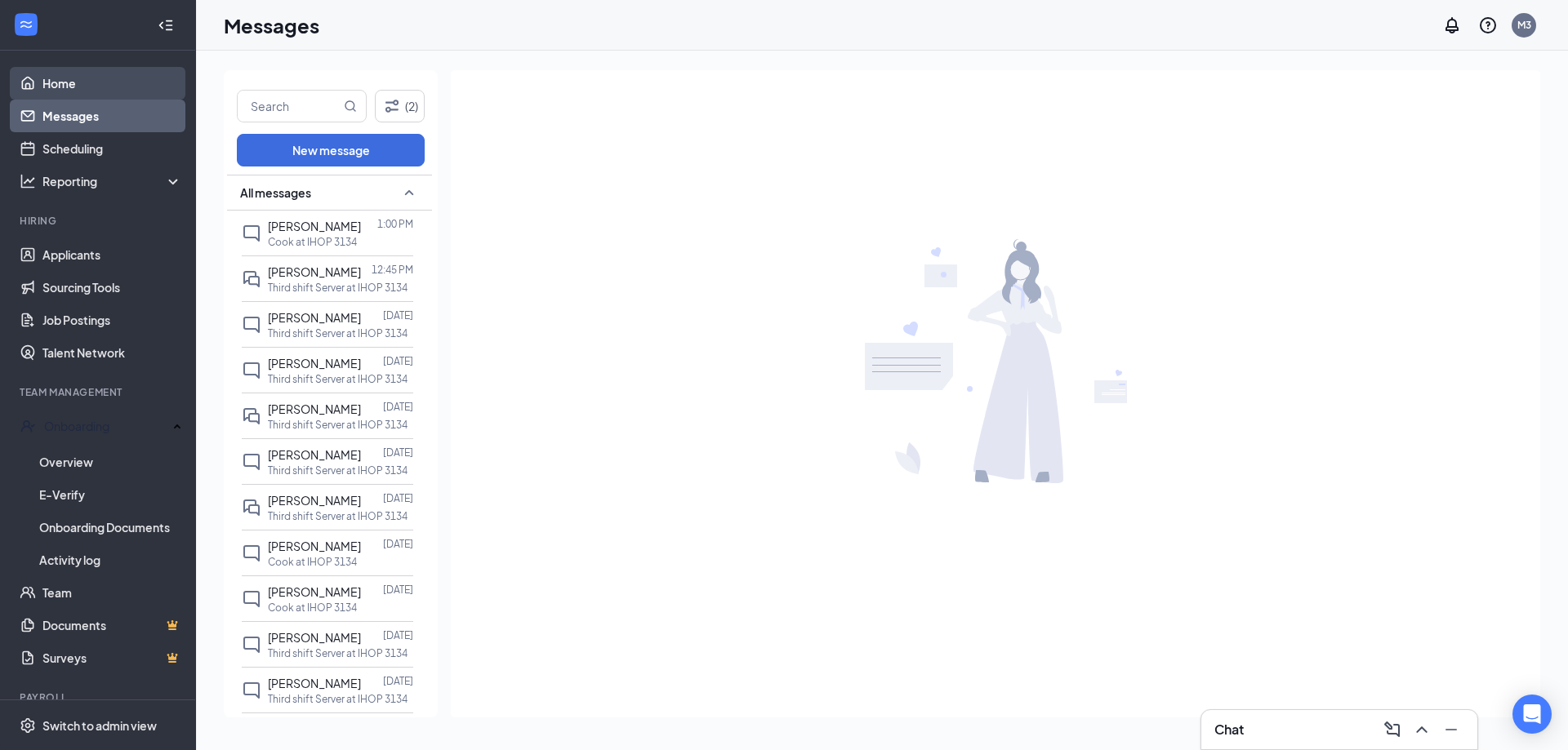
click at [43, 82] on link "Home" at bounding box center [112, 83] width 139 height 33
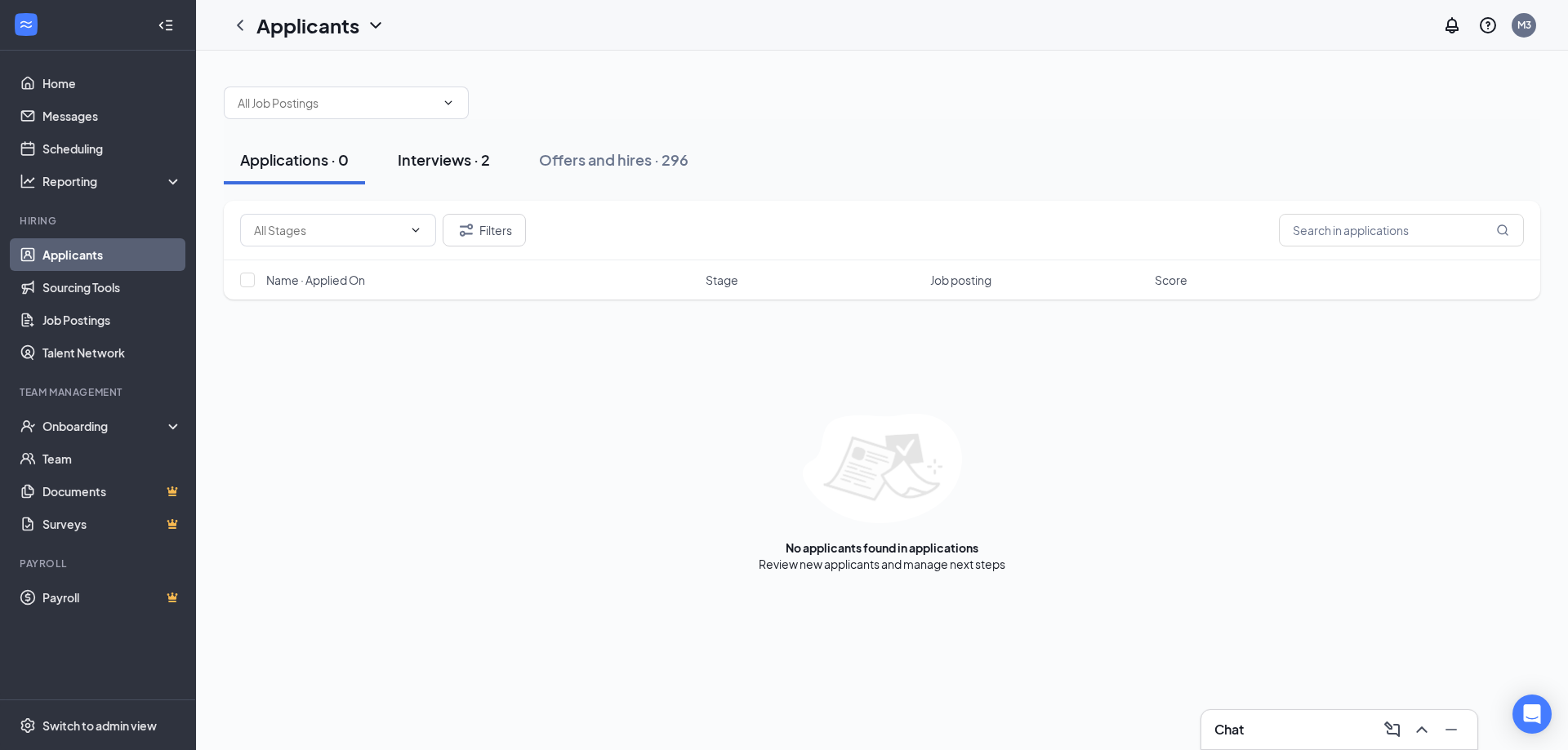
click at [440, 169] on div "Interviews · 2" at bounding box center [444, 159] width 93 height 20
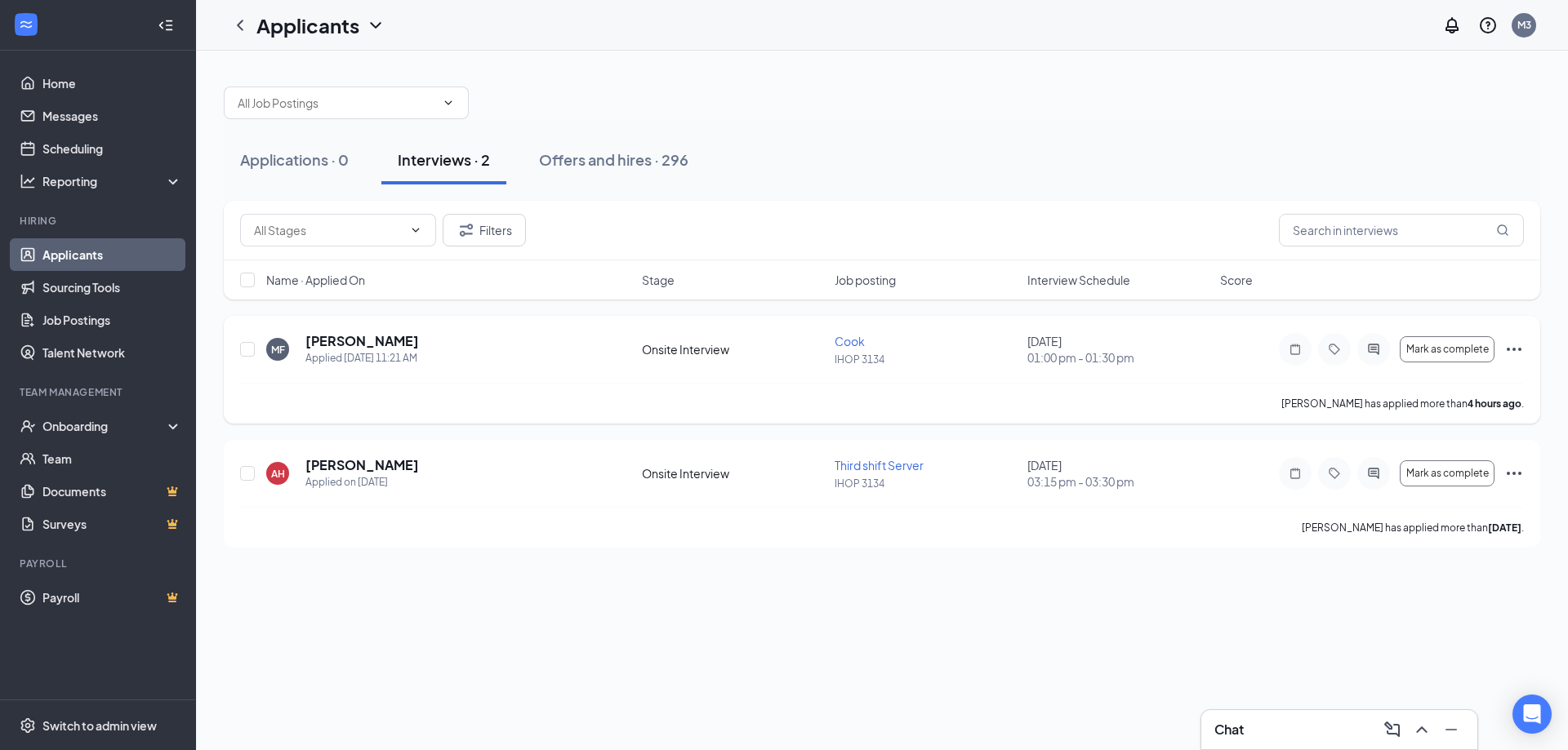
click at [474, 358] on div "MF [PERSON_NAME] Applied [DATE] 11:21 AM" at bounding box center [449, 349] width 366 height 34
click at [477, 476] on div "AH [PERSON_NAME] Applied on [DATE]" at bounding box center [449, 473] width 366 height 34
click at [330, 459] on h5 "[PERSON_NAME]" at bounding box center [362, 466] width 113 height 18
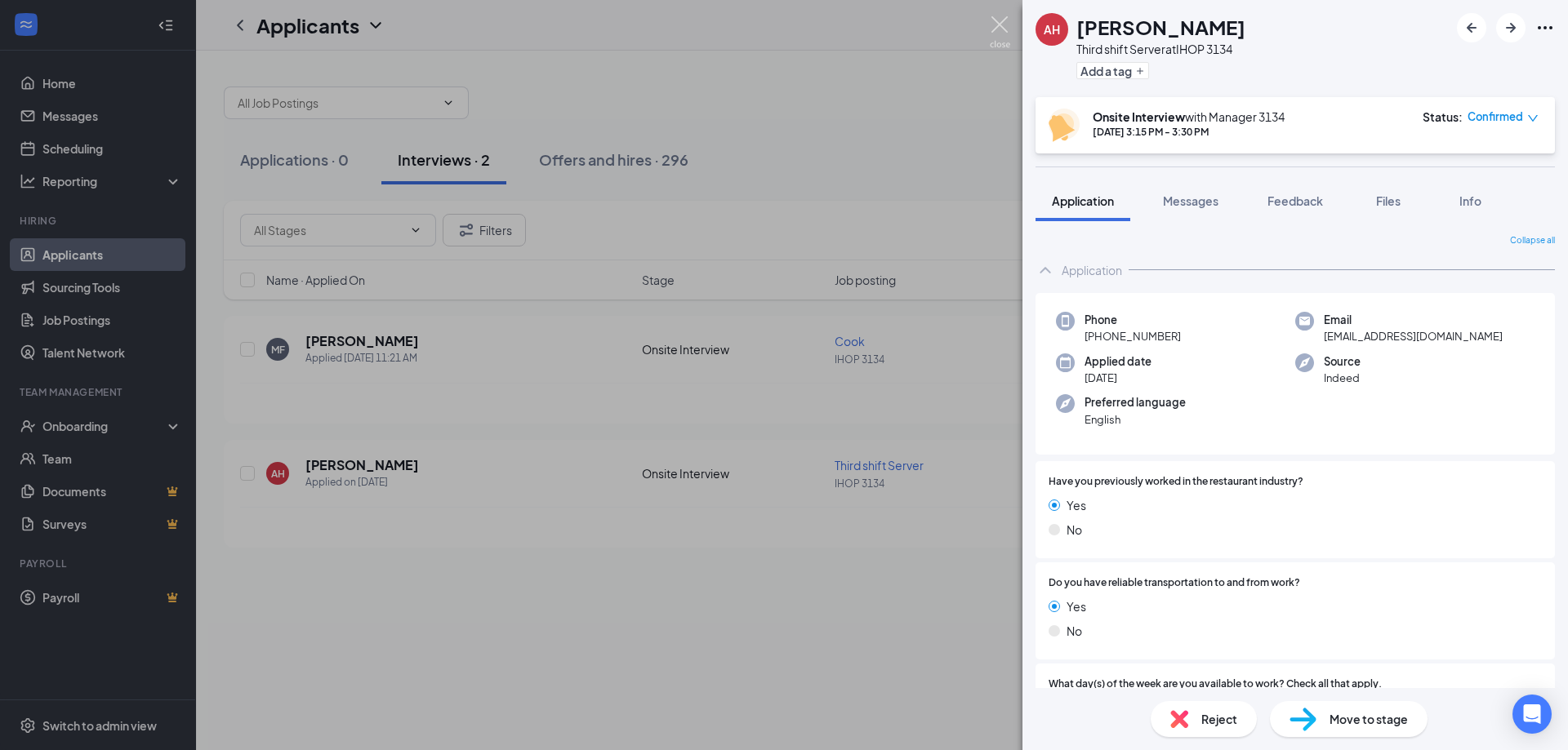
click at [998, 19] on img at bounding box center [1000, 33] width 20 height 32
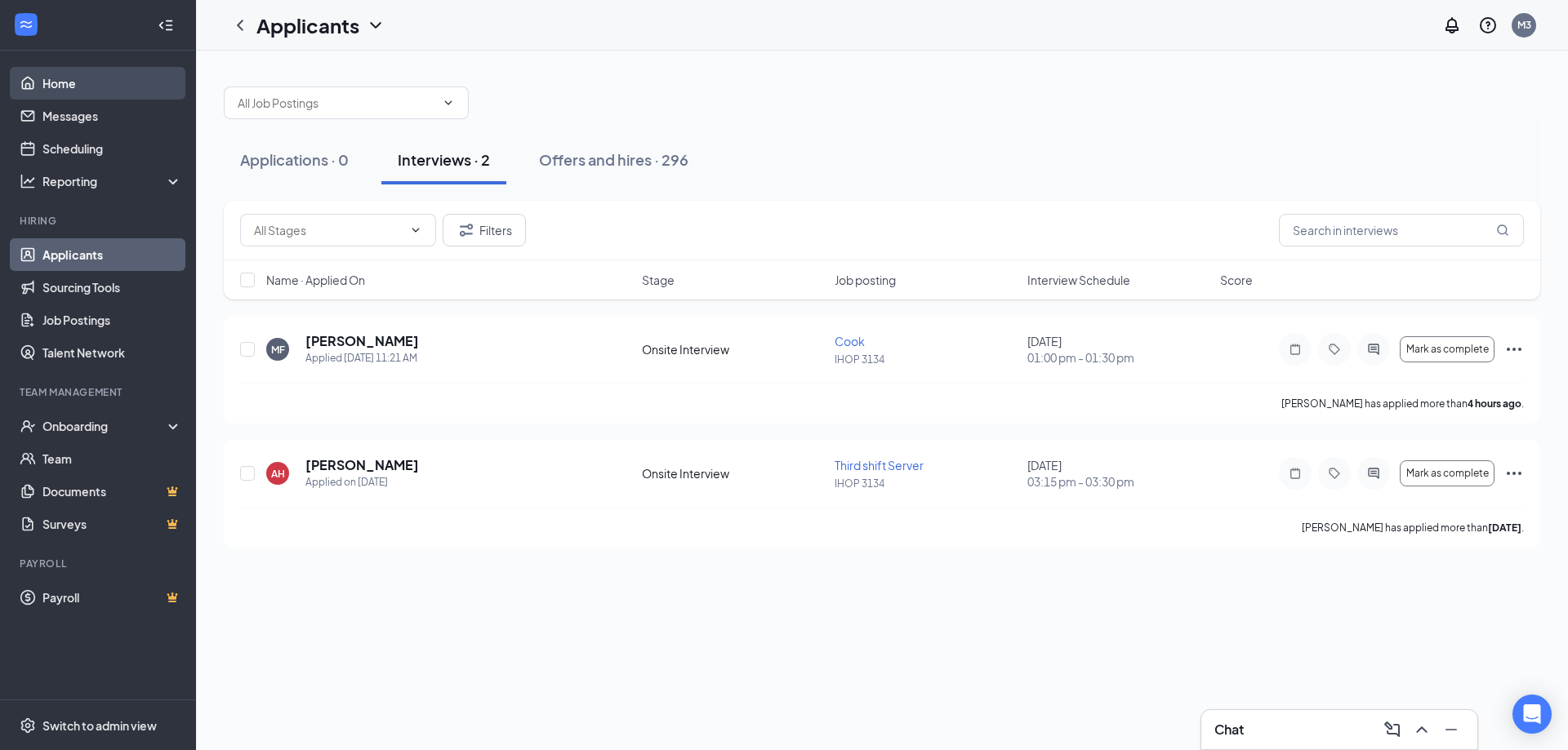
click at [62, 88] on link "Home" at bounding box center [112, 83] width 139 height 33
